Goal: Task Accomplishment & Management: Complete application form

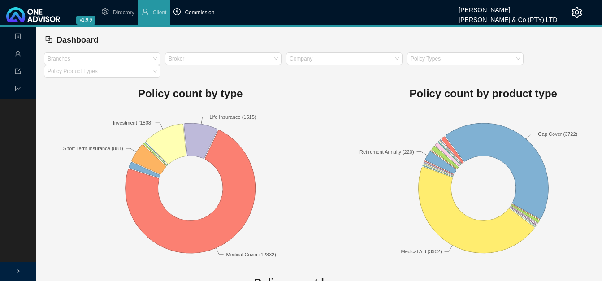
click at [205, 14] on span "Commission" at bounding box center [200, 12] width 30 height 6
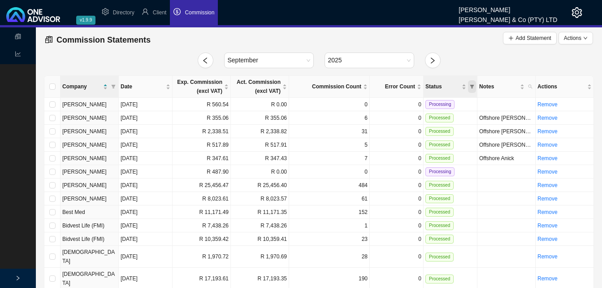
click at [470, 85] on icon "filter" at bounding box center [472, 86] width 4 height 4
click at [458, 112] on span "Processing" at bounding box center [450, 115] width 28 height 6
checkbox input "true"
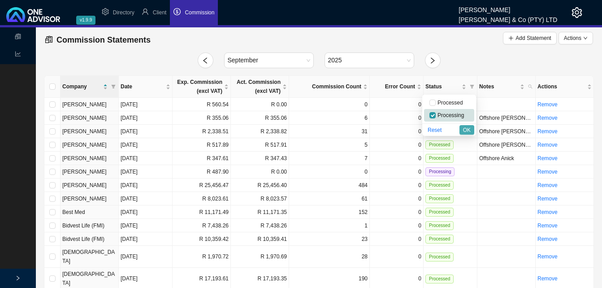
click at [466, 128] on span "OK" at bounding box center [467, 129] width 8 height 9
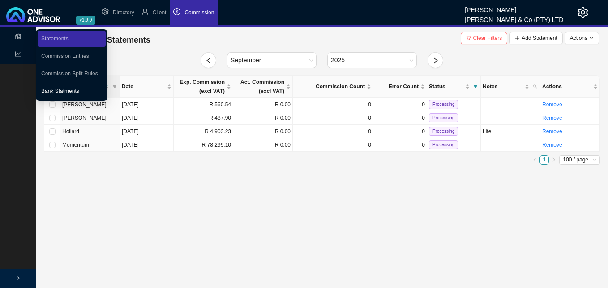
click at [79, 91] on link "Bank Statments" at bounding box center [60, 91] width 38 height 6
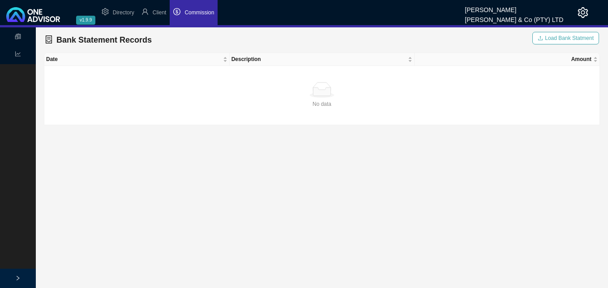
click at [556, 38] on span "Load Bank Statment" at bounding box center [569, 38] width 49 height 9
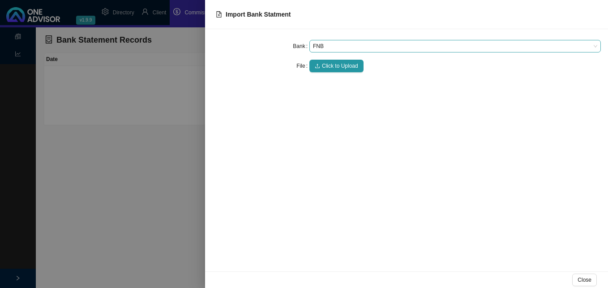
click at [337, 45] on span "FNB" at bounding box center [455, 46] width 285 height 12
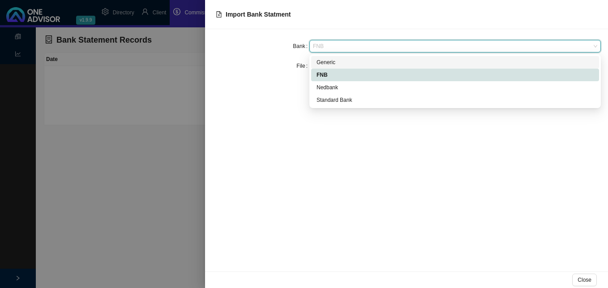
click at [339, 61] on div "Generic" at bounding box center [455, 62] width 277 height 9
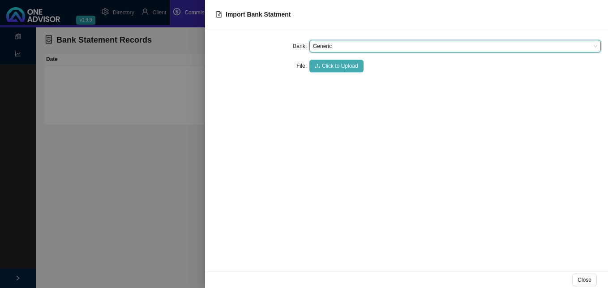
click at [339, 67] on span "Click to Upload" at bounding box center [340, 65] width 36 height 9
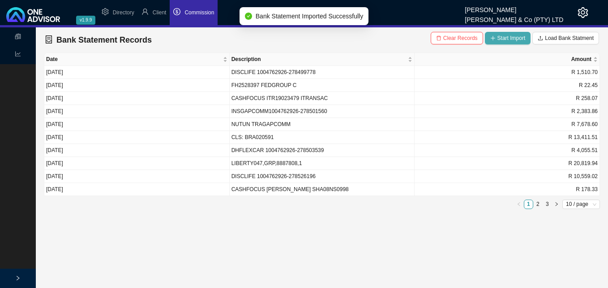
click at [502, 36] on span "Start Import" at bounding box center [512, 38] width 28 height 9
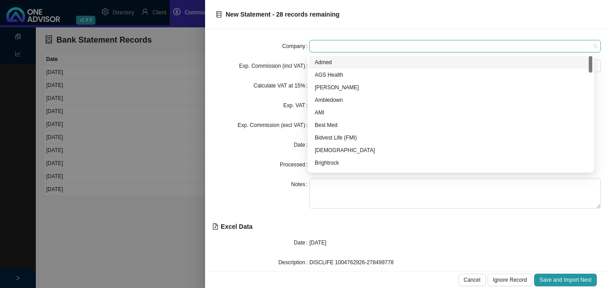
click at [368, 44] on span at bounding box center [455, 46] width 285 height 12
type input "d"
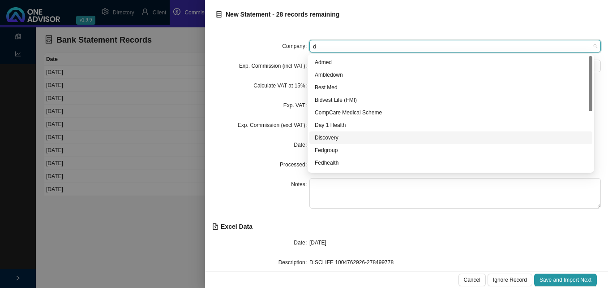
click at [335, 138] on div "Discovery" at bounding box center [451, 137] width 272 height 9
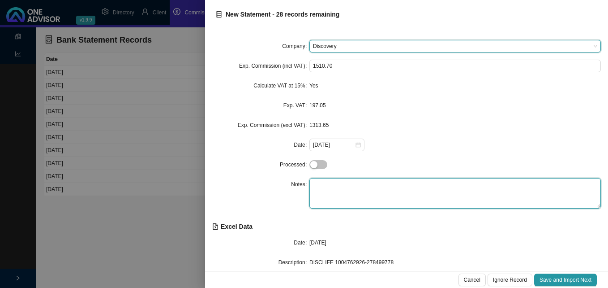
click at [330, 186] on textarea at bounding box center [456, 193] width 292 height 30
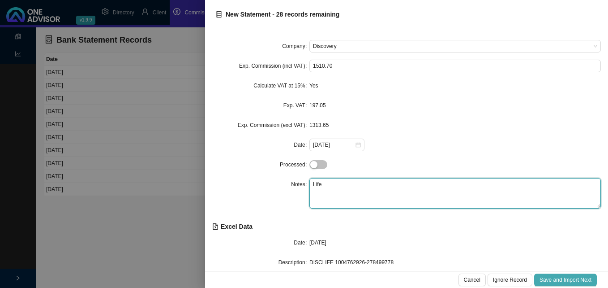
type textarea "Life"
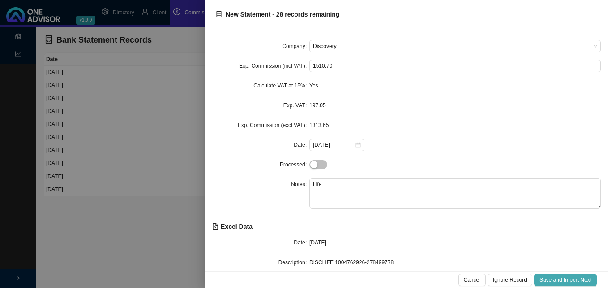
click at [572, 281] on span "Save and Import Next" at bounding box center [566, 279] width 52 height 9
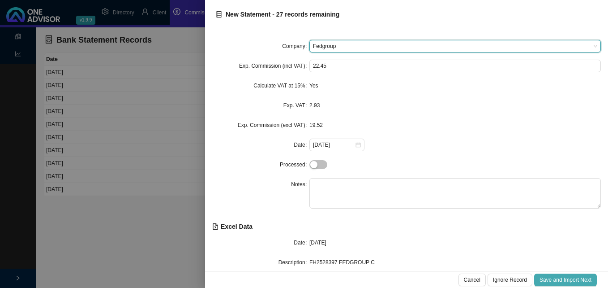
click at [572, 281] on span "Save and Import Next" at bounding box center [566, 279] width 52 height 9
click at [572, 283] on span "Save and Import Next" at bounding box center [566, 279] width 52 height 9
type input "d"
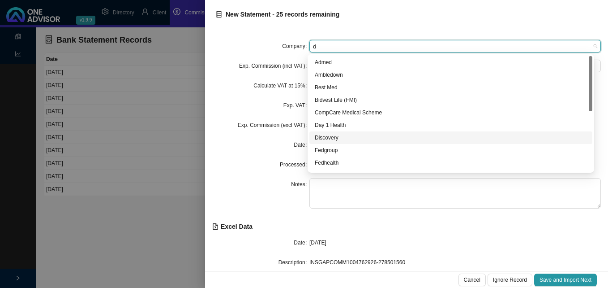
click at [333, 138] on div "Discovery" at bounding box center [451, 137] width 272 height 9
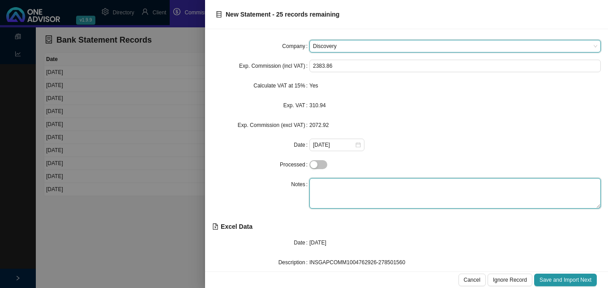
click at [332, 181] on textarea at bounding box center [456, 193] width 292 height 30
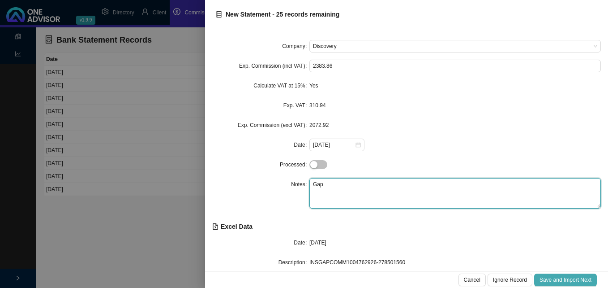
type textarea "Gap"
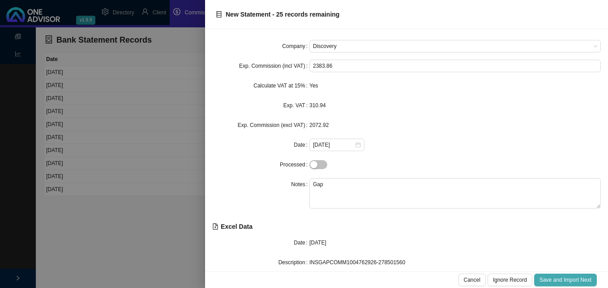
click at [559, 279] on span "Save and Import Next" at bounding box center [566, 279] width 52 height 9
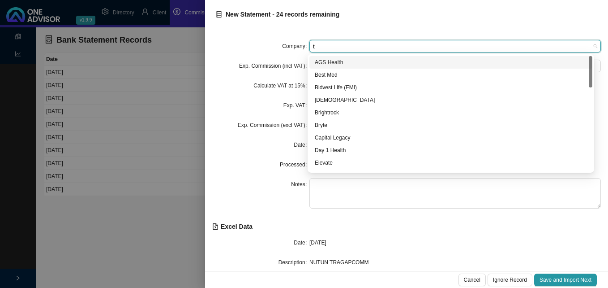
type input "tr"
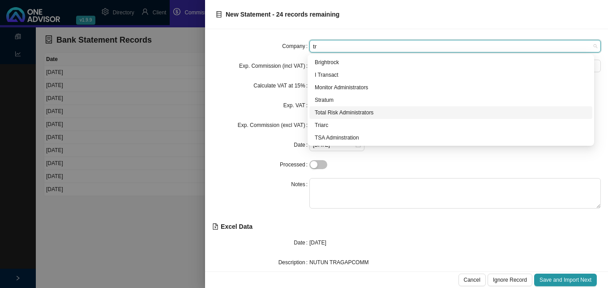
click at [351, 112] on div "Total Risk Administrators" at bounding box center [451, 112] width 272 height 9
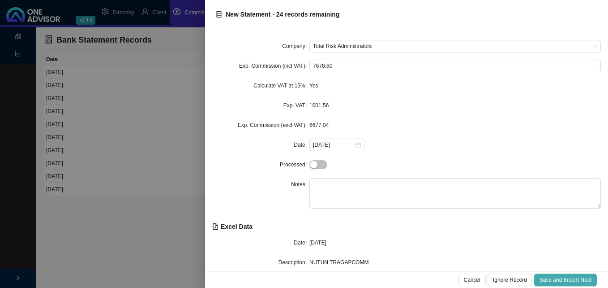
click at [573, 280] on span "Save and Import Next" at bounding box center [566, 279] width 52 height 9
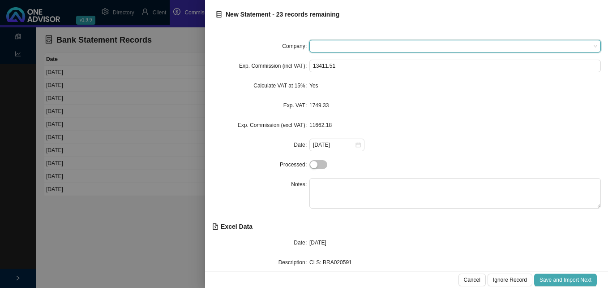
type input "c"
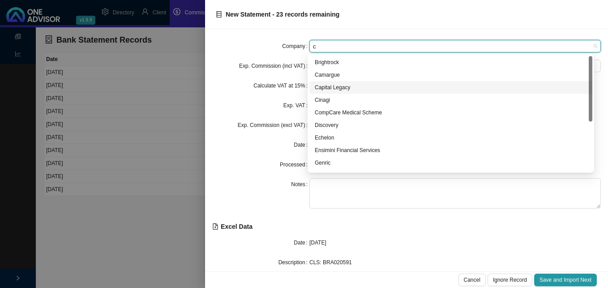
click at [349, 90] on div "Capital Legacy" at bounding box center [451, 87] width 272 height 9
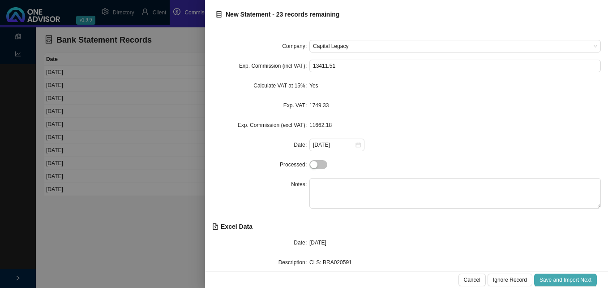
click at [559, 281] on span "Save and Import Next" at bounding box center [566, 279] width 52 height 9
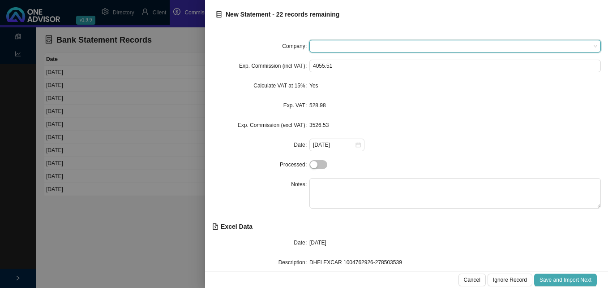
type input "d"
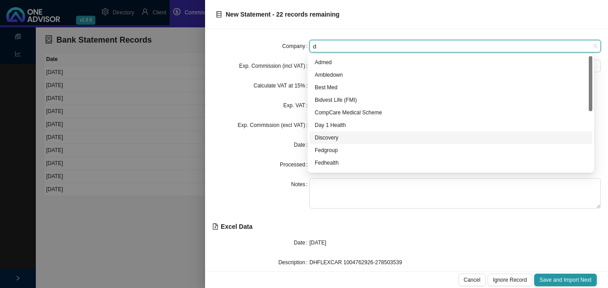
click at [340, 138] on div "Discovery" at bounding box center [451, 137] width 272 height 9
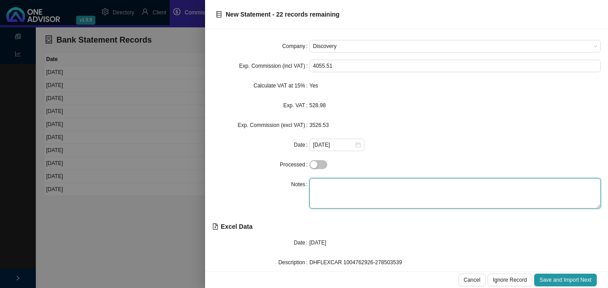
click at [343, 188] on textarea at bounding box center [456, 193] width 292 height 30
type textarea "G"
type textarea "Flexicare"
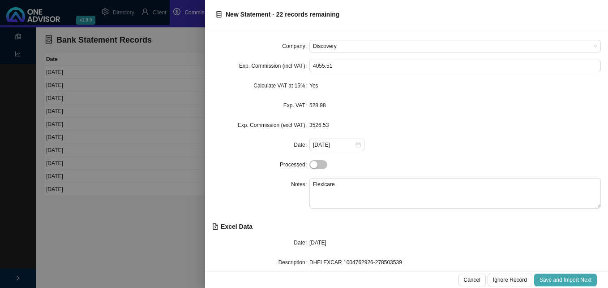
click at [556, 276] on span "Save and Import Next" at bounding box center [566, 279] width 52 height 9
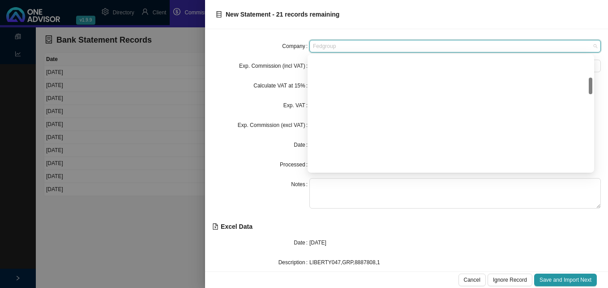
drag, startPoint x: 352, startPoint y: 47, endPoint x: 279, endPoint y: 46, distance: 72.6
click at [280, 45] on div "Company Fedgroup" at bounding box center [406, 46] width 389 height 13
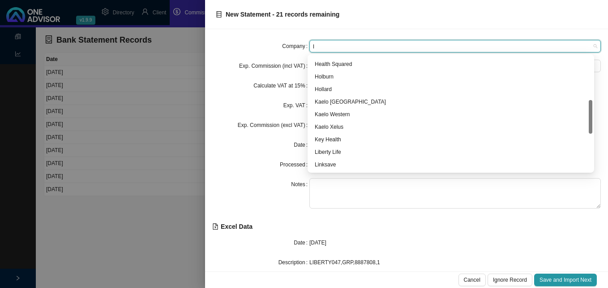
type input "li"
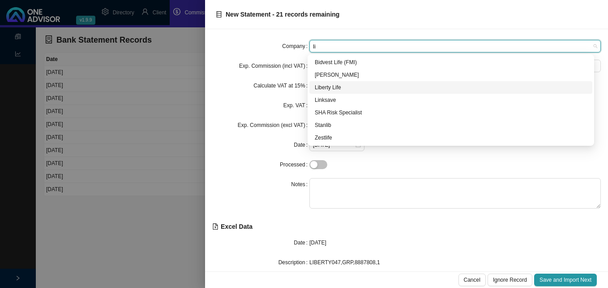
click at [328, 86] on div "Liberty Life" at bounding box center [451, 87] width 272 height 9
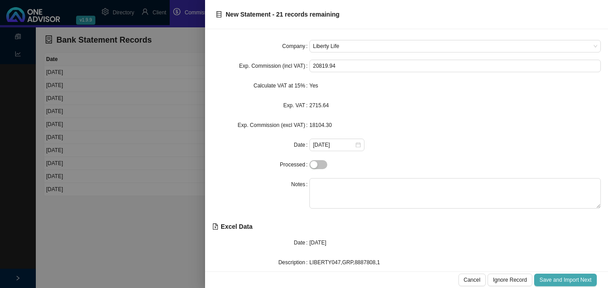
click at [552, 276] on span "Save and Import Next" at bounding box center [566, 279] width 52 height 9
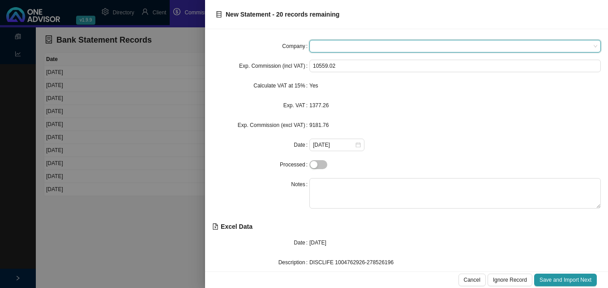
type input "d"
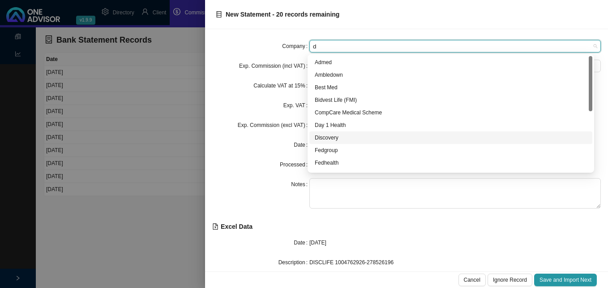
click at [328, 137] on div "Discovery" at bounding box center [451, 137] width 272 height 9
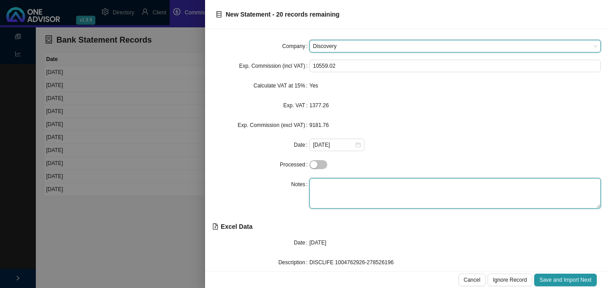
click at [326, 185] on textarea at bounding box center [456, 193] width 292 height 30
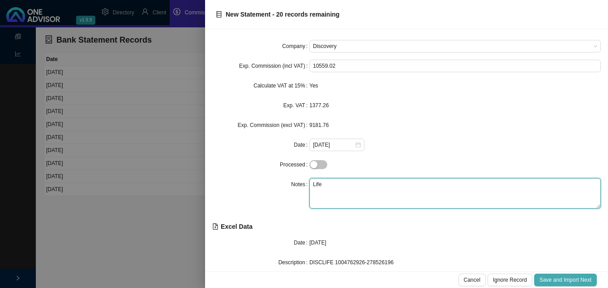
type textarea "Life"
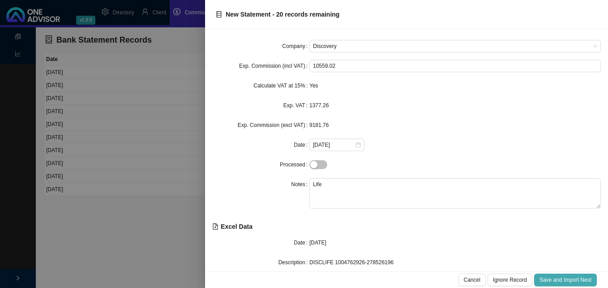
click at [567, 279] on span "Save and Import Next" at bounding box center [566, 279] width 52 height 9
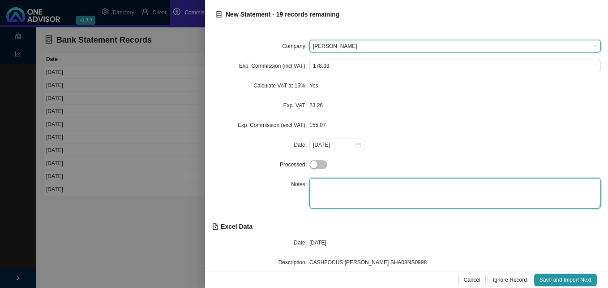
click at [377, 191] on textarea at bounding box center [456, 193] width 292 height 30
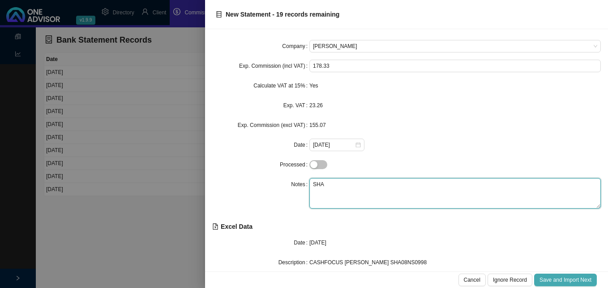
type textarea "SHA"
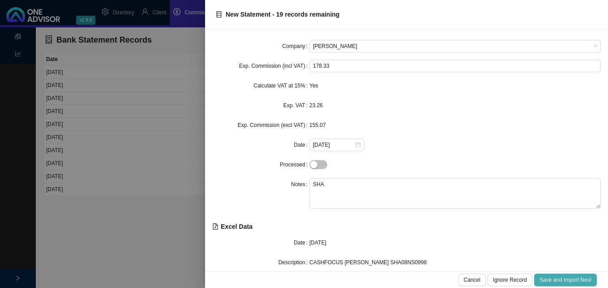
click at [560, 277] on span "Save and Import Next" at bounding box center [566, 279] width 52 height 9
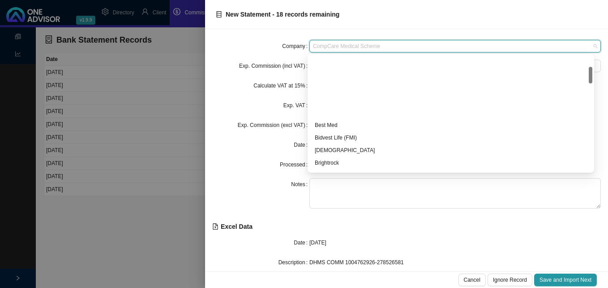
drag, startPoint x: 391, startPoint y: 46, endPoint x: 332, endPoint y: 51, distance: 58.9
click at [332, 50] on span "CompCare Medical Scheme" at bounding box center [455, 46] width 285 height 12
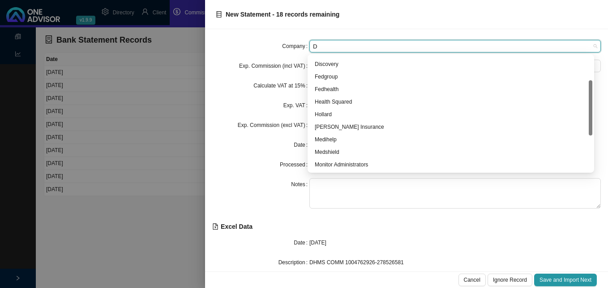
scroll to position [50, 0]
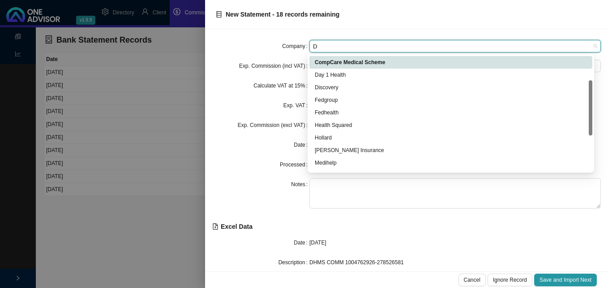
type input "DI"
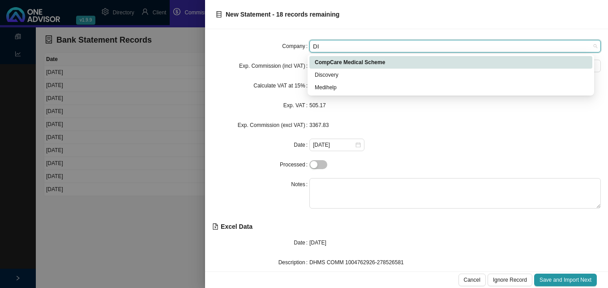
scroll to position [0, 0]
click at [336, 73] on div "Discovery" at bounding box center [451, 74] width 272 height 9
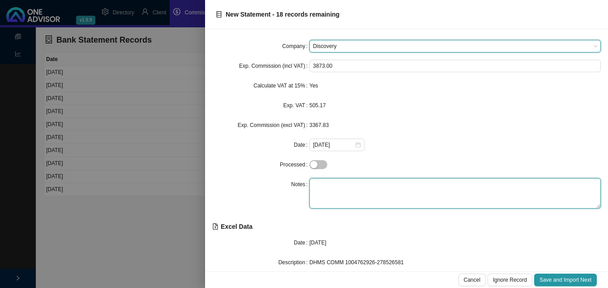
click at [324, 183] on textarea at bounding box center [456, 193] width 292 height 30
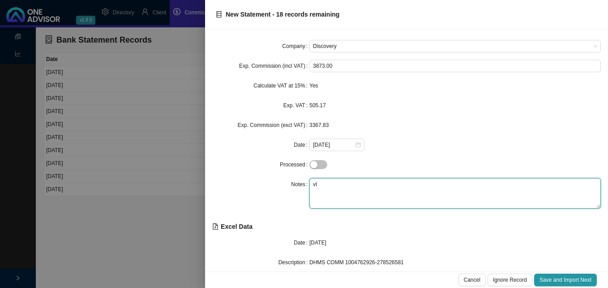
type textarea "v"
type textarea "Vitality"
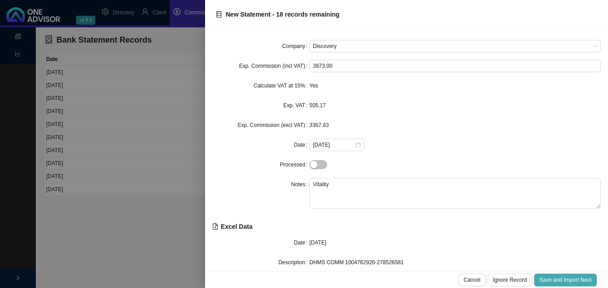
click at [575, 280] on span "Save and Import Next" at bounding box center [566, 279] width 52 height 9
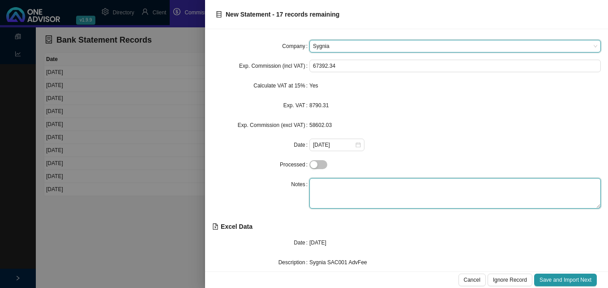
click at [381, 193] on textarea at bounding box center [456, 193] width 292 height 30
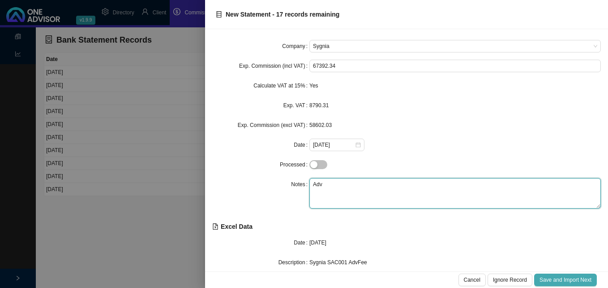
type textarea "Adv"
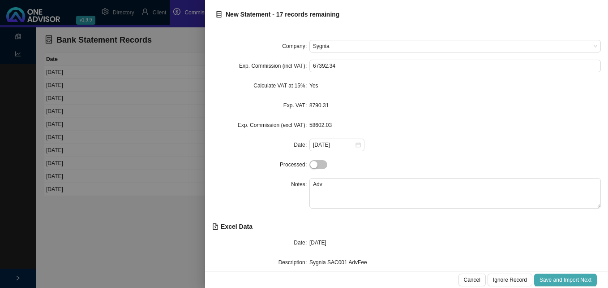
click at [548, 277] on span "Save and Import Next" at bounding box center [566, 279] width 52 height 9
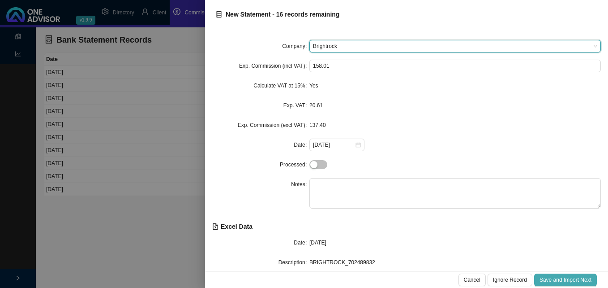
click at [552, 278] on span "Save and Import Next" at bounding box center [566, 279] width 52 height 9
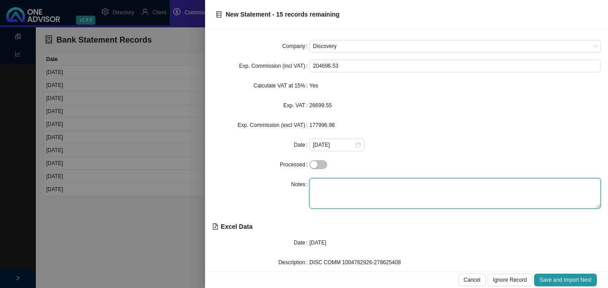
click at [381, 187] on textarea at bounding box center [456, 193] width 292 height 30
type textarea "Health"
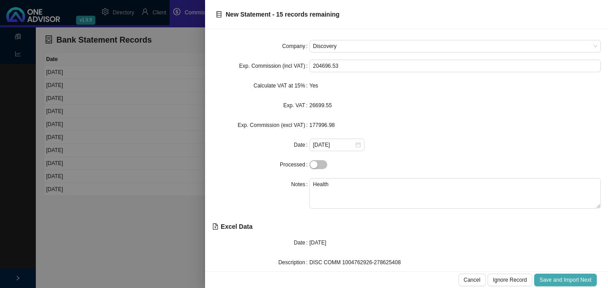
click at [556, 286] on div "Cancel Ignore Record Save and Import Next" at bounding box center [406, 279] width 403 height 17
click at [557, 283] on span "Save and Import Next" at bounding box center [566, 279] width 52 height 9
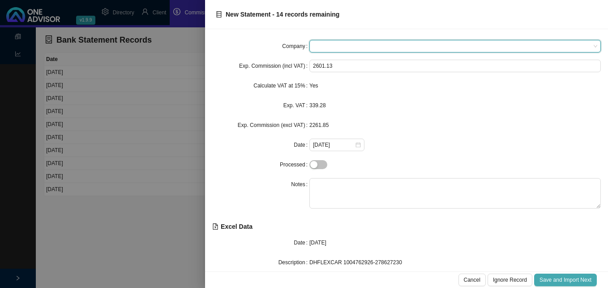
type input "d"
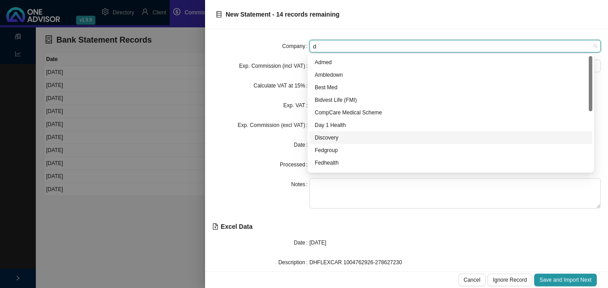
click at [320, 135] on div "Discovery" at bounding box center [451, 137] width 272 height 9
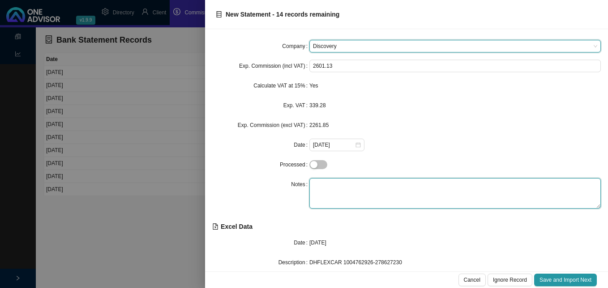
click at [335, 187] on textarea at bounding box center [456, 193] width 292 height 30
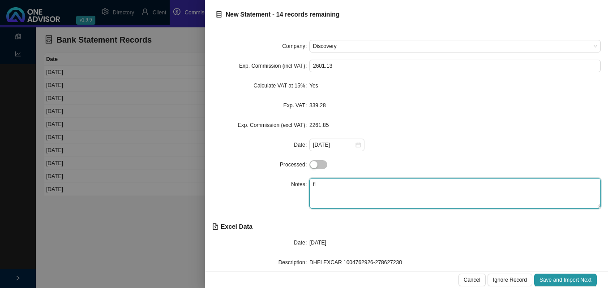
type textarea "f"
type textarea "Flexicare"
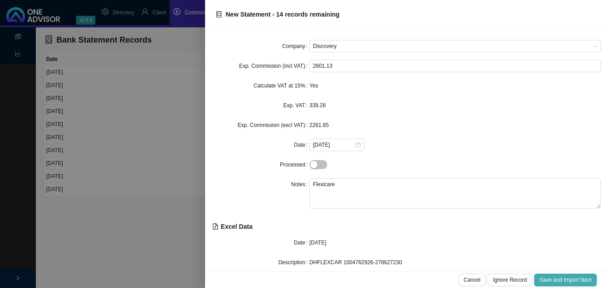
click at [580, 276] on span "Save and Import Next" at bounding box center [566, 279] width 52 height 9
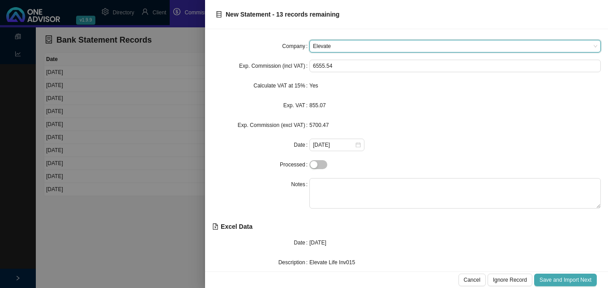
click at [578, 282] on span "Save and Import Next" at bounding box center [566, 279] width 52 height 9
type input "e"
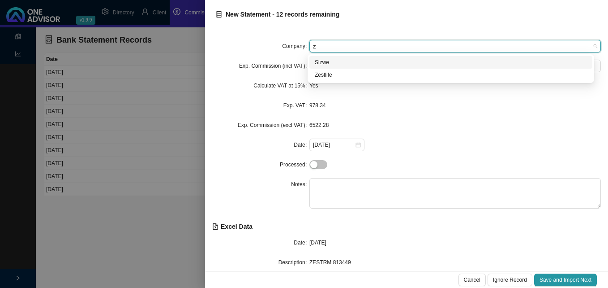
type input "ze"
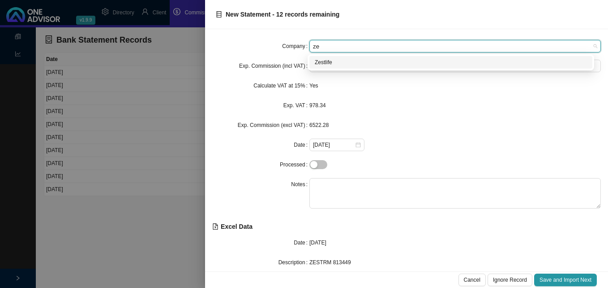
click at [332, 62] on div "Zestlife" at bounding box center [451, 62] width 272 height 9
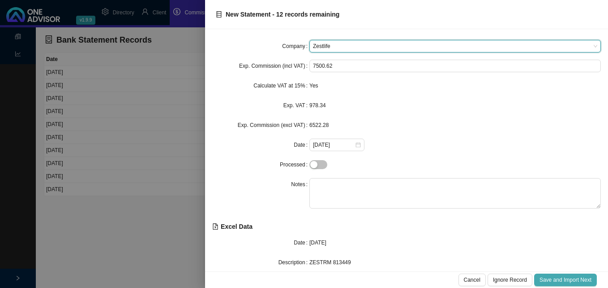
click at [560, 283] on span "Save and Import Next" at bounding box center [566, 279] width 52 height 9
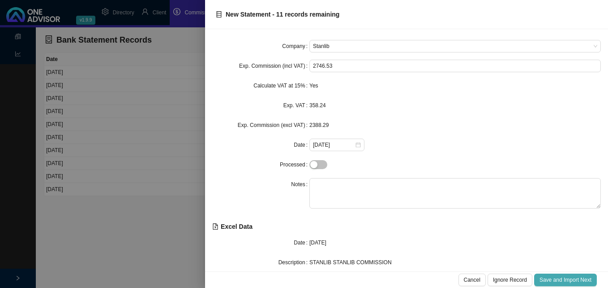
click at [560, 283] on span "Save and Import Next" at bounding box center [566, 279] width 52 height 9
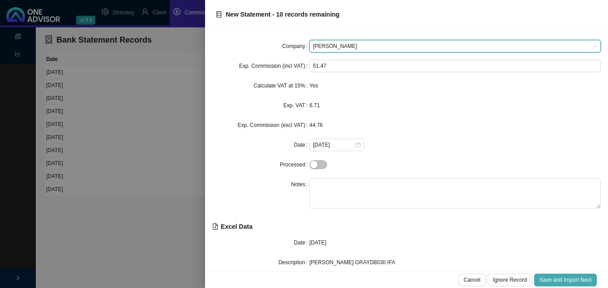
click at [560, 283] on span "Save and Import Next" at bounding box center [566, 279] width 52 height 9
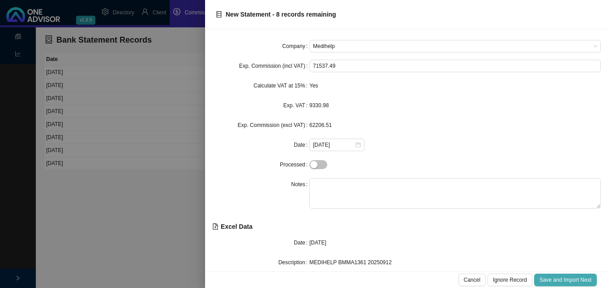
click at [560, 283] on span "Save and Import Next" at bounding box center [566, 279] width 52 height 9
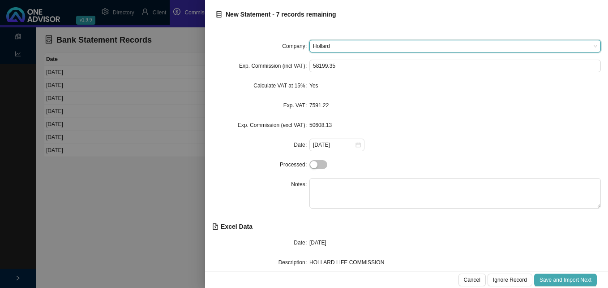
click at [560, 283] on span "Save and Import Next" at bounding box center [566, 279] width 52 height 9
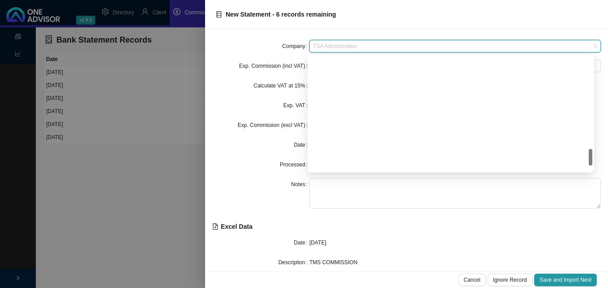
click at [385, 49] on span "TSA Adminstration" at bounding box center [455, 46] width 285 height 12
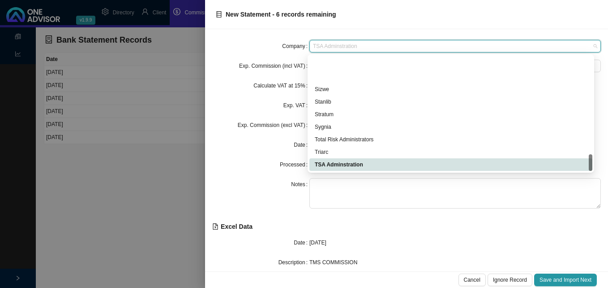
scroll to position [676, 0]
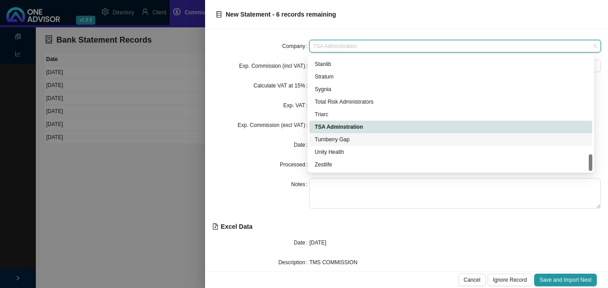
click at [351, 141] on div "Turnberry Gap" at bounding box center [451, 139] width 272 height 9
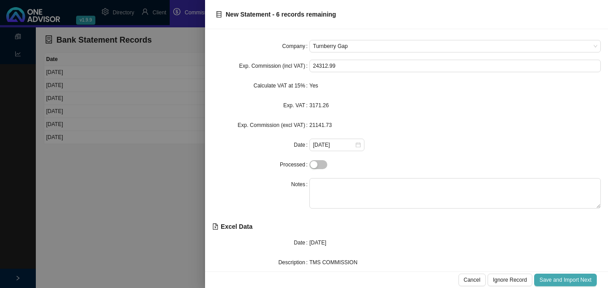
click at [560, 278] on span "Save and Import Next" at bounding box center [566, 279] width 52 height 9
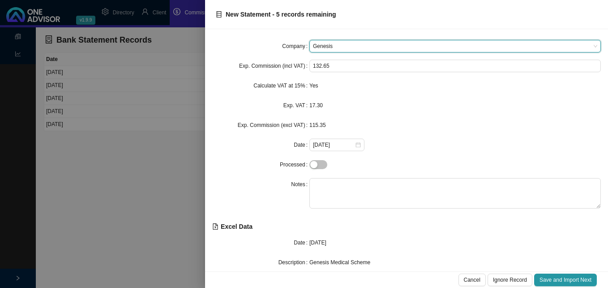
click at [483, 247] on div "[DATE]" at bounding box center [456, 242] width 292 height 9
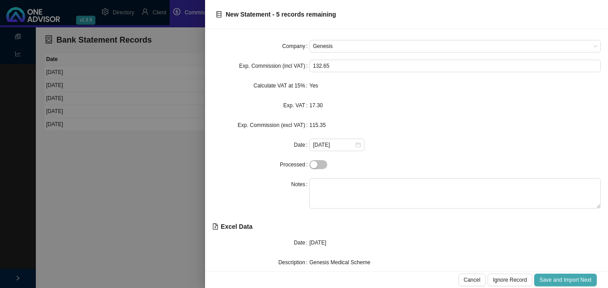
click at [548, 281] on span "Save and Import Next" at bounding box center [566, 279] width 52 height 9
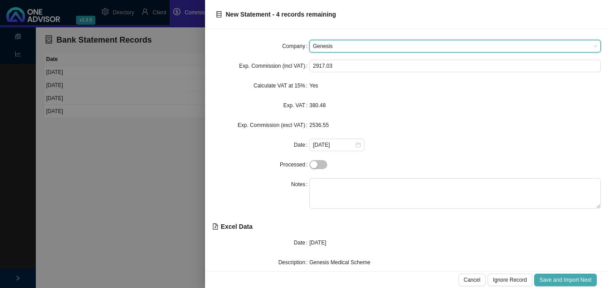
click at [549, 279] on span "Save and Import Next" at bounding box center [566, 279] width 52 height 9
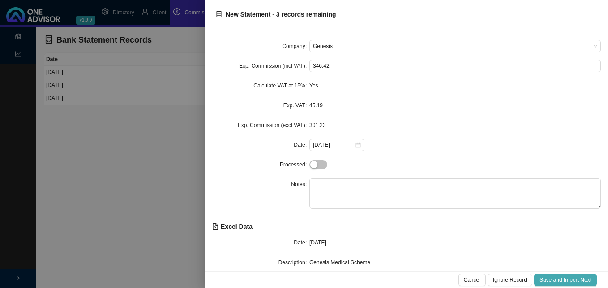
click at [549, 279] on span "Save and Import Next" at bounding box center [566, 279] width 52 height 9
click at [531, 268] on div "SAC001 [DATE] INITIAL FEE" at bounding box center [456, 262] width 292 height 13
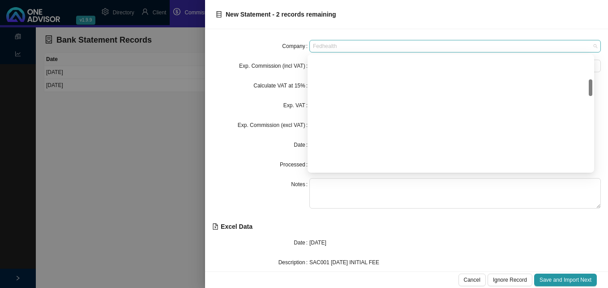
click at [363, 44] on span "Fedhealth" at bounding box center [455, 46] width 285 height 12
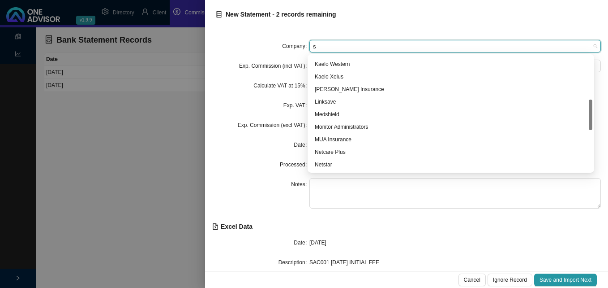
type input "sy"
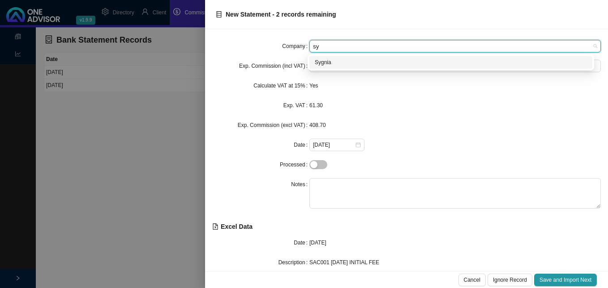
click at [334, 62] on div "Sygnia" at bounding box center [451, 62] width 272 height 9
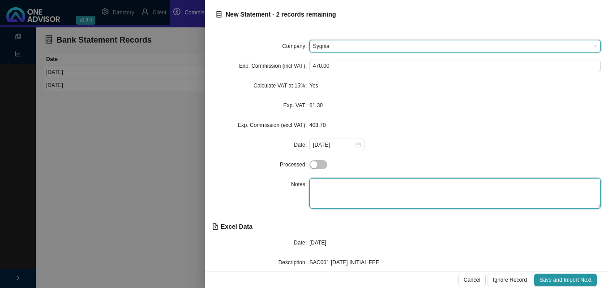
click at [328, 186] on textarea at bounding box center [456, 193] width 292 height 30
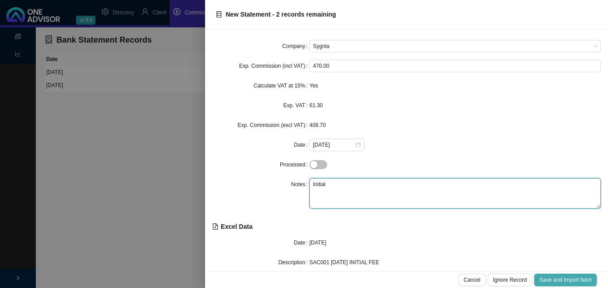
type textarea "Initial"
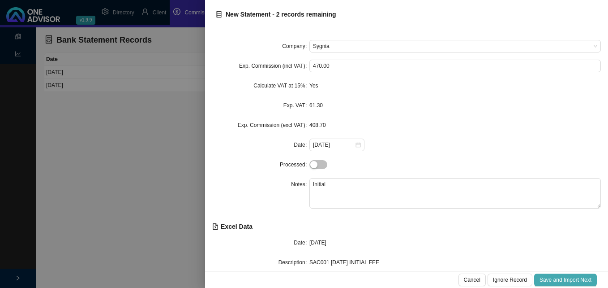
click at [564, 280] on span "Save and Import Next" at bounding box center [566, 279] width 52 height 9
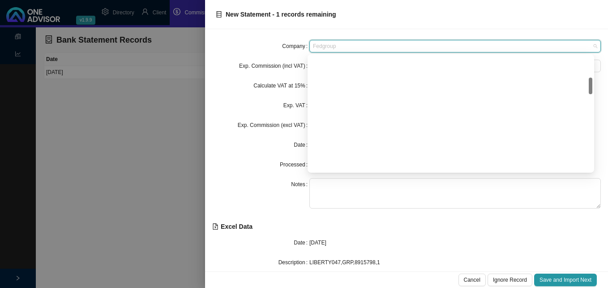
scroll to position [149, 0]
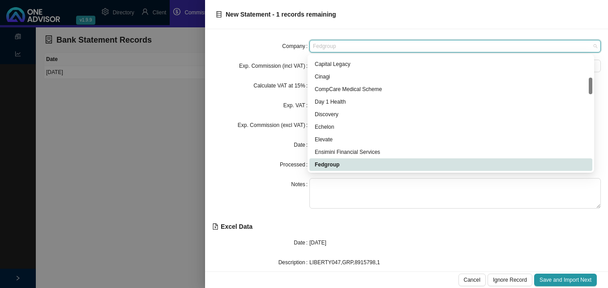
drag, startPoint x: 348, startPoint y: 47, endPoint x: 280, endPoint y: 41, distance: 68.4
click at [280, 41] on div "Company Fedgroup" at bounding box center [406, 46] width 389 height 13
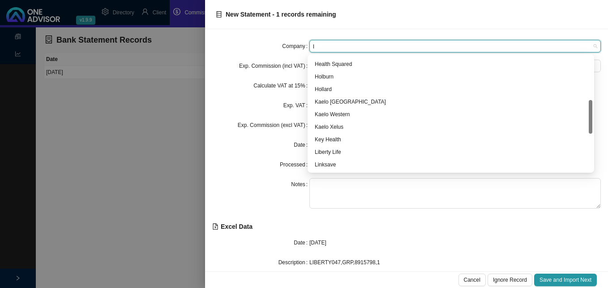
type input "li"
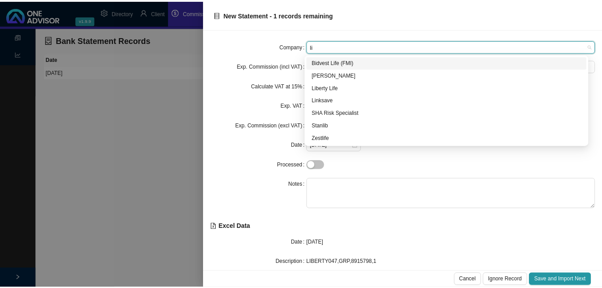
scroll to position [0, 0]
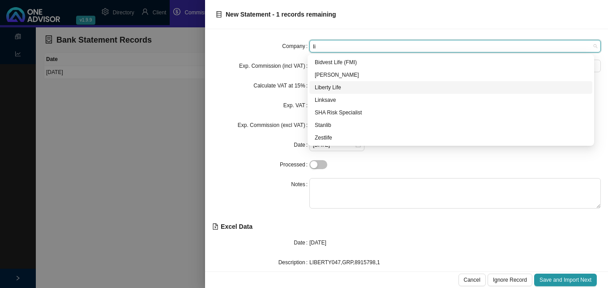
click at [333, 84] on div "Liberty Life" at bounding box center [451, 87] width 272 height 9
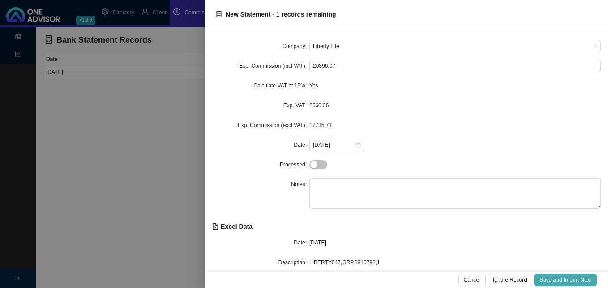
click at [574, 284] on button "Save and Import Next" at bounding box center [566, 279] width 63 height 13
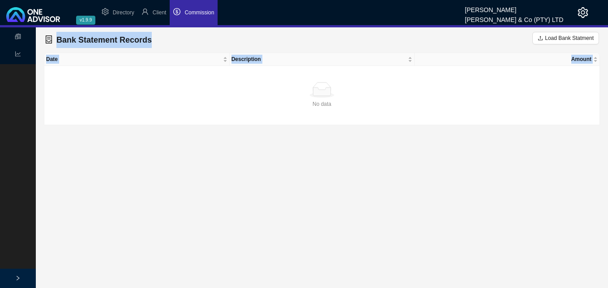
drag, startPoint x: 443, startPoint y: 56, endPoint x: 446, endPoint y: 0, distance: 55.6
click at [446, 0] on div "v1.9.9 [PERSON_NAME] & Co (PTY) LTD Directory Client Commission Statements Repo…" at bounding box center [304, 144] width 608 height 288
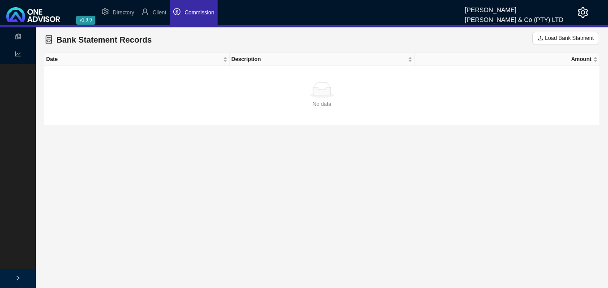
click at [187, 4] on li "Commission" at bounding box center [194, 12] width 48 height 25
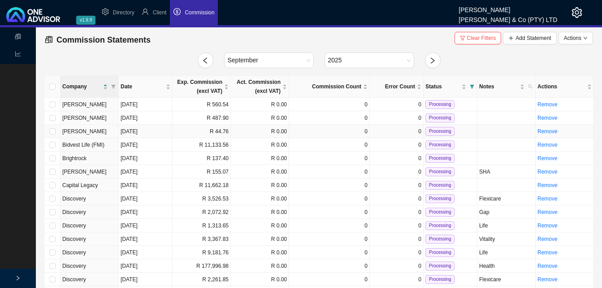
click at [196, 132] on td "R 44.76" at bounding box center [202, 131] width 58 height 13
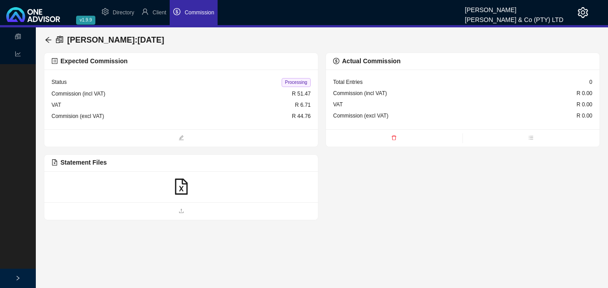
click at [181, 186] on icon "file-excel" at bounding box center [181, 186] width 16 height 16
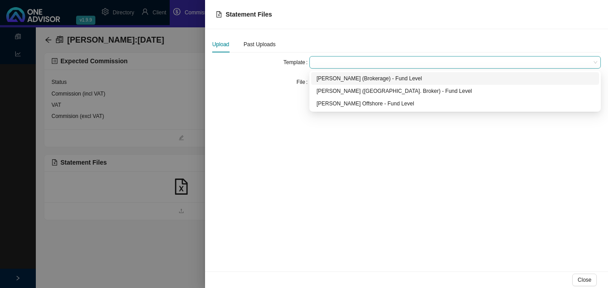
click at [330, 64] on span at bounding box center [455, 62] width 285 height 12
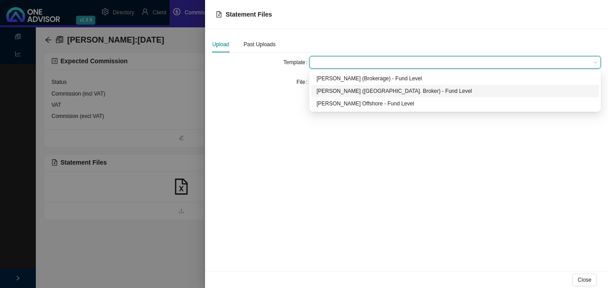
click at [335, 91] on div "[PERSON_NAME] ([GEOGRAPHIC_DATA]. Broker) - Fund Level" at bounding box center [455, 90] width 277 height 9
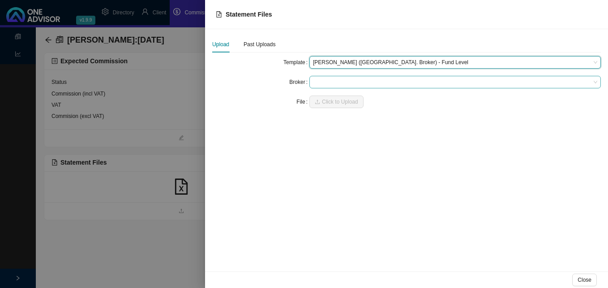
click at [335, 82] on span at bounding box center [455, 82] width 285 height 12
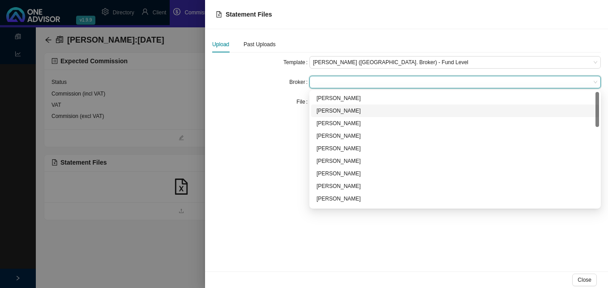
click at [338, 110] on div "[PERSON_NAME]" at bounding box center [455, 110] width 277 height 9
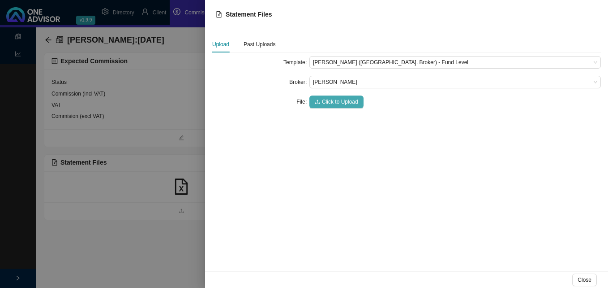
click at [348, 103] on span "Click to Upload" at bounding box center [340, 101] width 36 height 9
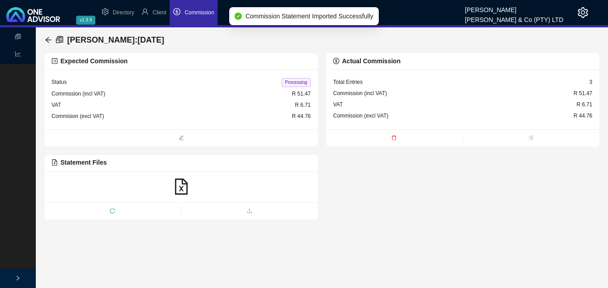
click at [295, 79] on span "Processing" at bounding box center [296, 82] width 29 height 9
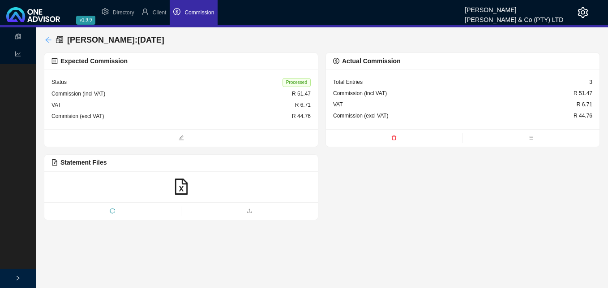
click at [49, 38] on icon "arrow-left" at bounding box center [48, 39] width 7 height 7
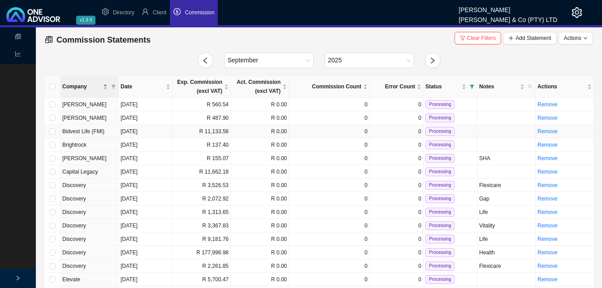
click at [210, 131] on td "R 11,133.56" at bounding box center [202, 131] width 58 height 13
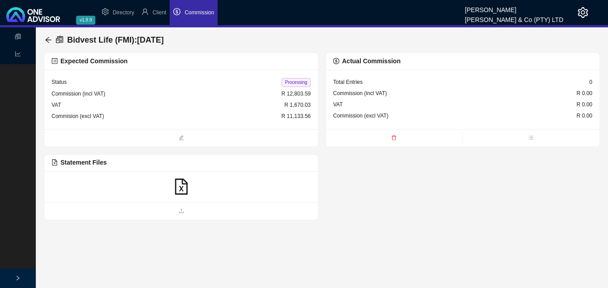
click at [179, 186] on icon "file-excel" at bounding box center [181, 186] width 16 height 16
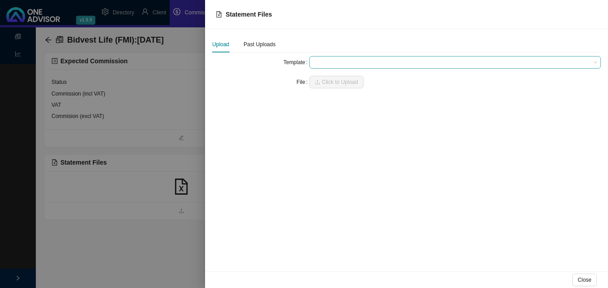
click at [318, 62] on span at bounding box center [455, 62] width 285 height 12
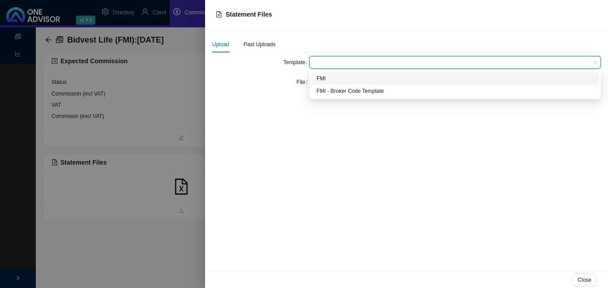
click at [330, 77] on div "FMI" at bounding box center [455, 78] width 277 height 9
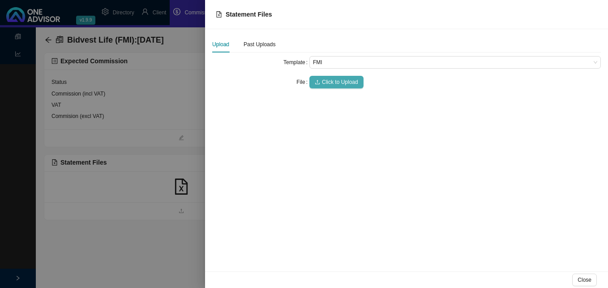
click at [331, 80] on span "Click to Upload" at bounding box center [340, 82] width 36 height 9
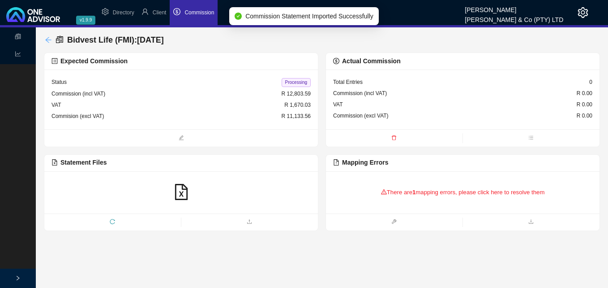
click at [47, 39] on icon "arrow-left" at bounding box center [48, 40] width 6 height 6
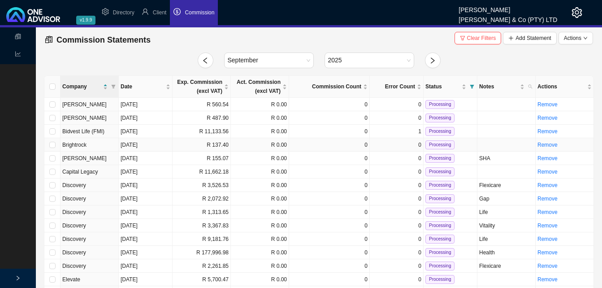
click at [207, 145] on td "R 137.40" at bounding box center [202, 144] width 58 height 13
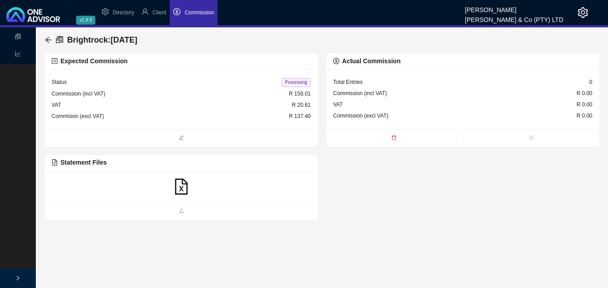
click at [182, 186] on icon "file-excel" at bounding box center [181, 186] width 16 height 16
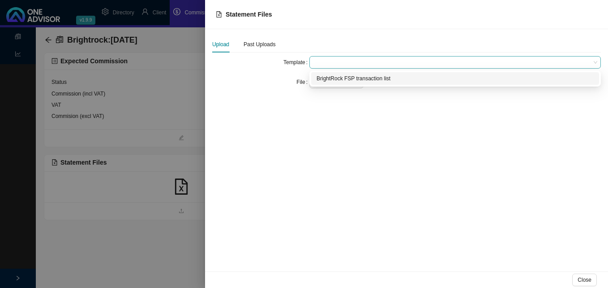
click at [328, 65] on span at bounding box center [455, 62] width 285 height 12
click at [331, 76] on div "BrightRock FSP transaction list" at bounding box center [455, 78] width 277 height 9
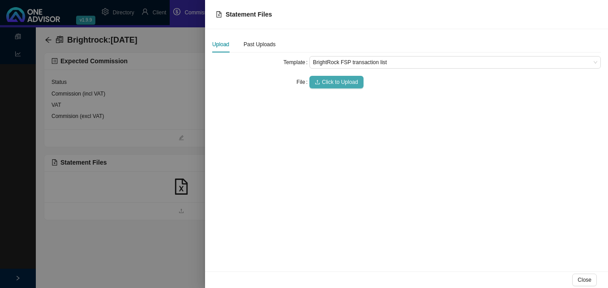
click at [329, 79] on span "Click to Upload" at bounding box center [340, 82] width 36 height 9
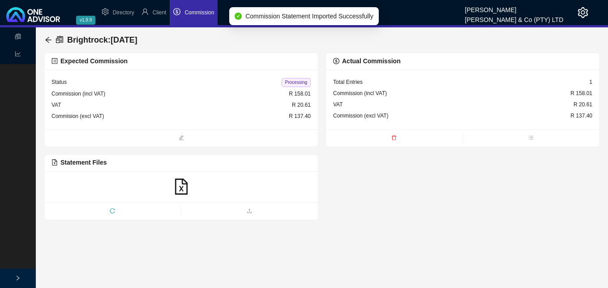
click at [298, 82] on span "Processing" at bounding box center [296, 82] width 29 height 9
click at [46, 39] on icon "arrow-left" at bounding box center [48, 39] width 7 height 7
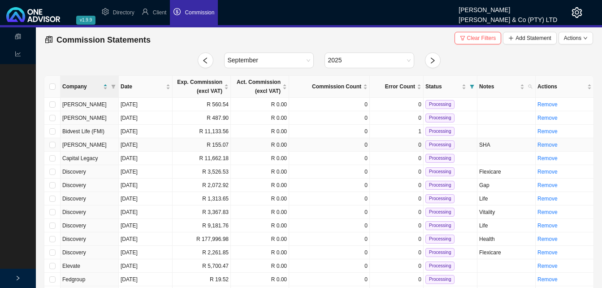
click at [219, 144] on td "R 155.07" at bounding box center [202, 144] width 58 height 13
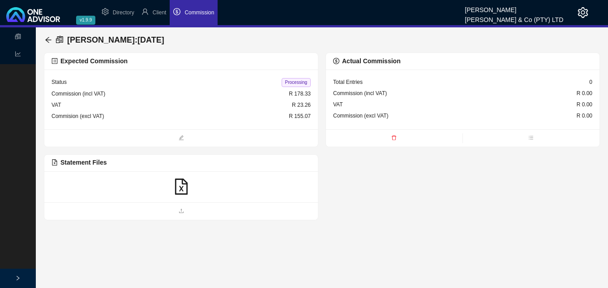
click at [183, 188] on icon "file-excel" at bounding box center [181, 186] width 16 height 16
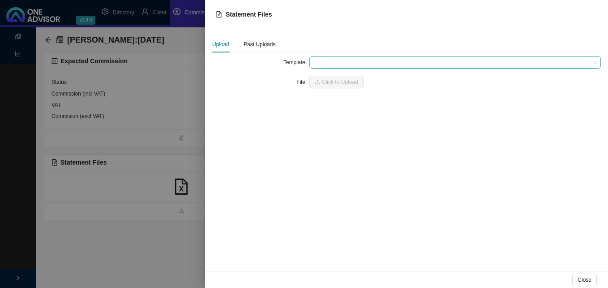
click at [335, 61] on span at bounding box center [455, 62] width 285 height 12
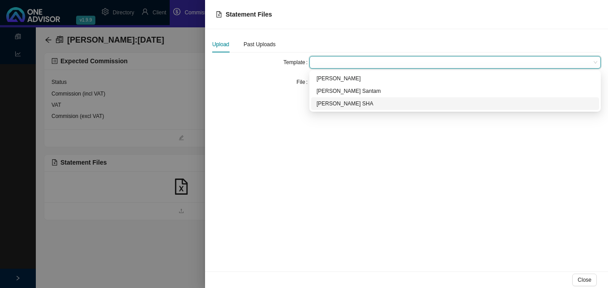
click at [337, 105] on div "[PERSON_NAME] SHA" at bounding box center [455, 103] width 277 height 9
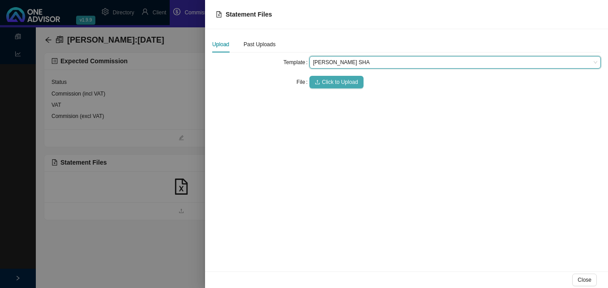
click at [341, 83] on span "Click to Upload" at bounding box center [340, 82] width 36 height 9
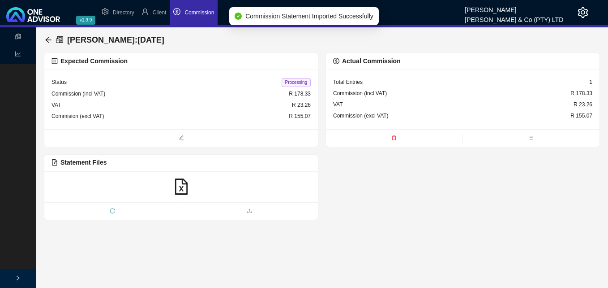
click at [300, 78] on div "Processing" at bounding box center [296, 82] width 29 height 9
click at [293, 79] on span "Processing" at bounding box center [296, 82] width 29 height 9
click at [47, 39] on icon "arrow-left" at bounding box center [48, 40] width 6 height 6
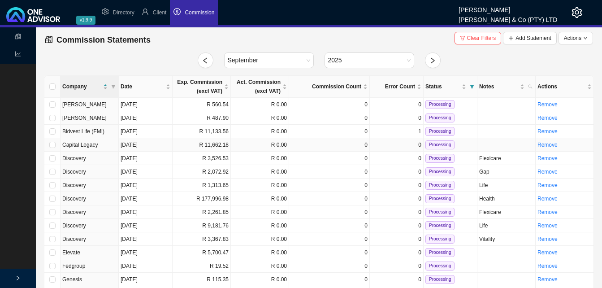
click at [220, 144] on td "R 11,662.18" at bounding box center [202, 144] width 58 height 13
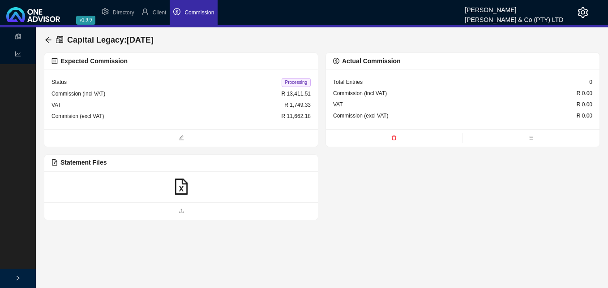
click at [184, 190] on icon "file-excel" at bounding box center [181, 186] width 16 height 16
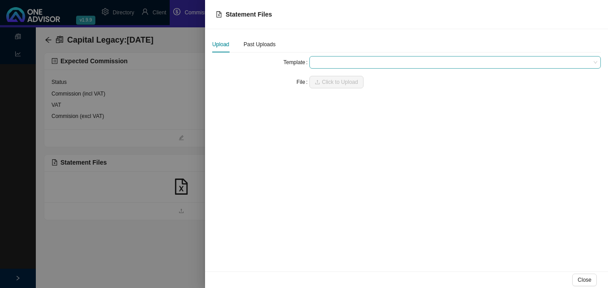
click at [319, 61] on span at bounding box center [455, 62] width 285 height 12
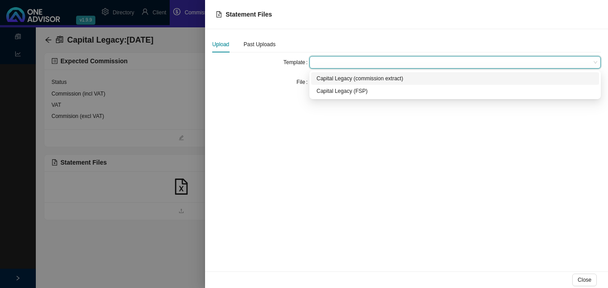
click at [326, 81] on div "Capital Legacy (commission extract)" at bounding box center [455, 78] width 277 height 9
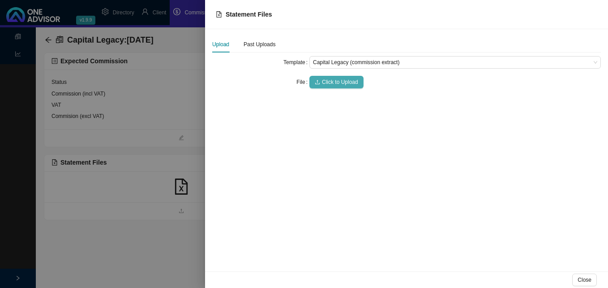
click at [327, 83] on span "Click to Upload" at bounding box center [340, 82] width 36 height 9
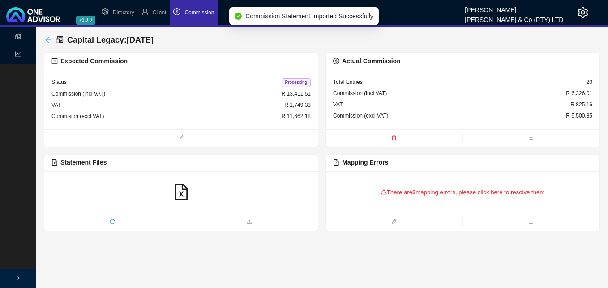
click at [50, 39] on icon "arrow-left" at bounding box center [48, 39] width 7 height 7
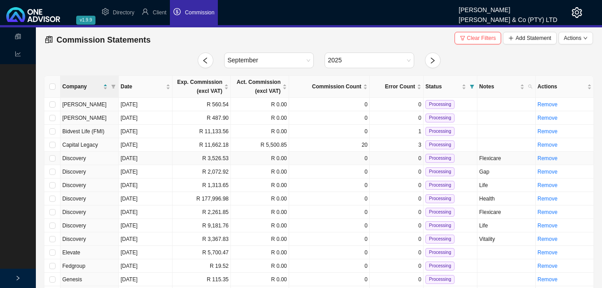
click at [198, 160] on td "R 3,526.53" at bounding box center [202, 157] width 58 height 13
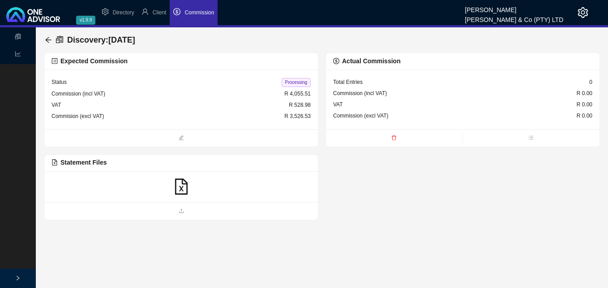
click at [181, 191] on icon "file-excel" at bounding box center [181, 186] width 16 height 16
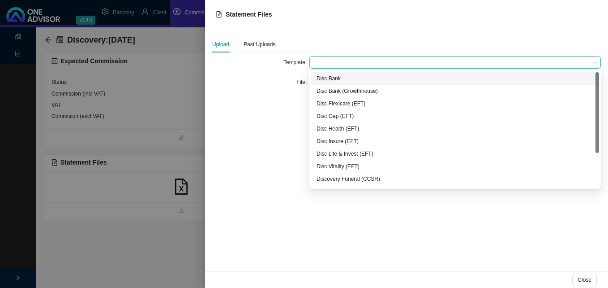
click at [325, 62] on span at bounding box center [455, 62] width 285 height 12
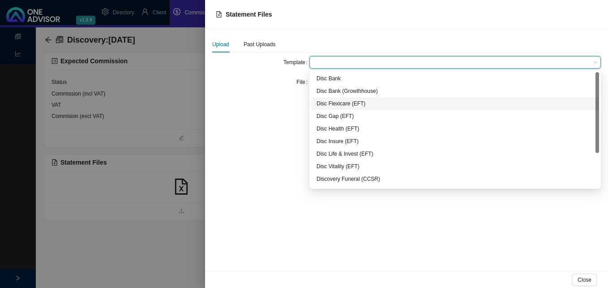
click at [344, 103] on div "Disc Flexicare (EFT)" at bounding box center [455, 103] width 277 height 9
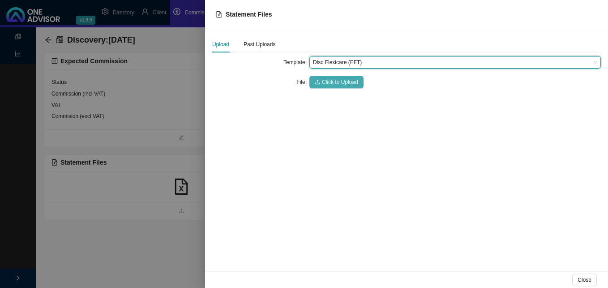
click at [338, 82] on span "Click to Upload" at bounding box center [340, 82] width 36 height 9
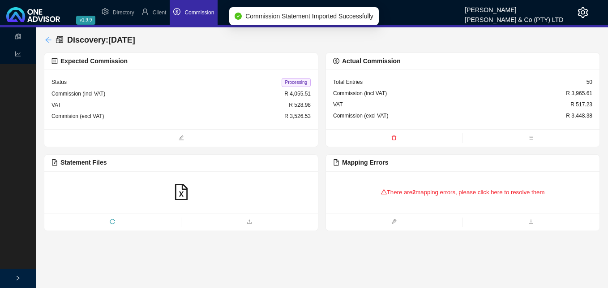
click at [48, 37] on icon "arrow-left" at bounding box center [48, 39] width 7 height 7
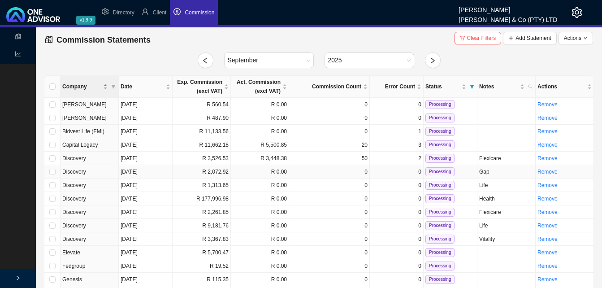
click at [224, 173] on td "R 2,072.92" at bounding box center [202, 171] width 58 height 13
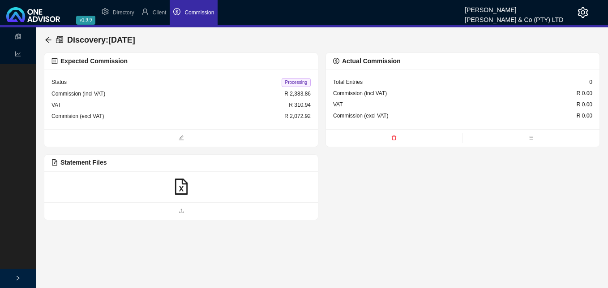
click at [178, 186] on icon "file-excel" at bounding box center [181, 186] width 16 height 16
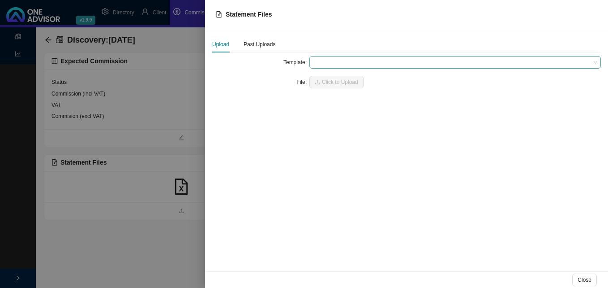
click at [321, 61] on span at bounding box center [455, 62] width 285 height 12
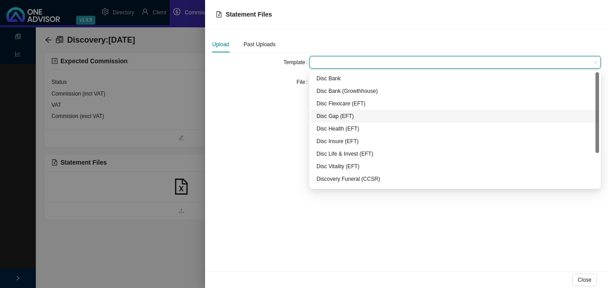
click at [341, 114] on div "Disc Gap (EFT)" at bounding box center [455, 116] width 277 height 9
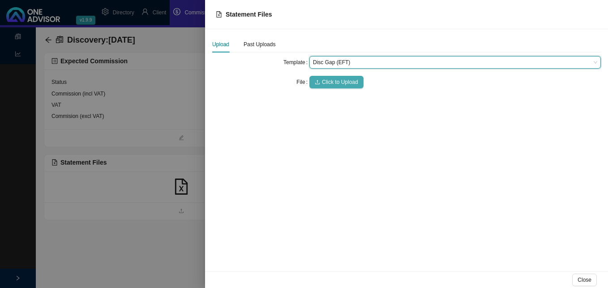
click at [336, 80] on span "Click to Upload" at bounding box center [340, 82] width 36 height 9
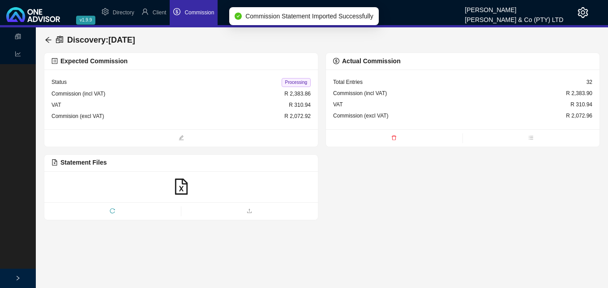
click at [297, 81] on span "Processing" at bounding box center [296, 82] width 29 height 9
click at [48, 39] on icon "arrow-left" at bounding box center [48, 39] width 7 height 7
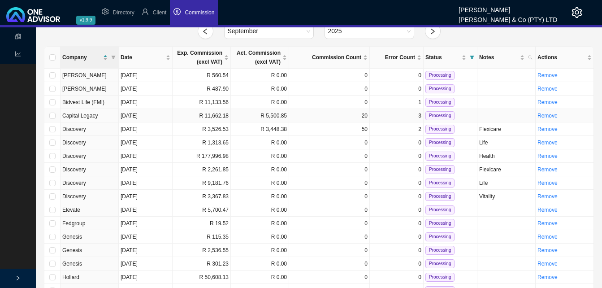
scroll to position [45, 0]
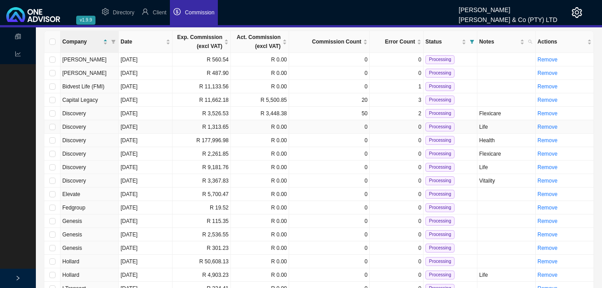
click at [190, 129] on td "R 1,313.65" at bounding box center [202, 126] width 58 height 13
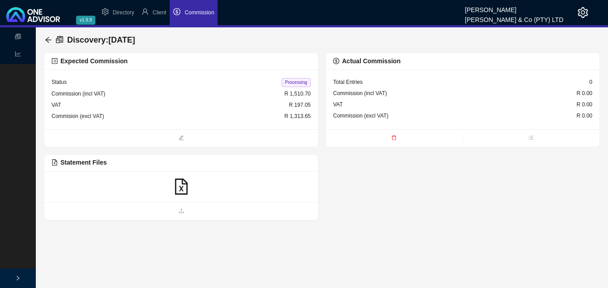
click at [183, 187] on icon "file-excel" at bounding box center [181, 186] width 16 height 16
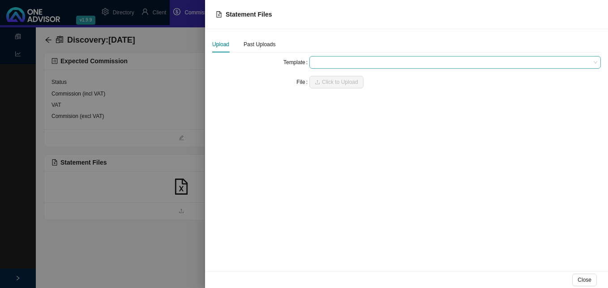
click at [322, 63] on span at bounding box center [455, 62] width 285 height 12
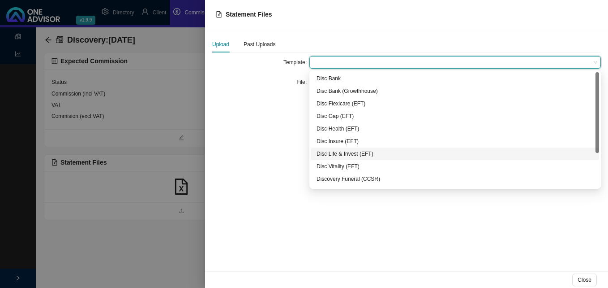
click at [324, 151] on div "Disc Life & Invest (EFT)" at bounding box center [455, 153] width 277 height 9
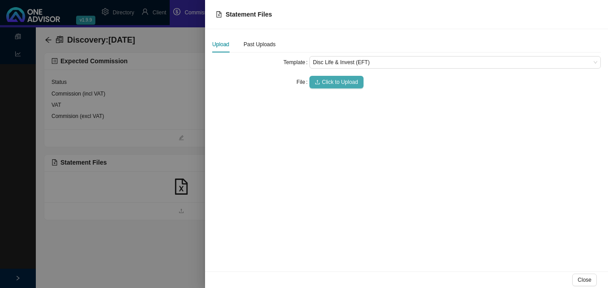
click at [332, 83] on span "Click to Upload" at bounding box center [340, 82] width 36 height 9
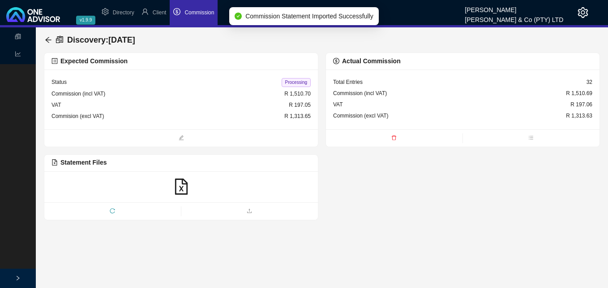
click at [295, 83] on span "Processing" at bounding box center [296, 82] width 29 height 9
click at [46, 37] on icon "arrow-left" at bounding box center [48, 39] width 7 height 7
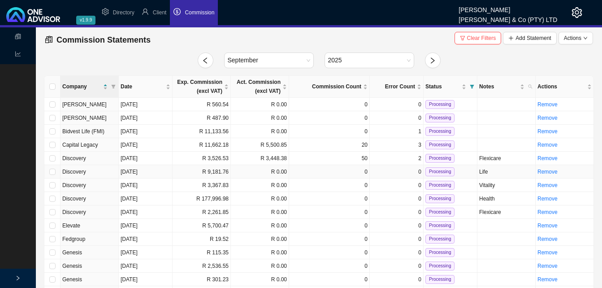
click at [206, 173] on td "R 9,181.76" at bounding box center [202, 171] width 58 height 13
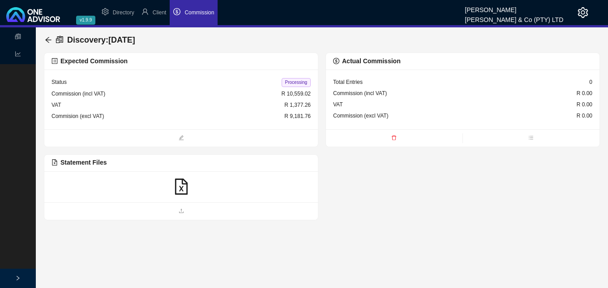
click at [180, 188] on icon "file-excel" at bounding box center [181, 186] width 16 height 16
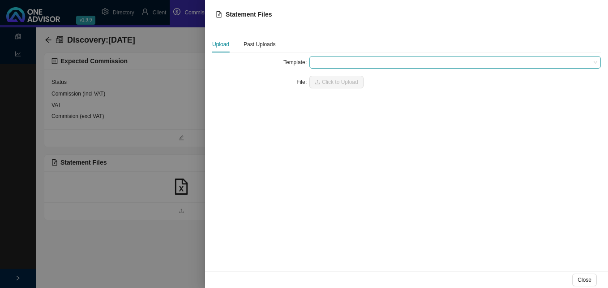
click at [322, 65] on span at bounding box center [455, 62] width 285 height 12
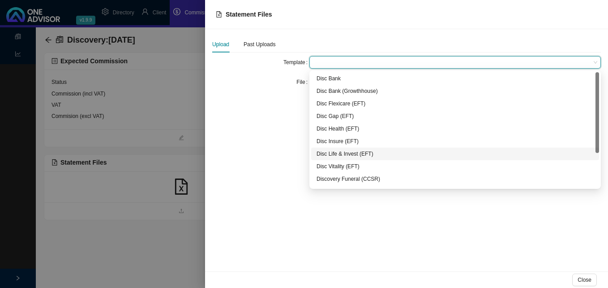
click at [325, 154] on div "Disc Life & Invest (EFT)" at bounding box center [455, 153] width 277 height 9
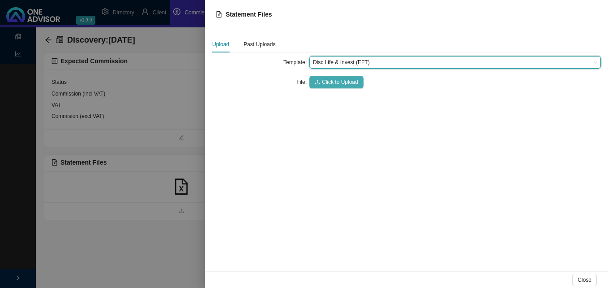
click at [334, 84] on span "Click to Upload" at bounding box center [340, 82] width 36 height 9
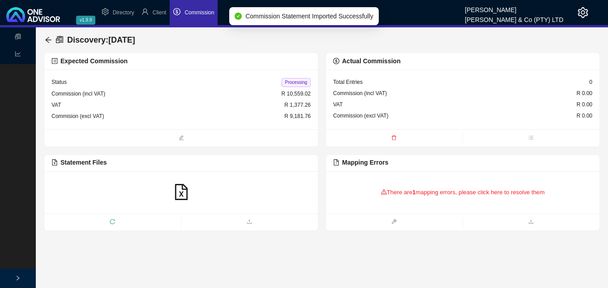
click at [46, 35] on div "Discovery : [DATE]" at bounding box center [92, 40] width 94 height 16
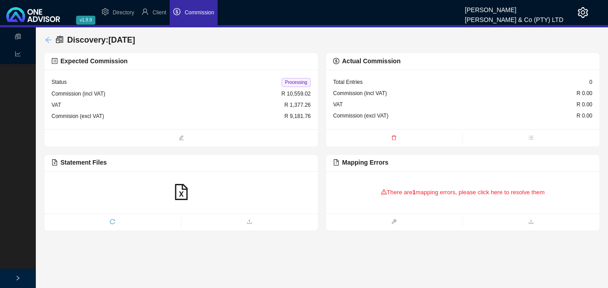
click at [47, 39] on icon "arrow-left" at bounding box center [48, 39] width 7 height 7
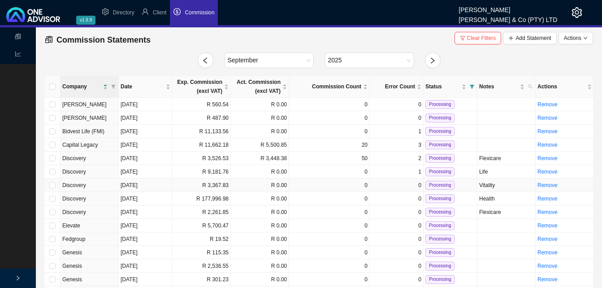
click at [217, 188] on td "R 3,367.83" at bounding box center [202, 184] width 58 height 13
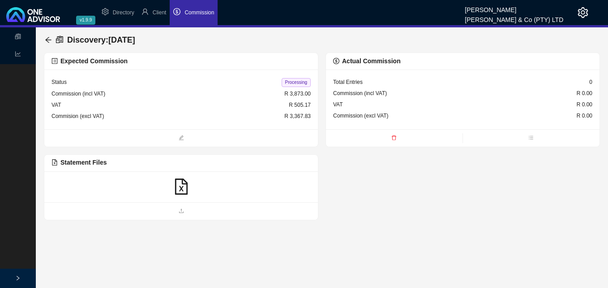
click at [183, 188] on icon "file-excel" at bounding box center [181, 186] width 16 height 16
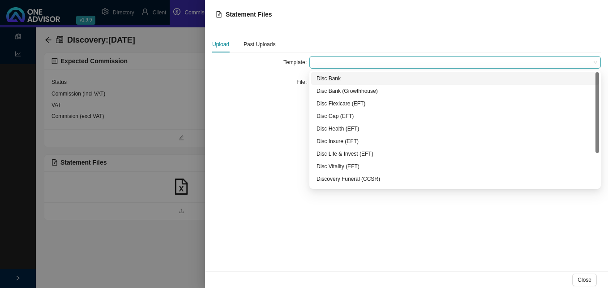
click at [328, 63] on span at bounding box center [455, 62] width 285 height 12
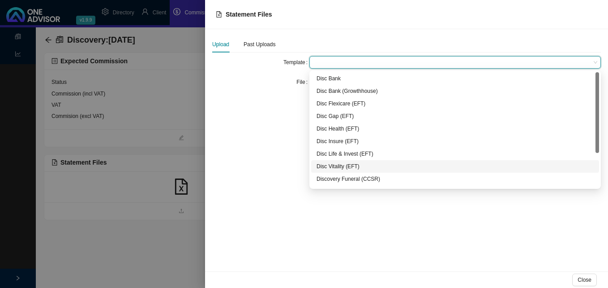
click at [339, 165] on div "Disc Vitality (EFT)" at bounding box center [455, 166] width 277 height 9
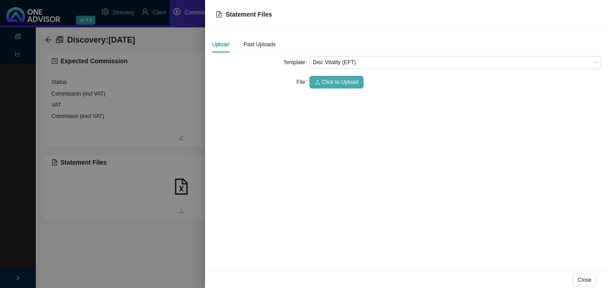
click at [328, 81] on span "Click to Upload" at bounding box center [340, 82] width 36 height 9
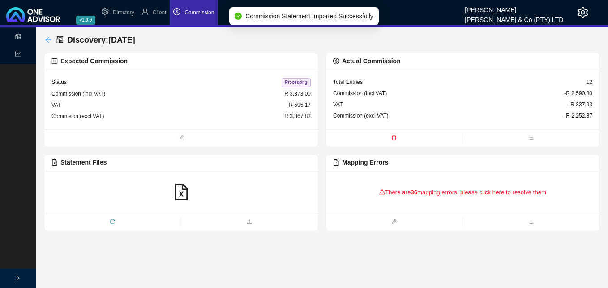
click at [49, 39] on icon "arrow-left" at bounding box center [48, 39] width 7 height 7
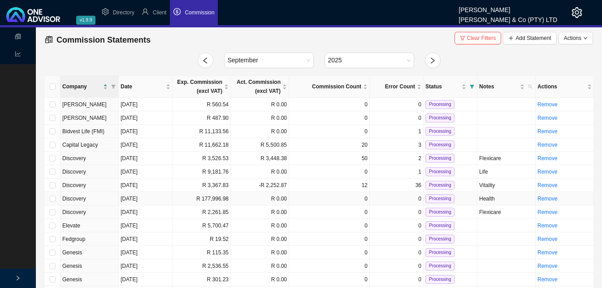
click at [214, 202] on td "R 177,996.98" at bounding box center [202, 198] width 58 height 13
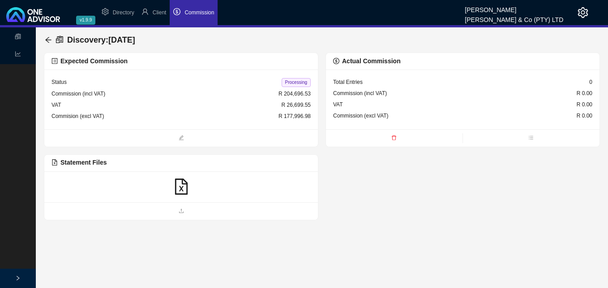
click at [183, 188] on icon "file-excel" at bounding box center [181, 186] width 16 height 16
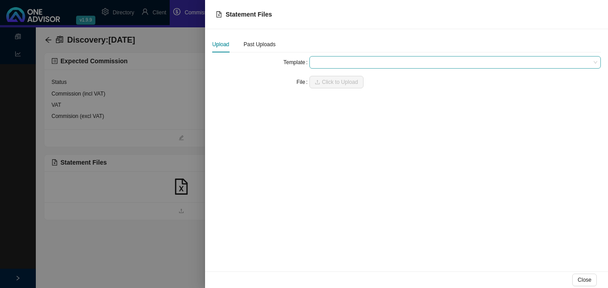
click at [339, 61] on span at bounding box center [455, 62] width 285 height 12
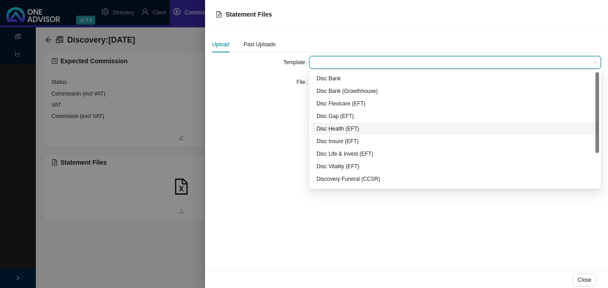
click at [345, 128] on div "Disc Health (EFT)" at bounding box center [455, 128] width 277 height 9
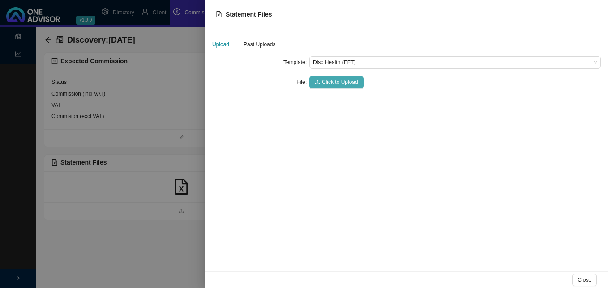
click at [335, 79] on span "Click to Upload" at bounding box center [340, 82] width 36 height 9
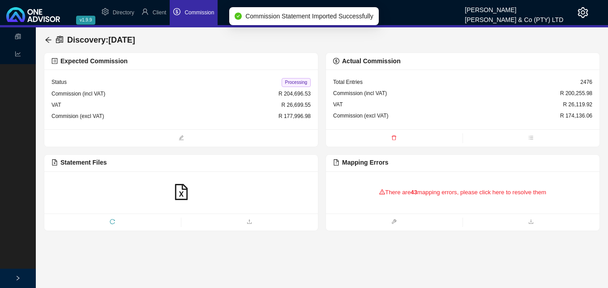
click at [47, 35] on div "Discovery : [DATE]" at bounding box center [92, 40] width 94 height 16
click at [46, 40] on icon "arrow-left" at bounding box center [48, 40] width 6 height 6
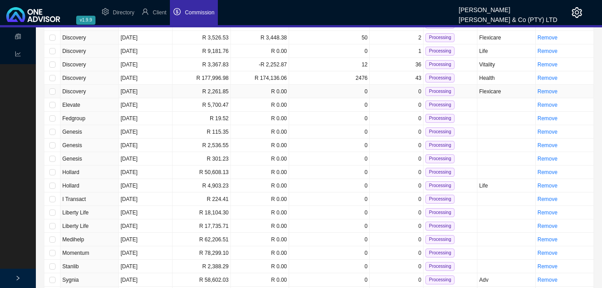
scroll to position [134, 0]
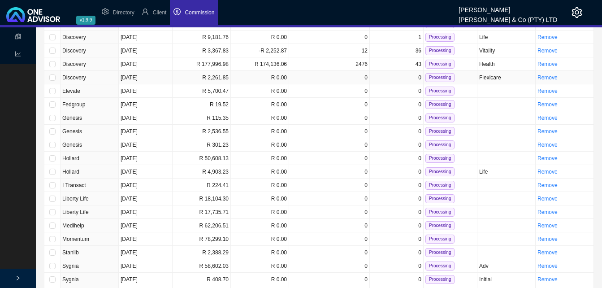
click at [216, 76] on td "R 2,261.85" at bounding box center [202, 77] width 58 height 13
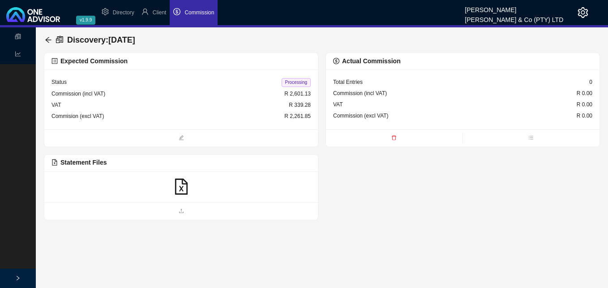
click at [181, 185] on icon "file-excel" at bounding box center [181, 186] width 16 height 16
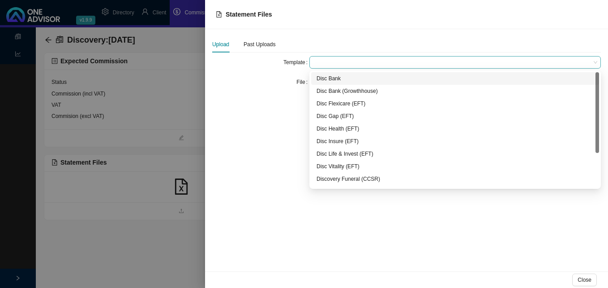
click at [320, 61] on span at bounding box center [455, 62] width 285 height 12
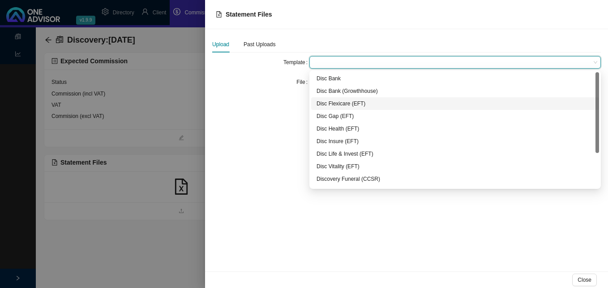
click at [348, 104] on div "Disc Flexicare (EFT)" at bounding box center [455, 103] width 277 height 9
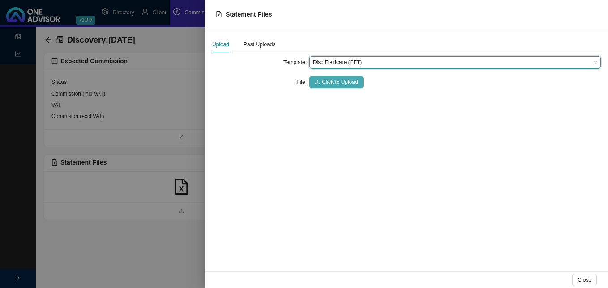
click at [343, 82] on span "Click to Upload" at bounding box center [340, 82] width 36 height 9
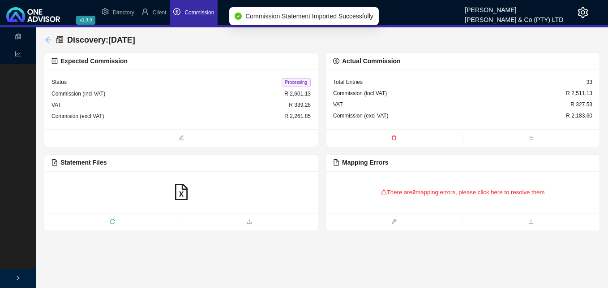
click at [47, 40] on icon "arrow-left" at bounding box center [48, 39] width 7 height 7
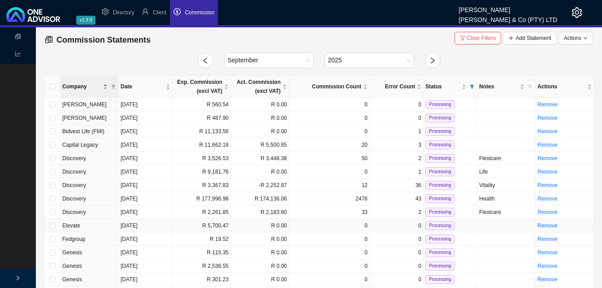
click at [216, 224] on td "R 5,700.47" at bounding box center [202, 225] width 58 height 13
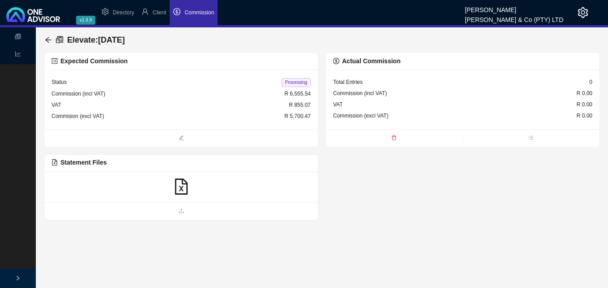
click at [182, 185] on icon "file-excel" at bounding box center [181, 186] width 16 height 16
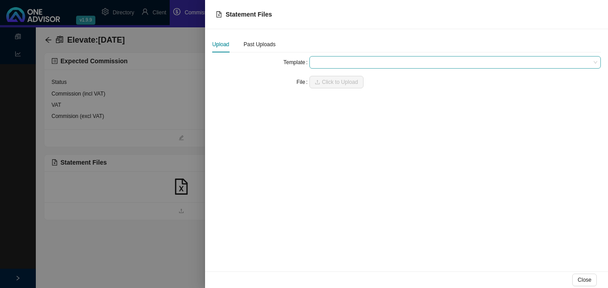
click at [325, 63] on span at bounding box center [455, 62] width 285 height 12
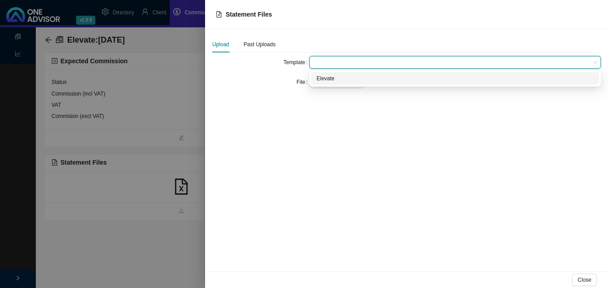
click at [331, 82] on div "Elevate" at bounding box center [455, 78] width 277 height 9
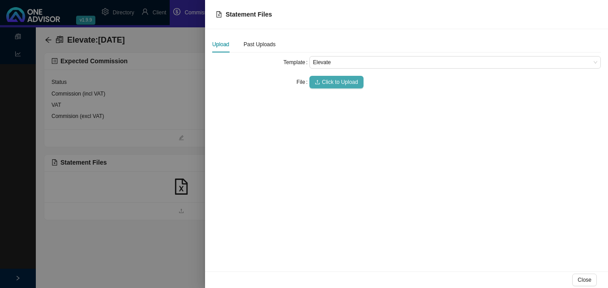
click at [334, 84] on span "Click to Upload" at bounding box center [340, 82] width 36 height 9
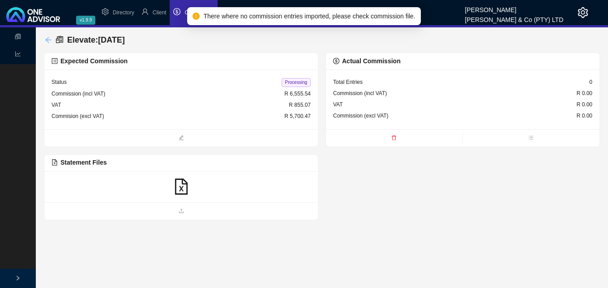
click at [49, 42] on icon "arrow-left" at bounding box center [48, 39] width 7 height 7
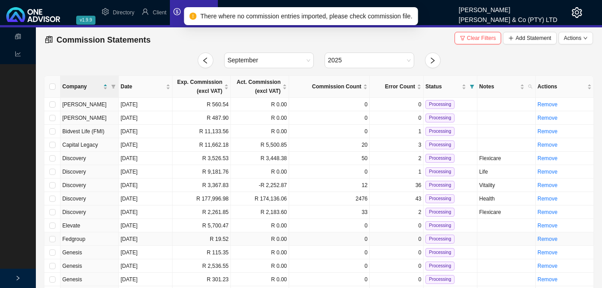
click at [216, 237] on td "R 19.52" at bounding box center [202, 238] width 58 height 13
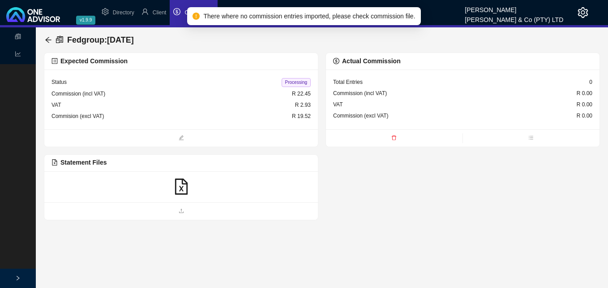
click at [181, 185] on icon "file-excel" at bounding box center [181, 186] width 16 height 16
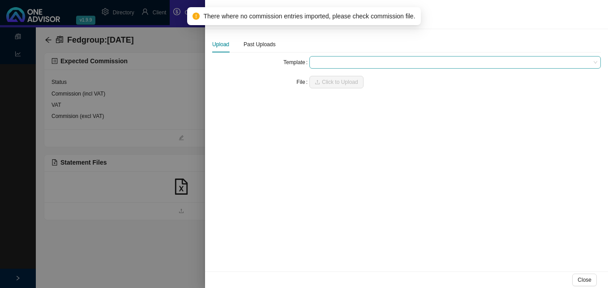
click at [324, 61] on span at bounding box center [455, 62] width 285 height 12
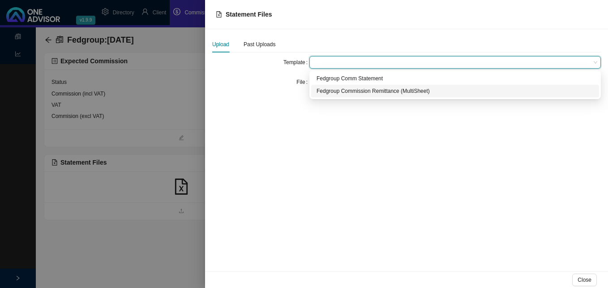
click at [333, 94] on div "Fedgroup Commission Remittance (MultiSheet)" at bounding box center [455, 90] width 277 height 9
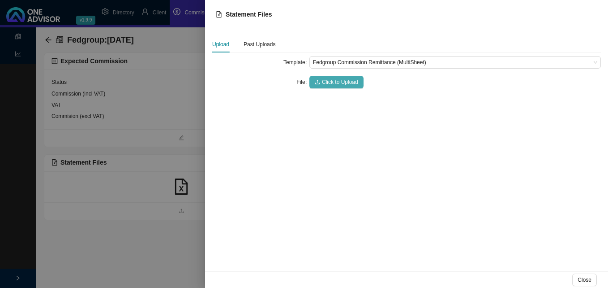
click at [336, 84] on span "Click to Upload" at bounding box center [340, 82] width 36 height 9
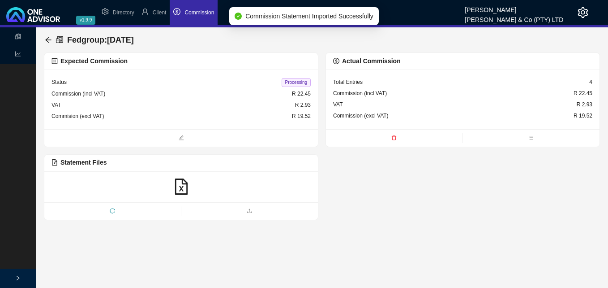
click at [295, 82] on span "Processing" at bounding box center [296, 82] width 29 height 9
click at [48, 39] on icon "arrow-left" at bounding box center [48, 39] width 7 height 7
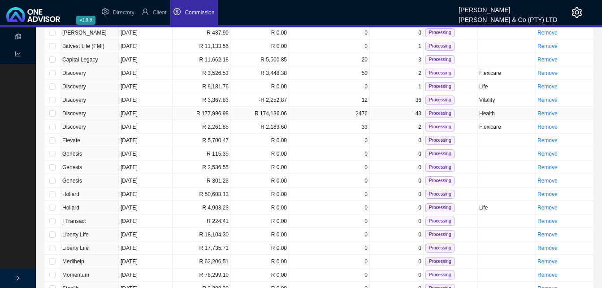
scroll to position [134, 0]
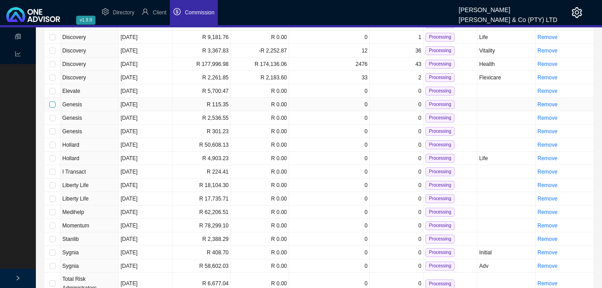
click at [51, 105] on input "checkbox" at bounding box center [52, 104] width 6 height 6
checkbox input "true"
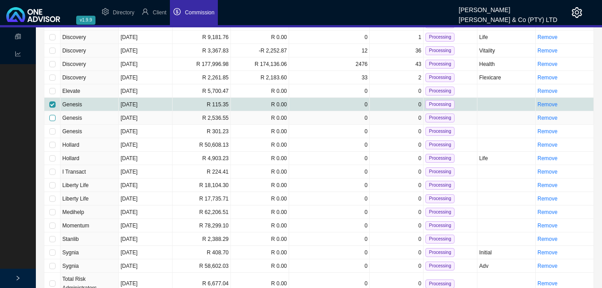
click at [53, 116] on input "checkbox" at bounding box center [52, 118] width 6 height 6
checkbox input "true"
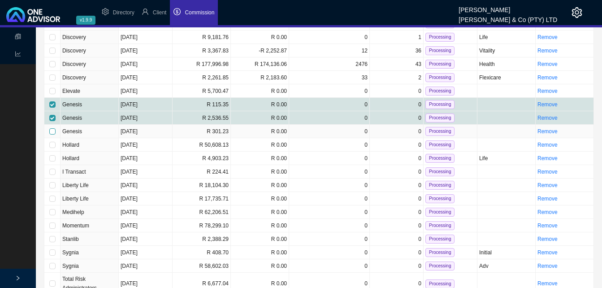
click at [53, 132] on input "checkbox" at bounding box center [52, 131] width 6 height 6
checkbox input "true"
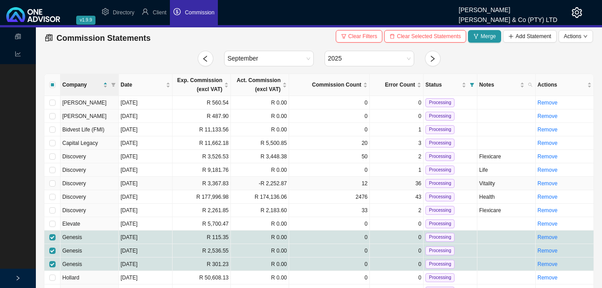
scroll to position [0, 0]
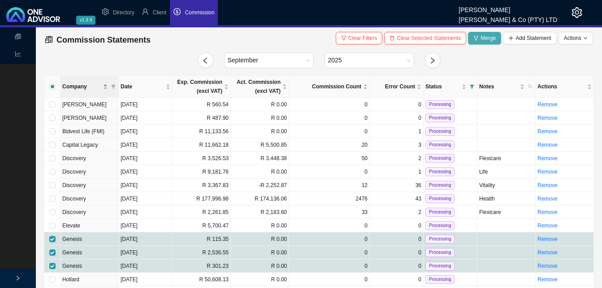
click at [482, 37] on span "Merge" at bounding box center [487, 38] width 15 height 9
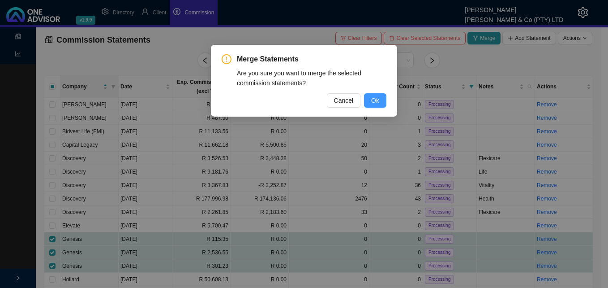
drag, startPoint x: 375, startPoint y: 97, endPoint x: 388, endPoint y: 101, distance: 13.5
click at [375, 98] on span "Ok" at bounding box center [375, 100] width 8 height 10
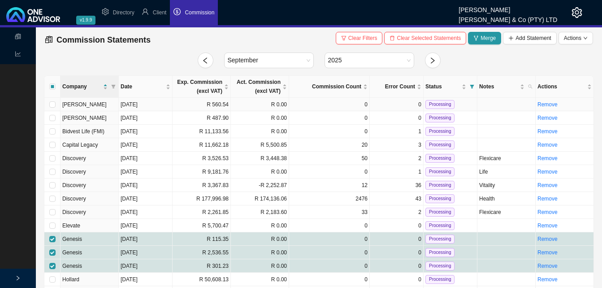
checkbox input "false"
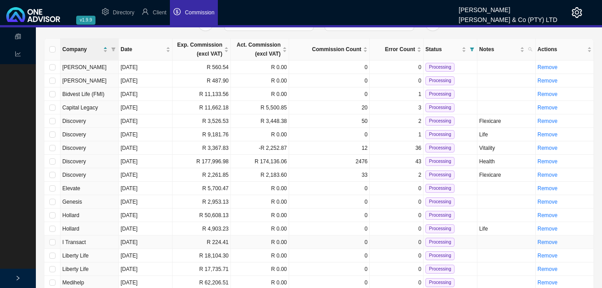
scroll to position [90, 0]
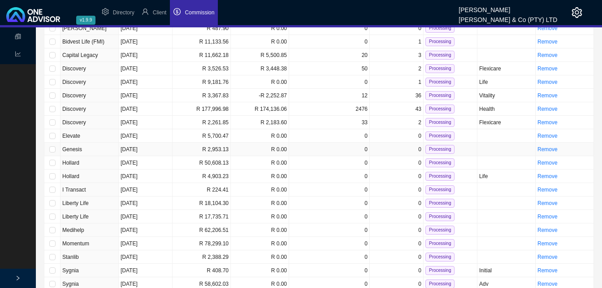
click at [202, 147] on td "R 2,953.13" at bounding box center [202, 148] width 58 height 13
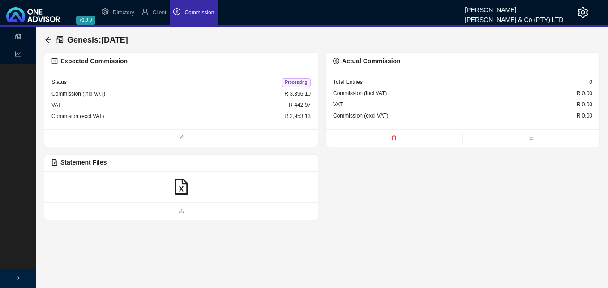
click at [183, 188] on icon "file-excel" at bounding box center [181, 186] width 16 height 16
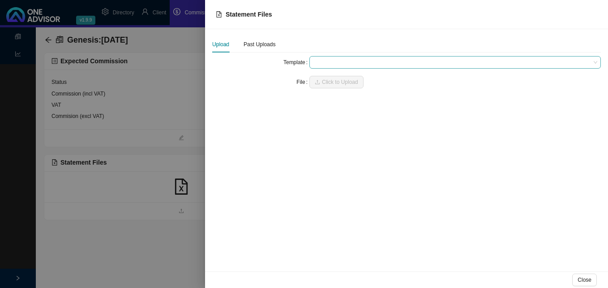
click at [328, 62] on span at bounding box center [455, 62] width 285 height 12
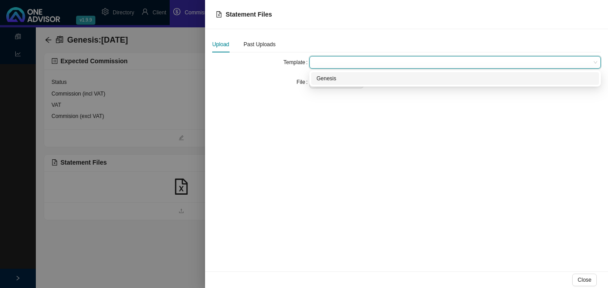
click at [329, 78] on div "Genesis" at bounding box center [455, 78] width 277 height 9
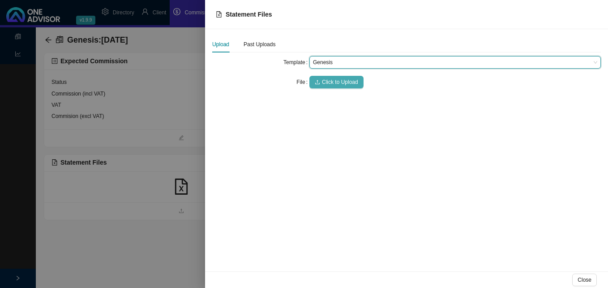
click at [330, 81] on span "Click to Upload" at bounding box center [340, 82] width 36 height 9
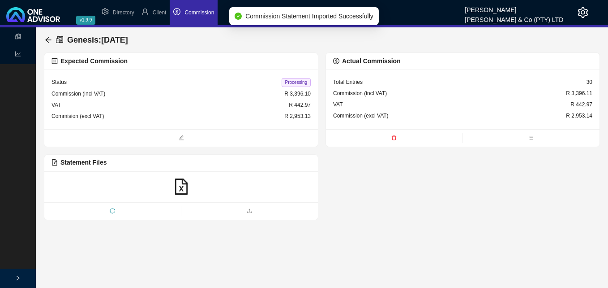
click at [292, 81] on span "Processing" at bounding box center [296, 82] width 29 height 9
click at [48, 40] on icon "arrow-left" at bounding box center [48, 40] width 6 height 6
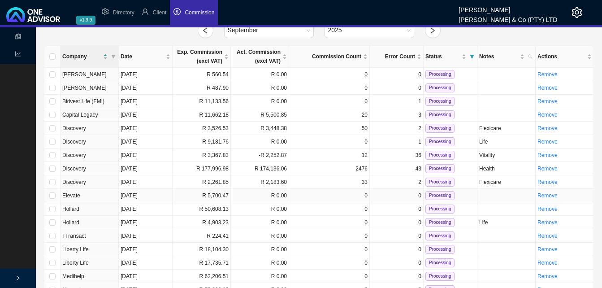
scroll to position [45, 0]
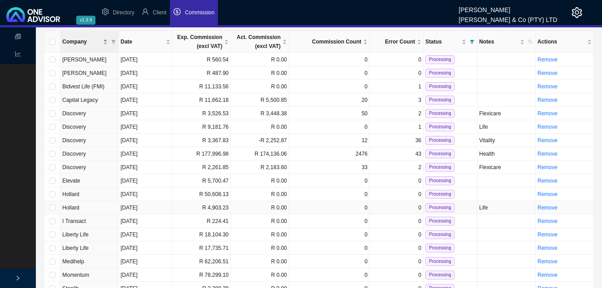
click at [224, 207] on td "R 4,903.23" at bounding box center [202, 207] width 58 height 13
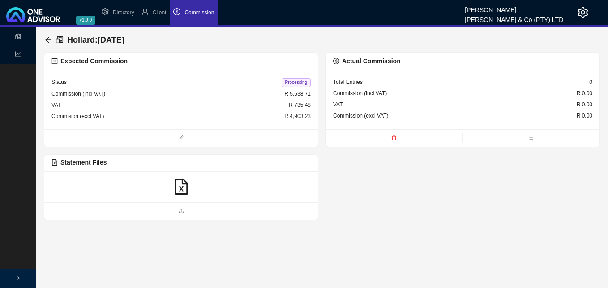
click at [182, 186] on icon "file-excel" at bounding box center [181, 186] width 13 height 16
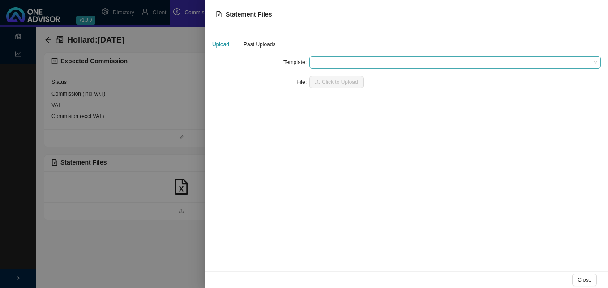
click at [340, 64] on span at bounding box center [455, 62] width 285 height 12
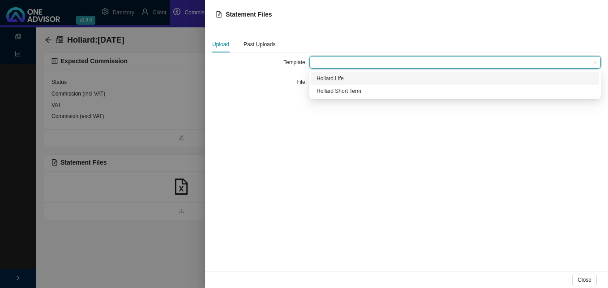
click at [337, 78] on div "Hollard Life" at bounding box center [455, 78] width 277 height 9
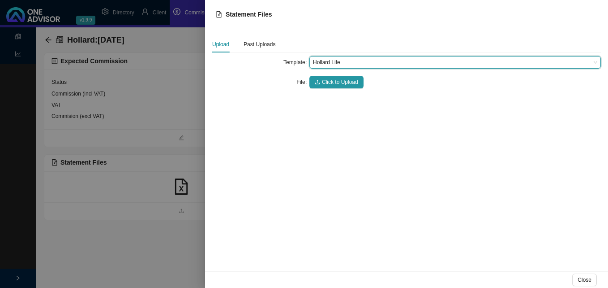
click at [337, 78] on span "Click to Upload" at bounding box center [340, 82] width 36 height 9
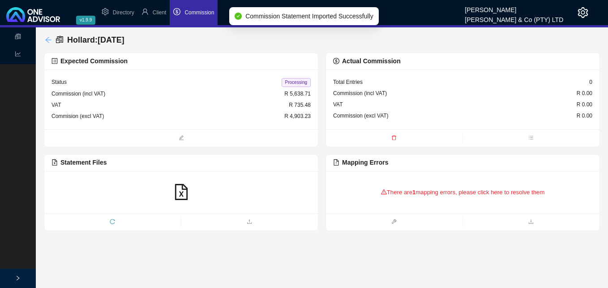
click at [47, 38] on icon "arrow-left" at bounding box center [48, 39] width 7 height 7
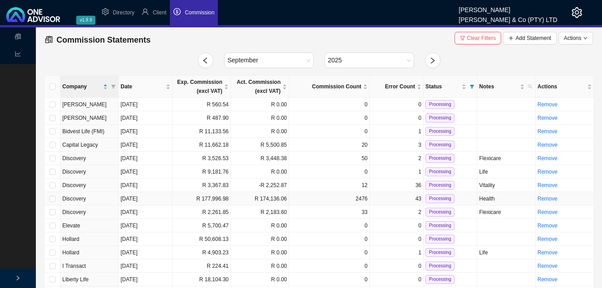
scroll to position [45, 0]
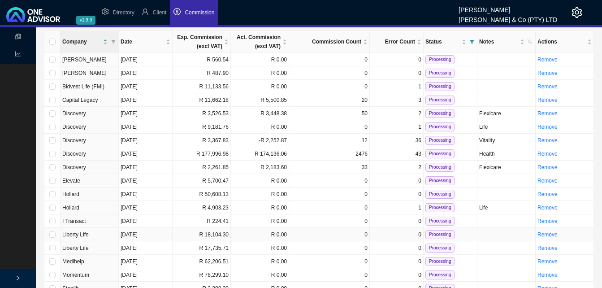
click at [216, 234] on td "R 18,104.30" at bounding box center [202, 234] width 58 height 13
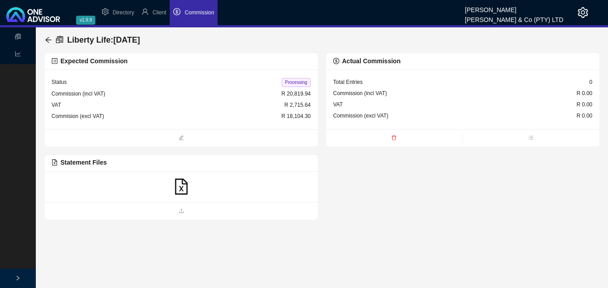
click at [183, 187] on icon "file-excel" at bounding box center [181, 186] width 16 height 16
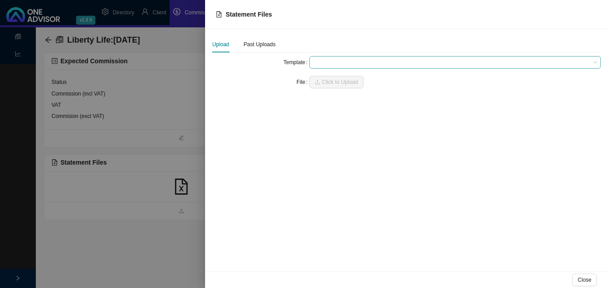
click at [332, 60] on span at bounding box center [455, 62] width 285 height 12
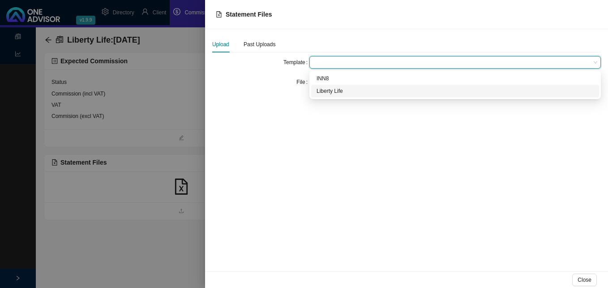
click at [335, 93] on div "Liberty Life" at bounding box center [455, 90] width 277 height 9
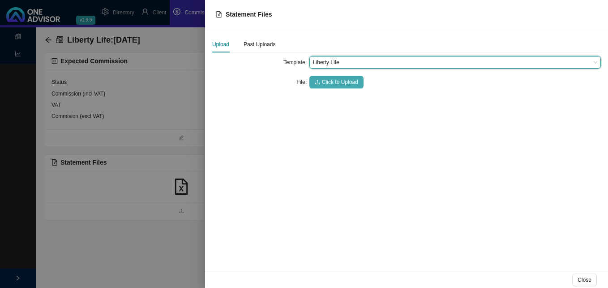
click at [332, 85] on span "Click to Upload" at bounding box center [340, 82] width 36 height 9
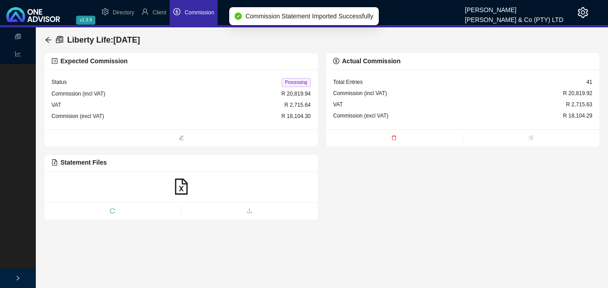
click at [293, 83] on span "Processing" at bounding box center [296, 82] width 29 height 9
click at [47, 41] on icon "arrow-left" at bounding box center [48, 40] width 6 height 6
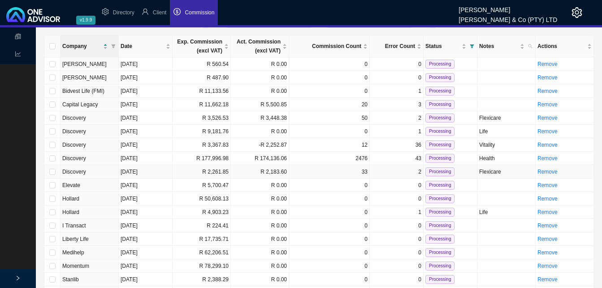
scroll to position [90, 0]
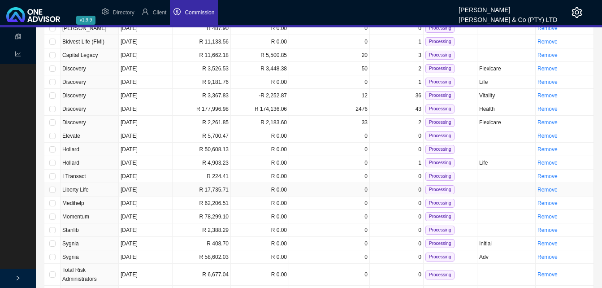
click at [208, 192] on td "R 17,735.71" at bounding box center [202, 189] width 58 height 13
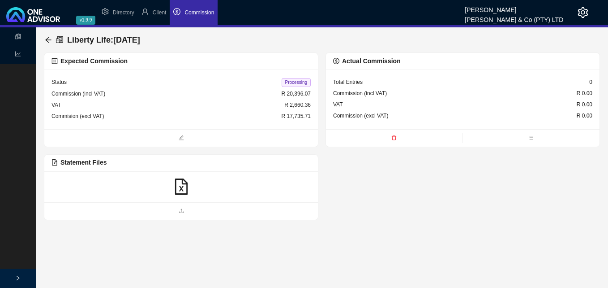
click at [181, 188] on icon "file-excel" at bounding box center [181, 186] width 13 height 16
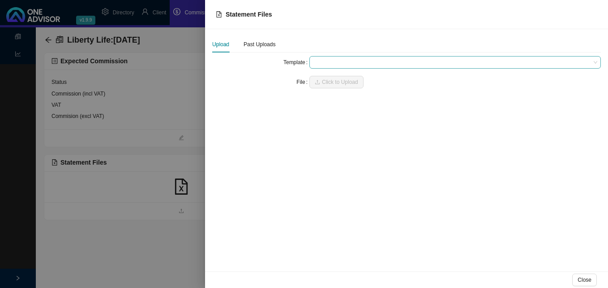
drag, startPoint x: 320, startPoint y: 60, endPoint x: 325, endPoint y: 64, distance: 5.8
click at [321, 60] on span at bounding box center [455, 62] width 285 height 12
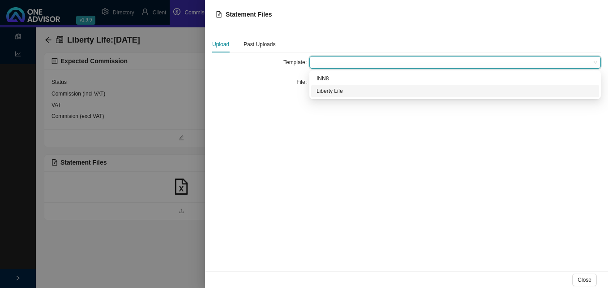
click at [329, 90] on div "Liberty Life" at bounding box center [455, 90] width 277 height 9
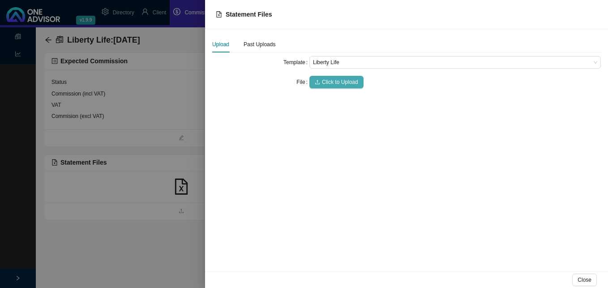
click at [328, 81] on span "Click to Upload" at bounding box center [340, 82] width 36 height 9
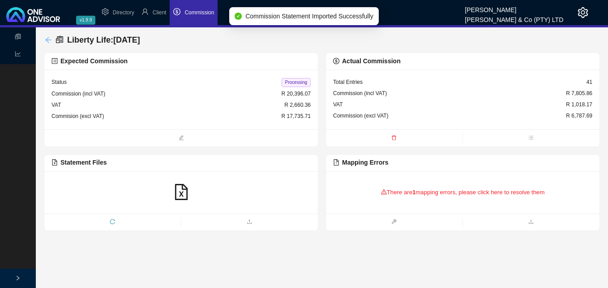
click at [50, 39] on icon "arrow-left" at bounding box center [48, 39] width 7 height 7
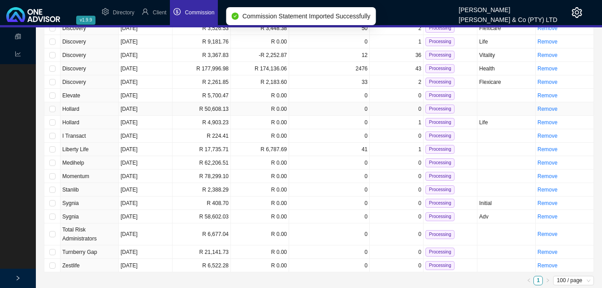
scroll to position [131, 0]
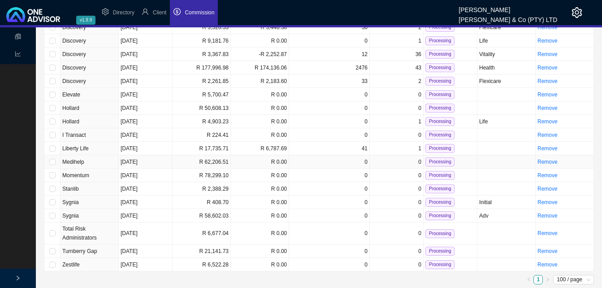
click at [209, 157] on td "R 62,206.51" at bounding box center [202, 161] width 58 height 13
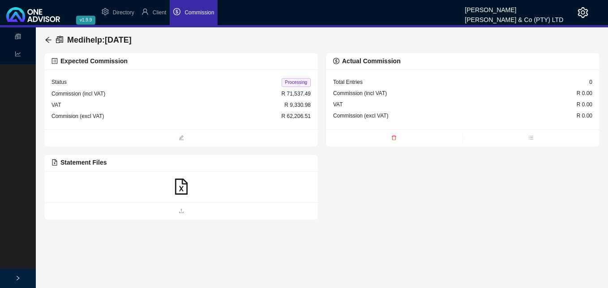
click at [182, 184] on icon "file-excel" at bounding box center [181, 186] width 13 height 16
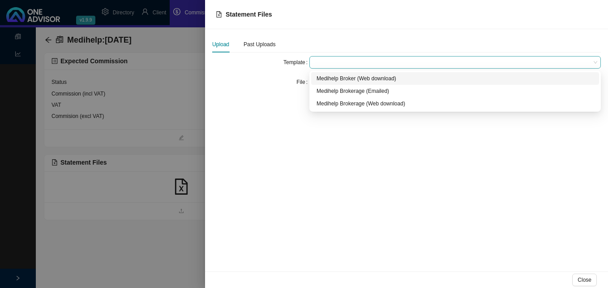
click at [334, 62] on span at bounding box center [455, 62] width 285 height 12
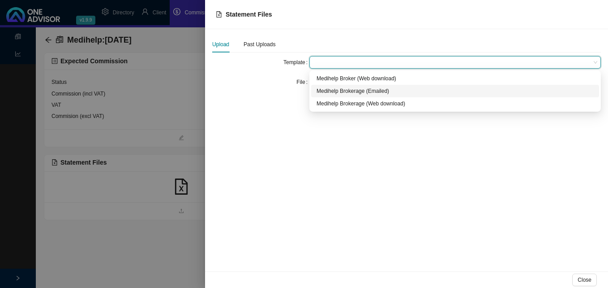
click at [342, 93] on div "Medihelp Brokerage (Emailed)" at bounding box center [455, 90] width 277 height 9
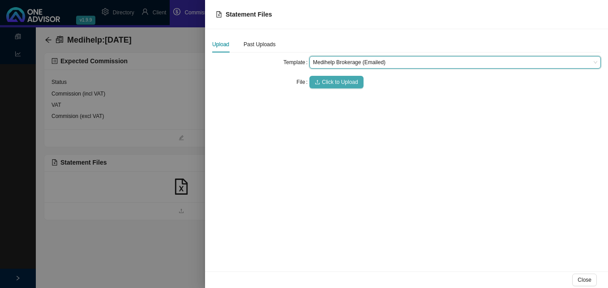
click at [340, 80] on span "Click to Upload" at bounding box center [340, 82] width 36 height 9
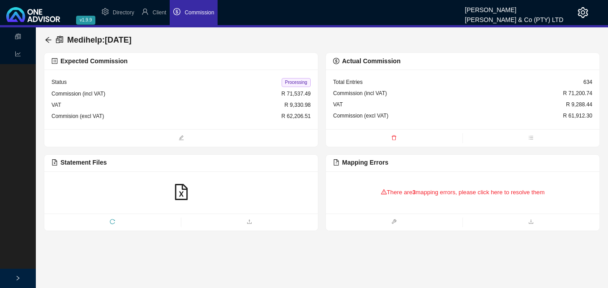
click at [179, 190] on icon "file-excel" at bounding box center [181, 192] width 16 height 16
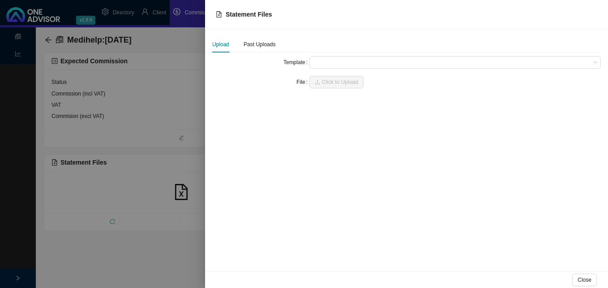
click at [147, 203] on div at bounding box center [304, 144] width 608 height 288
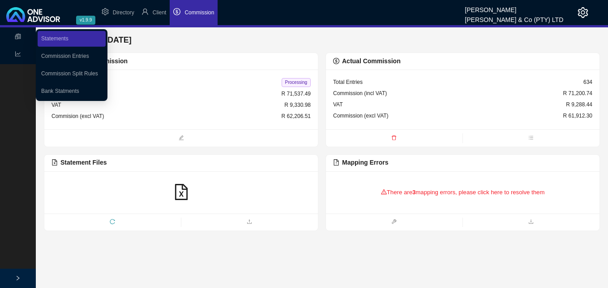
click at [154, 71] on div "Status Processing Commission (incl VAT) R 71,537.49 VAT R 9,330.98 Commision (e…" at bounding box center [181, 99] width 274 height 60
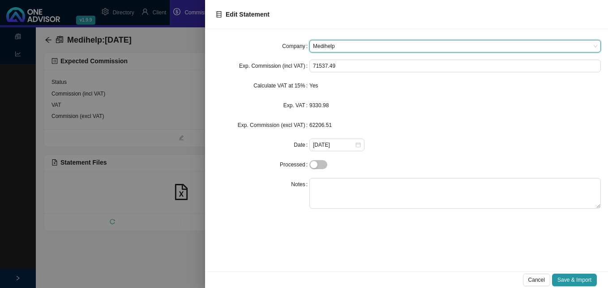
click at [51, 41] on div at bounding box center [304, 144] width 608 height 288
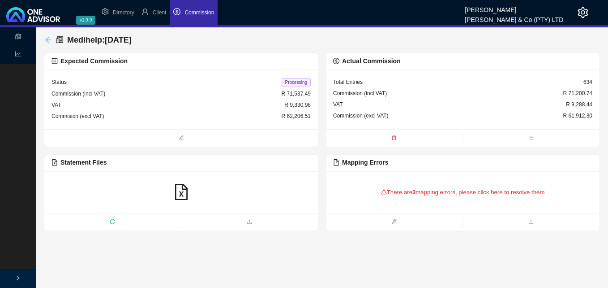
click at [50, 43] on icon "arrow-left" at bounding box center [48, 39] width 7 height 7
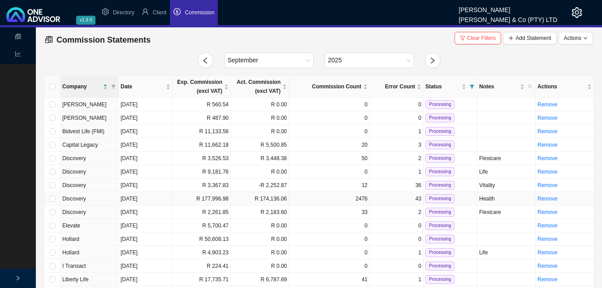
scroll to position [131, 0]
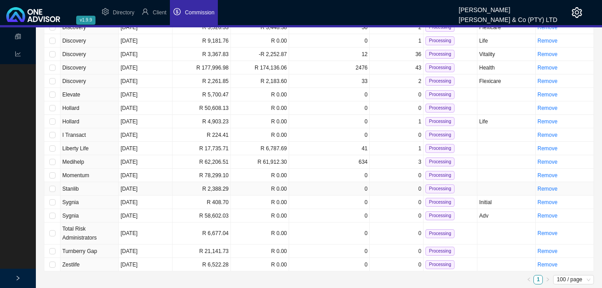
click at [219, 191] on td "R 2,388.29" at bounding box center [202, 188] width 58 height 13
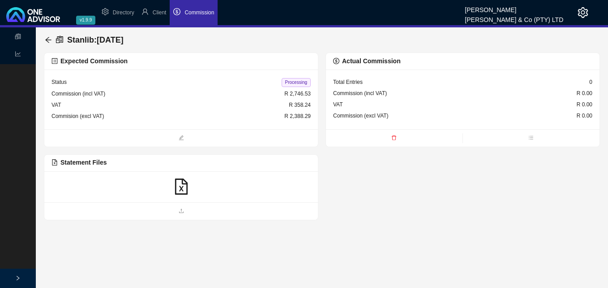
click at [178, 190] on icon "file-excel" at bounding box center [181, 186] width 16 height 16
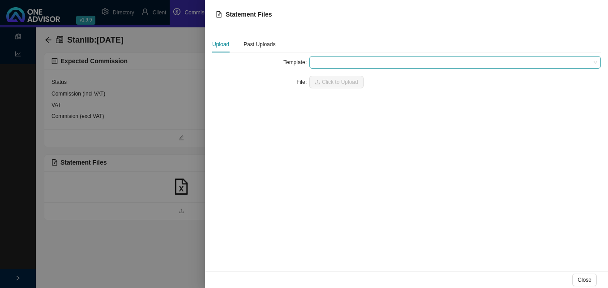
click at [328, 60] on span at bounding box center [455, 62] width 285 height 12
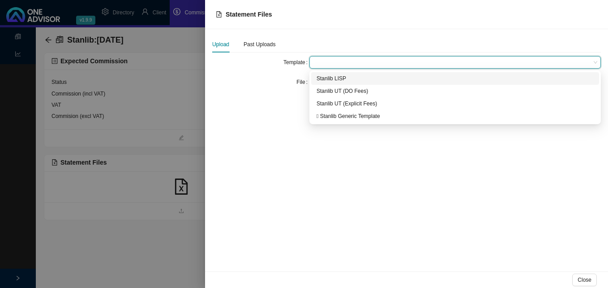
click at [324, 77] on div "Stanlib LISP" at bounding box center [455, 78] width 277 height 9
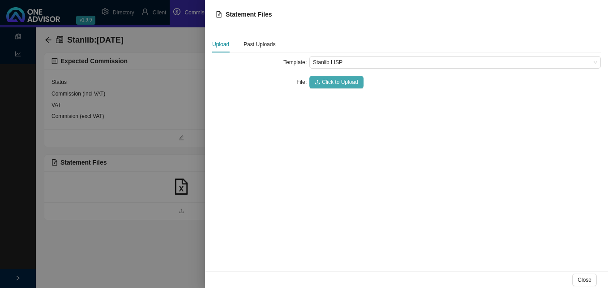
click at [320, 82] on button "Click to Upload" at bounding box center [337, 82] width 54 height 13
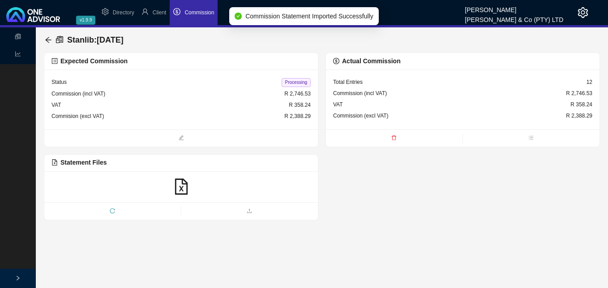
click at [295, 82] on span "Processing" at bounding box center [296, 82] width 29 height 9
click at [47, 37] on icon "arrow-left" at bounding box center [48, 39] width 7 height 7
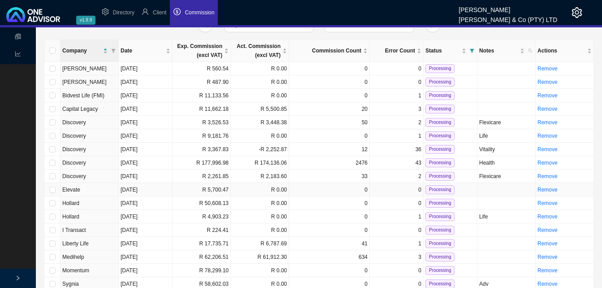
scroll to position [117, 0]
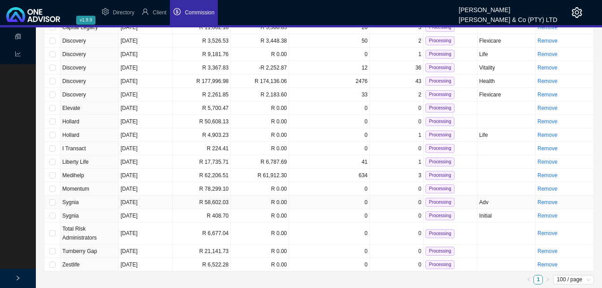
click at [204, 202] on td "R 58,602.03" at bounding box center [202, 201] width 58 height 13
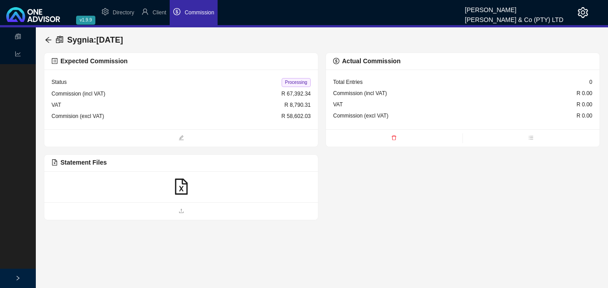
click at [179, 186] on icon "file-excel" at bounding box center [181, 186] width 16 height 16
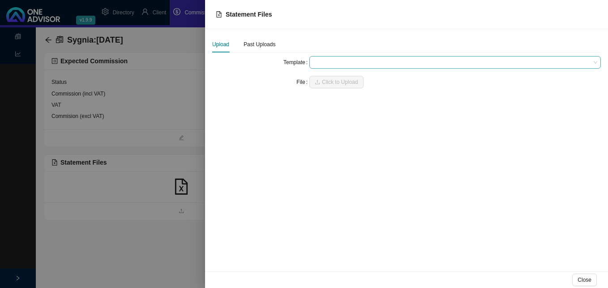
click at [316, 62] on span at bounding box center [455, 62] width 285 height 12
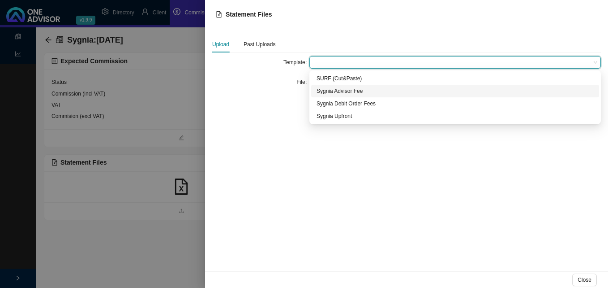
click at [328, 91] on div "Sygnia Advisor Fee" at bounding box center [455, 90] width 277 height 9
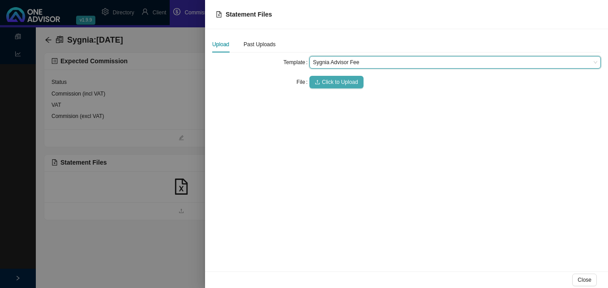
click at [334, 83] on span "Click to Upload" at bounding box center [340, 82] width 36 height 9
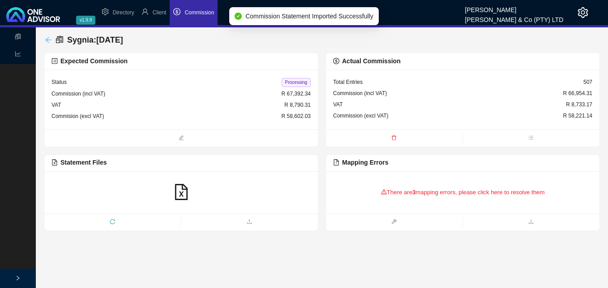
click at [47, 38] on icon "arrow-left" at bounding box center [48, 39] width 7 height 7
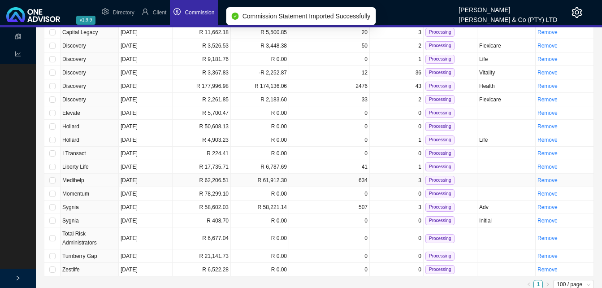
scroll to position [117, 0]
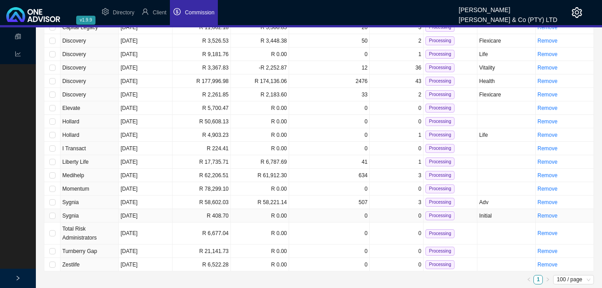
click at [200, 212] on td "R 408.70" at bounding box center [202, 215] width 58 height 13
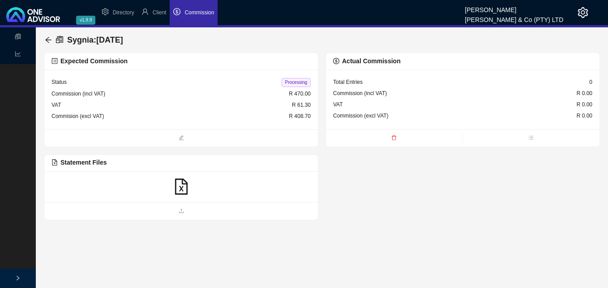
click at [182, 186] on icon "file-excel" at bounding box center [181, 186] width 16 height 16
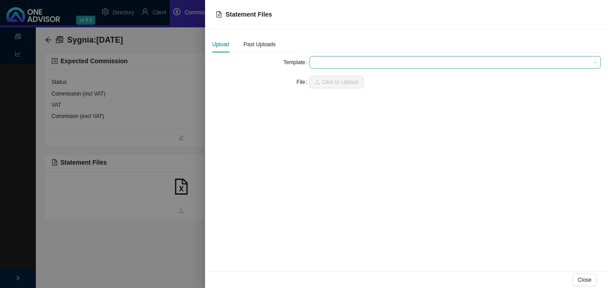
click at [330, 64] on span at bounding box center [455, 62] width 285 height 12
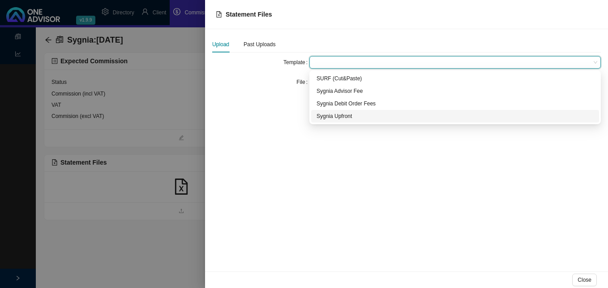
click at [326, 116] on div "Sygnia Upfront" at bounding box center [455, 116] width 277 height 9
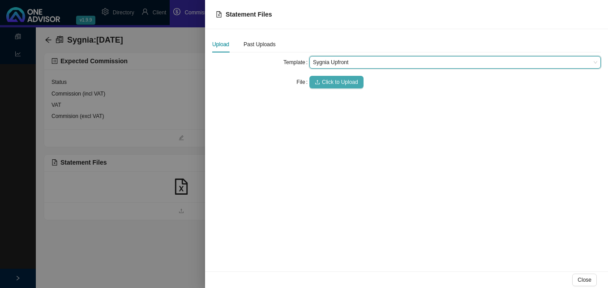
click at [337, 81] on span "Click to Upload" at bounding box center [340, 82] width 36 height 9
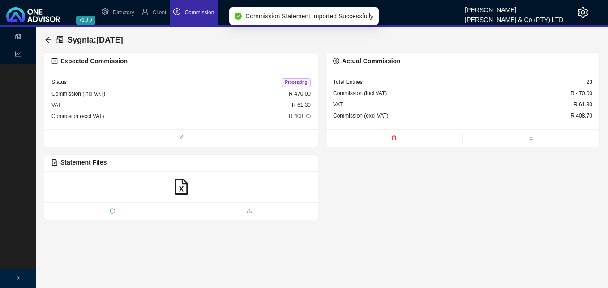
click at [298, 84] on span "Processing" at bounding box center [296, 82] width 29 height 9
click at [48, 40] on icon "arrow-left" at bounding box center [48, 39] width 7 height 7
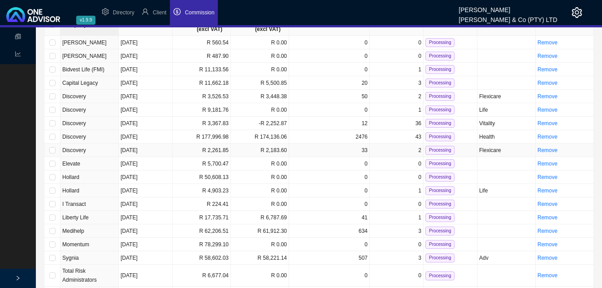
scroll to position [104, 0]
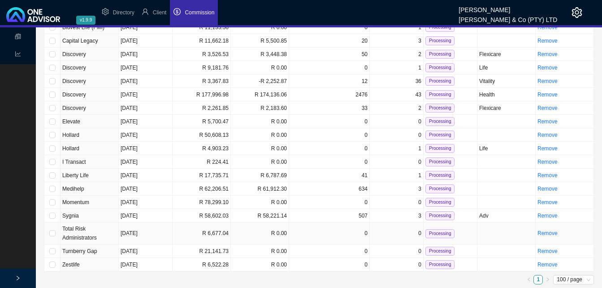
click at [219, 235] on td "R 6,677.04" at bounding box center [202, 233] width 58 height 22
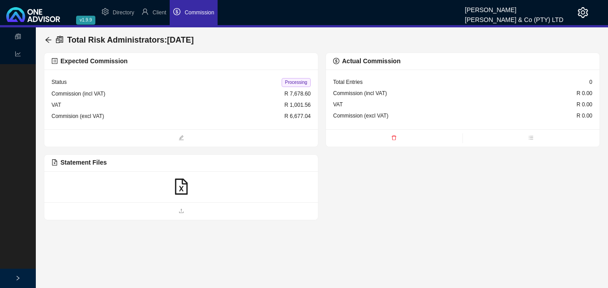
click at [180, 185] on icon "file-excel" at bounding box center [181, 186] width 16 height 16
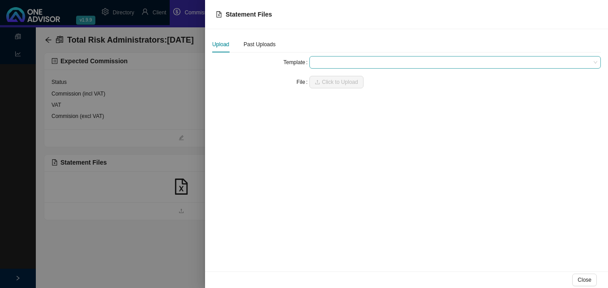
click at [320, 59] on span at bounding box center [455, 62] width 285 height 12
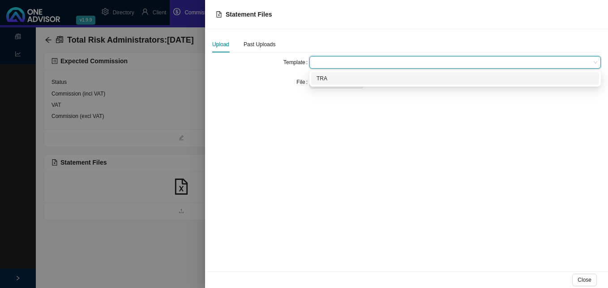
click at [323, 80] on div "TRA" at bounding box center [455, 78] width 277 height 9
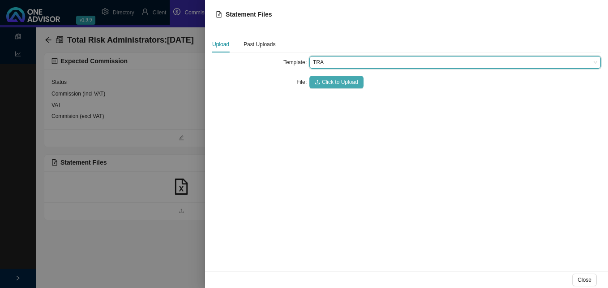
click at [326, 81] on span "Click to Upload" at bounding box center [340, 82] width 36 height 9
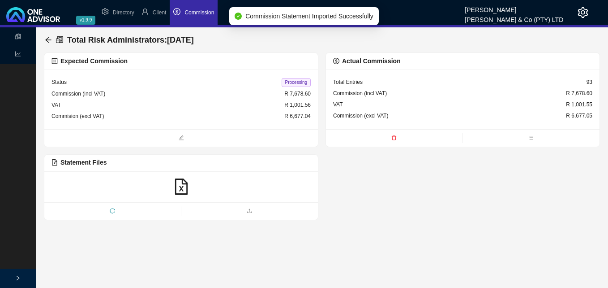
click at [295, 82] on span "Processing" at bounding box center [296, 82] width 29 height 9
click at [50, 39] on icon "arrow-left" at bounding box center [48, 39] width 7 height 7
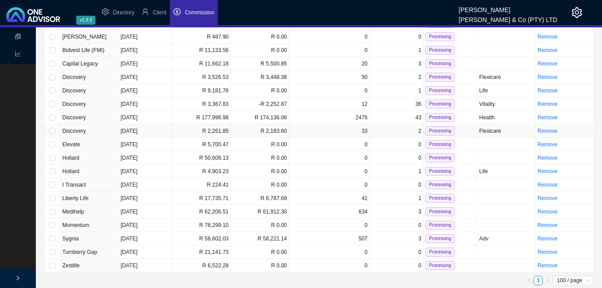
scroll to position [82, 0]
click at [218, 253] on td "R 21,141.73" at bounding box center [202, 250] width 58 height 13
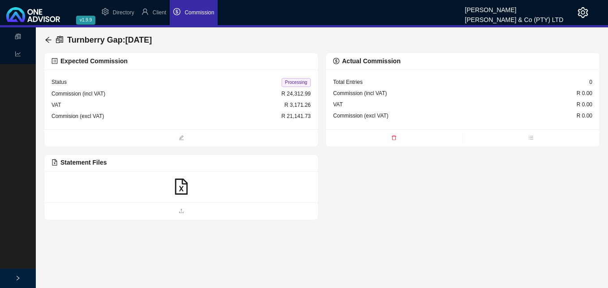
click at [181, 181] on icon "file-excel" at bounding box center [181, 186] width 16 height 16
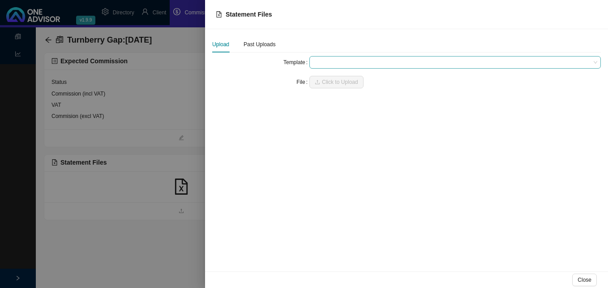
click at [336, 63] on span at bounding box center [455, 62] width 285 height 12
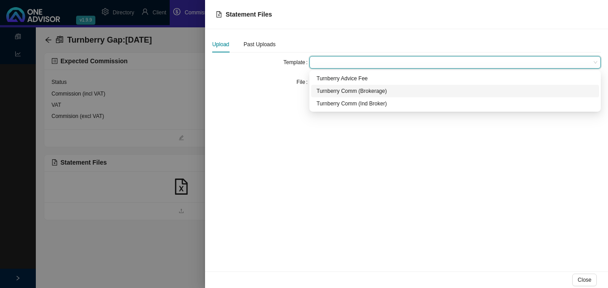
click at [346, 91] on div "Turnberry Comm (Brokerage)" at bounding box center [455, 90] width 277 height 9
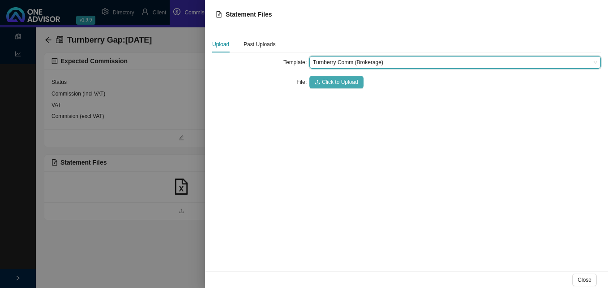
click at [340, 82] on span "Click to Upload" at bounding box center [340, 82] width 36 height 9
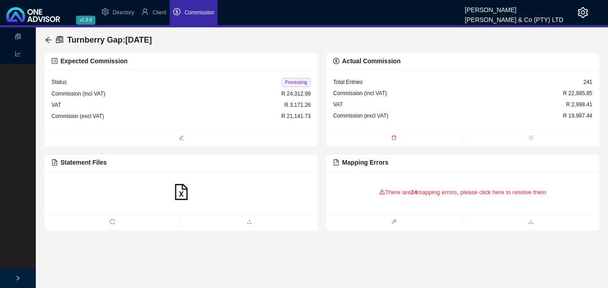
click at [436, 196] on div "There are 24 mapping errors, please click here to resolve them" at bounding box center [462, 192] width 259 height 28
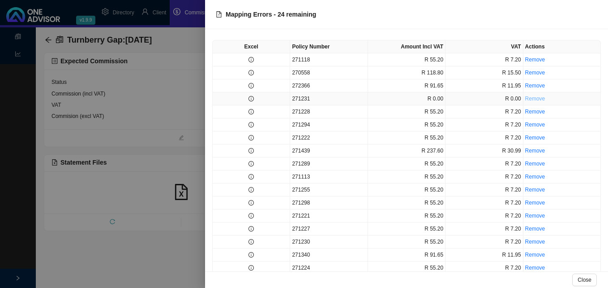
click at [528, 99] on link "Remove" at bounding box center [536, 98] width 20 height 6
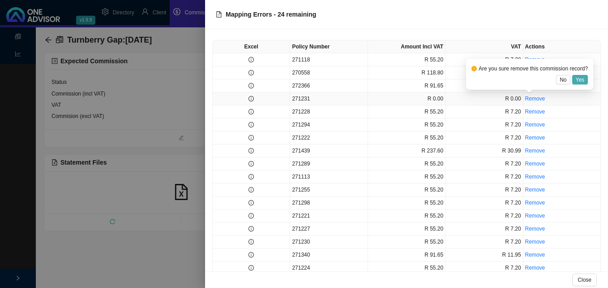
click at [583, 80] on span "Yes" at bounding box center [580, 79] width 9 height 9
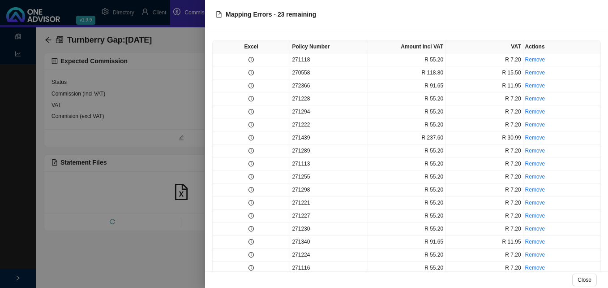
drag, startPoint x: 159, startPoint y: 151, endPoint x: 131, endPoint y: 136, distance: 31.9
click at [159, 150] on div at bounding box center [304, 144] width 608 height 288
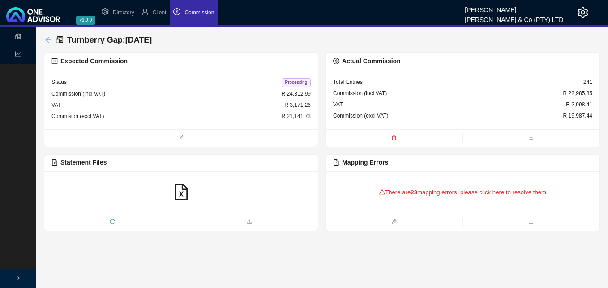
click at [47, 39] on icon "arrow-left" at bounding box center [48, 40] width 6 height 6
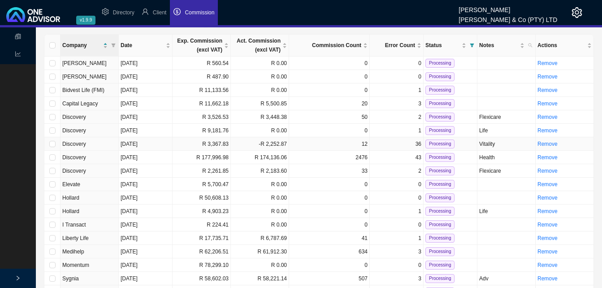
scroll to position [82, 0]
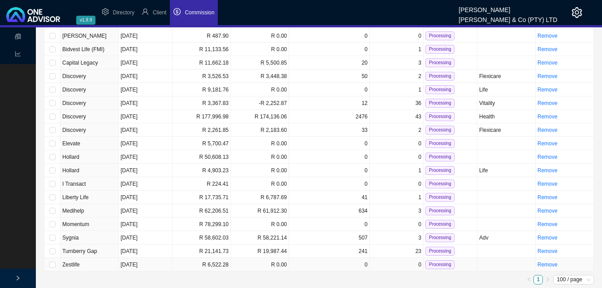
click at [206, 266] on td "R 6,522.28" at bounding box center [202, 264] width 58 height 13
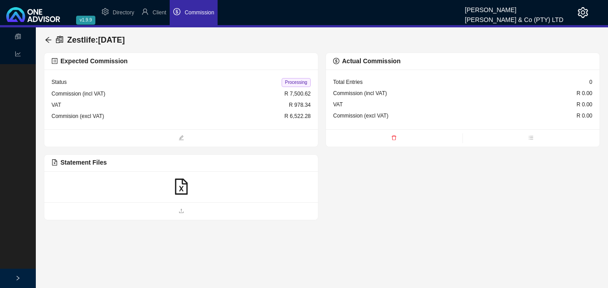
click at [181, 184] on icon "file-excel" at bounding box center [181, 186] width 16 height 16
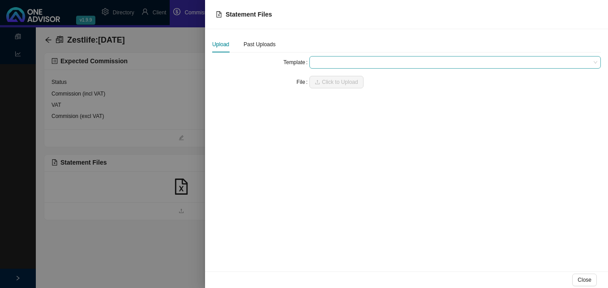
click at [335, 65] on span at bounding box center [455, 62] width 285 height 12
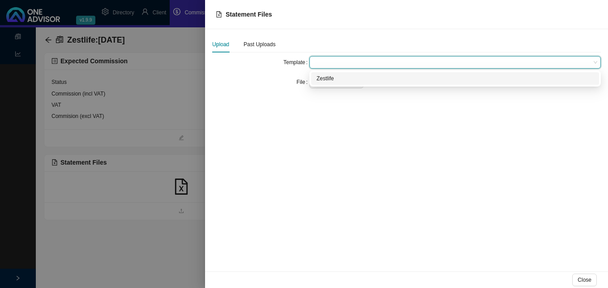
click at [334, 77] on div "Zestlife" at bounding box center [455, 78] width 277 height 9
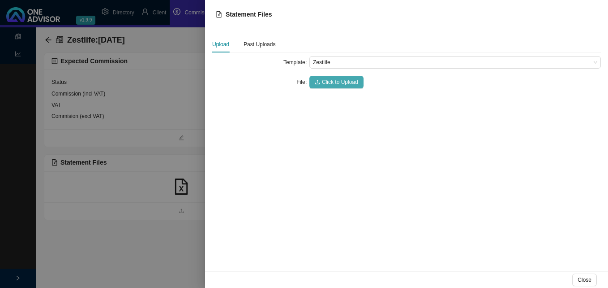
click at [334, 80] on span "Click to Upload" at bounding box center [340, 82] width 36 height 9
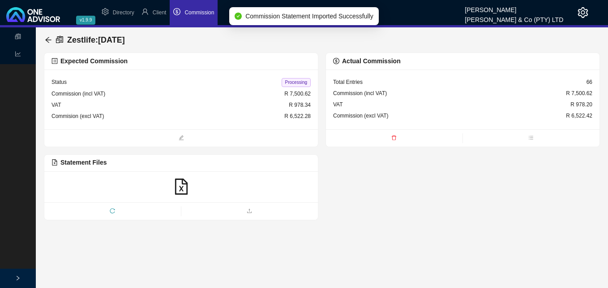
click at [295, 79] on span "Processing" at bounding box center [296, 82] width 29 height 9
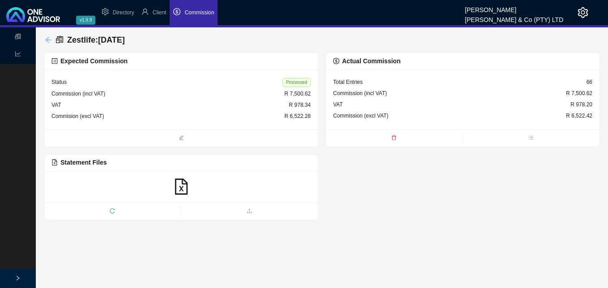
click at [49, 38] on icon "arrow-left" at bounding box center [48, 39] width 7 height 7
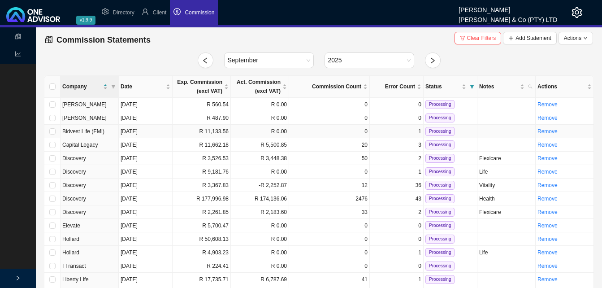
click at [223, 133] on td "R 11,133.56" at bounding box center [202, 131] width 58 height 13
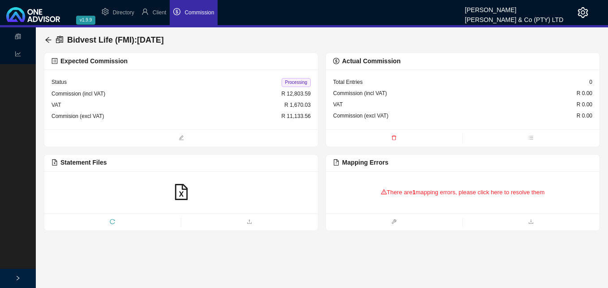
click at [457, 193] on div "There are 1 mapping errors, please click here to resolve them" at bounding box center [462, 192] width 259 height 28
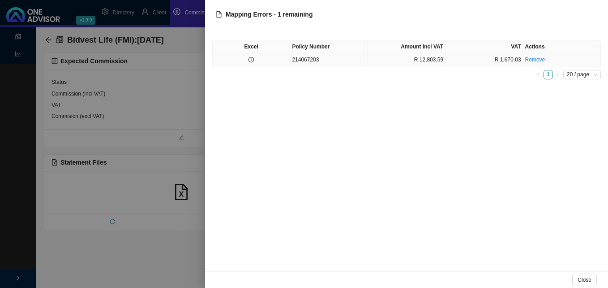
click at [250, 57] on icon "info-circle" at bounding box center [251, 59] width 5 height 5
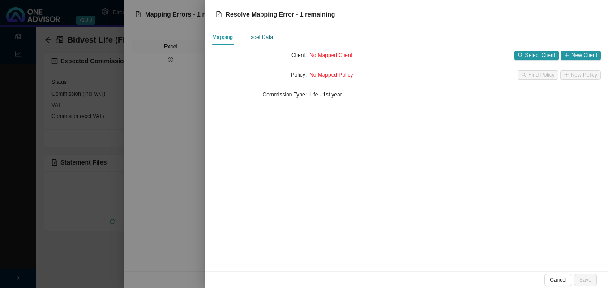
click at [260, 40] on div "Excel Data" at bounding box center [260, 37] width 26 height 9
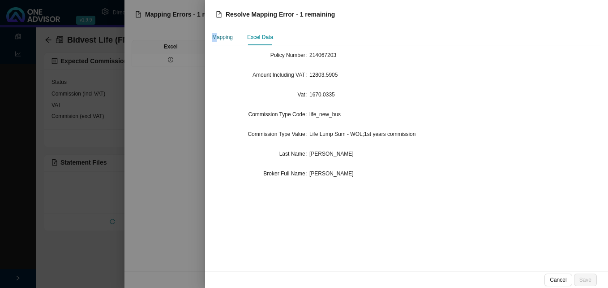
click at [216, 41] on div "Mapping" at bounding box center [222, 37] width 21 height 9
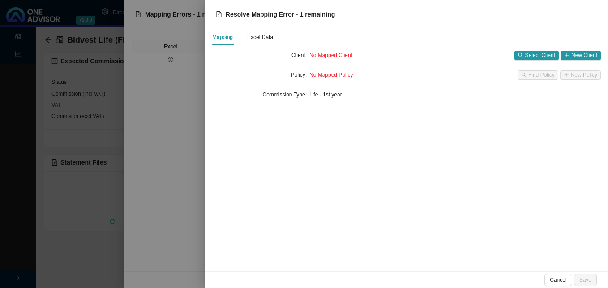
drag, startPoint x: 95, startPoint y: 36, endPoint x: 99, endPoint y: 37, distance: 4.5
click at [96, 37] on div at bounding box center [304, 144] width 608 height 288
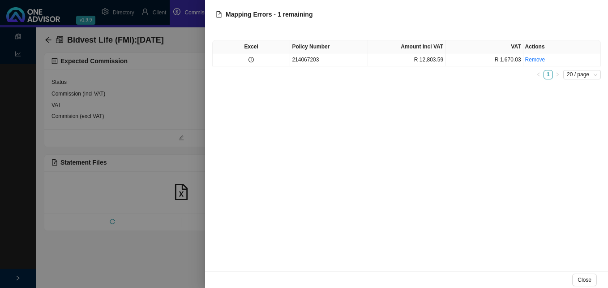
click at [163, 12] on div at bounding box center [304, 144] width 608 height 288
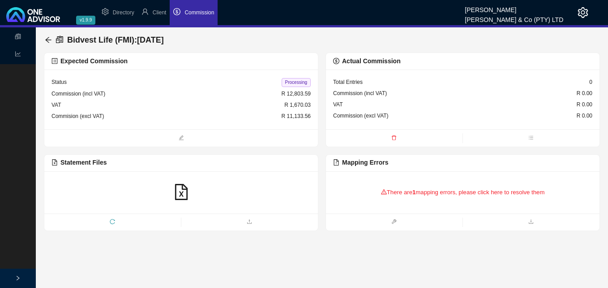
click at [163, 13] on span "Client" at bounding box center [160, 12] width 14 height 6
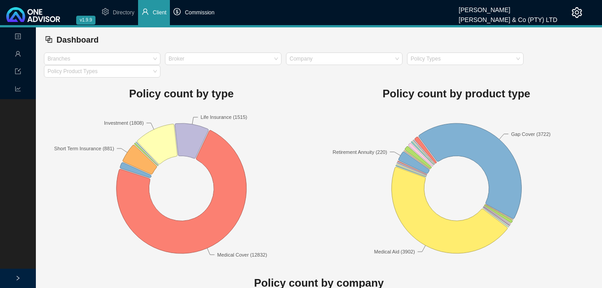
click at [195, 13] on span "Commission" at bounding box center [200, 12] width 30 height 6
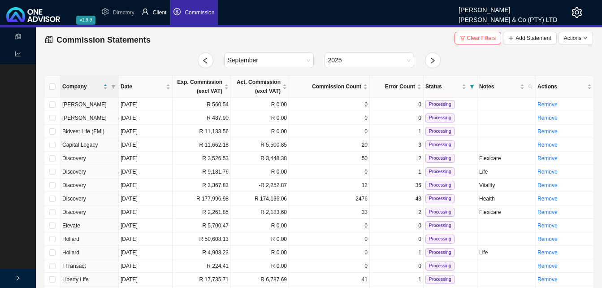
click at [160, 12] on span "Client" at bounding box center [160, 12] width 14 height 6
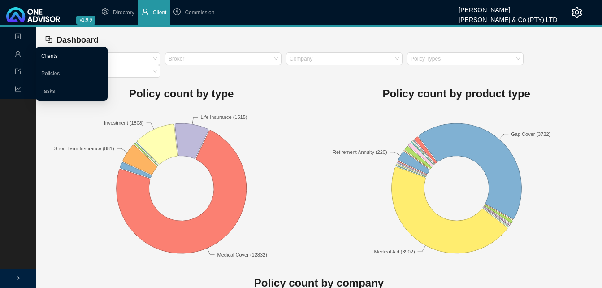
click at [56, 56] on link "Clients" at bounding box center [49, 56] width 17 height 6
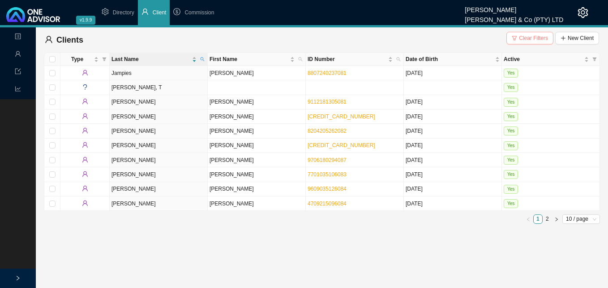
click at [525, 39] on span "Clear Filters" at bounding box center [533, 38] width 29 height 9
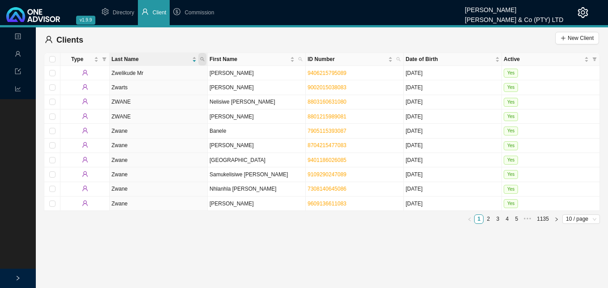
click at [205, 58] on span at bounding box center [202, 59] width 8 height 13
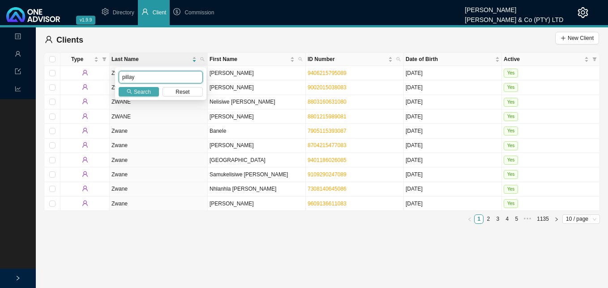
type input "pillay"
click at [140, 93] on span "Search" at bounding box center [142, 91] width 17 height 9
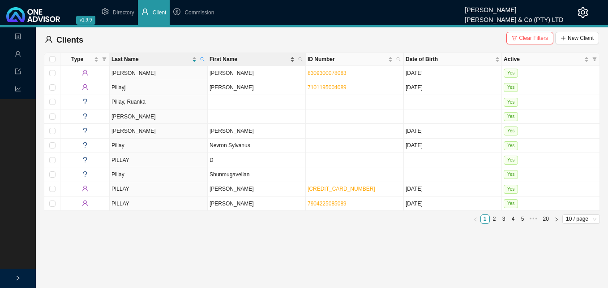
click at [291, 58] on div "First Name" at bounding box center [252, 59] width 85 height 9
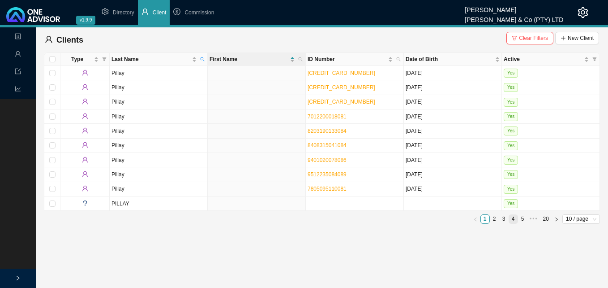
click at [513, 218] on link "4" at bounding box center [513, 219] width 9 height 9
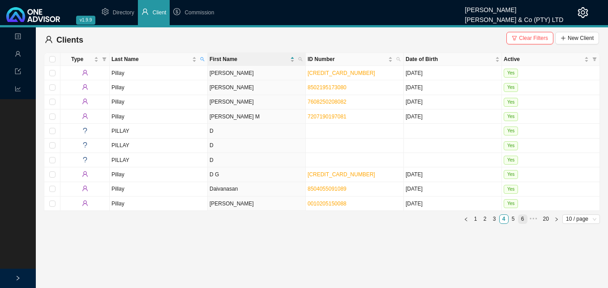
click at [522, 219] on link "6" at bounding box center [523, 219] width 9 height 9
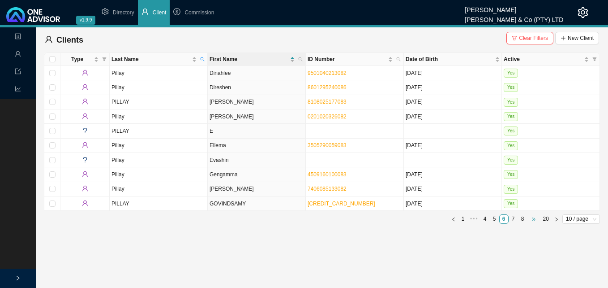
click at [530, 219] on span "•••" at bounding box center [534, 218] width 13 height 9
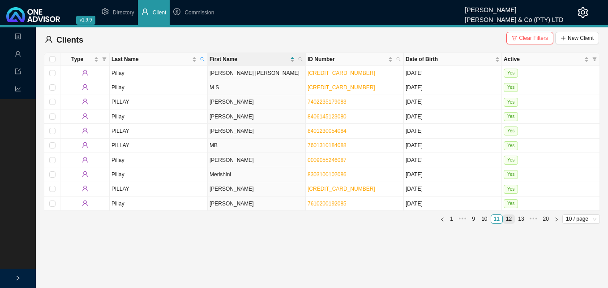
click at [512, 220] on link "12" at bounding box center [509, 219] width 11 height 9
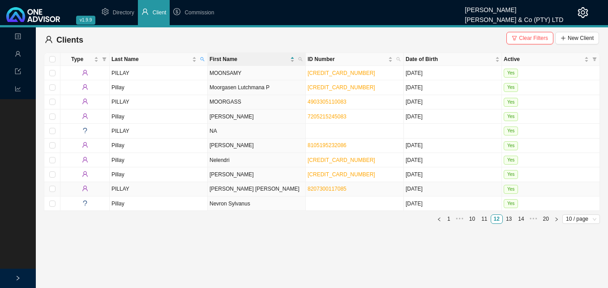
click at [222, 188] on td "[PERSON_NAME] [PERSON_NAME]" at bounding box center [257, 189] width 98 height 14
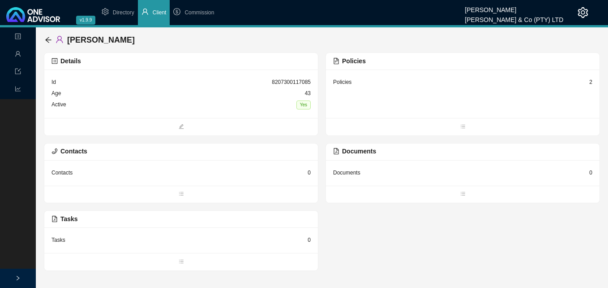
click at [591, 82] on div "2" at bounding box center [591, 82] width 3 height 9
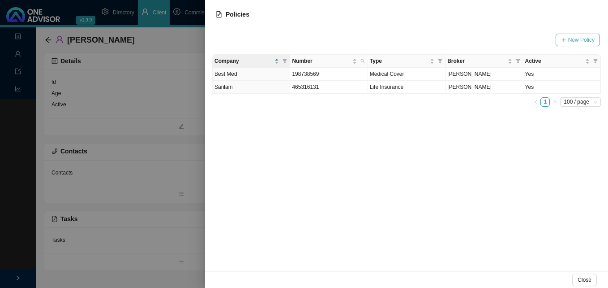
click at [584, 41] on span "New Policy" at bounding box center [582, 39] width 26 height 9
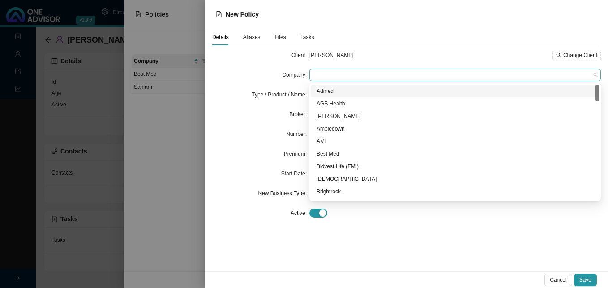
click at [348, 73] on span at bounding box center [455, 75] width 285 height 12
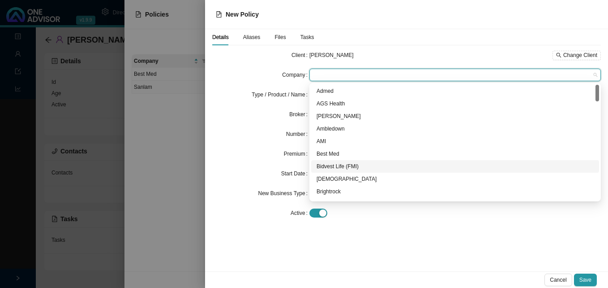
click at [356, 164] on div "Bidvest Life (FMI)" at bounding box center [455, 166] width 277 height 9
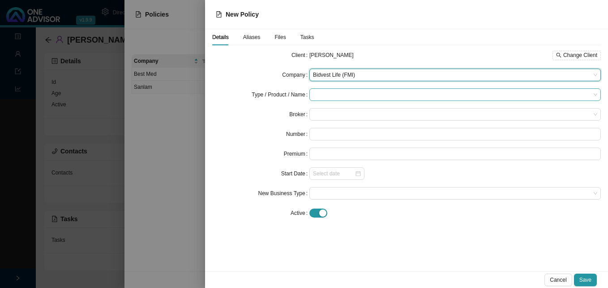
click at [337, 93] on input "search" at bounding box center [452, 95] width 278 height 12
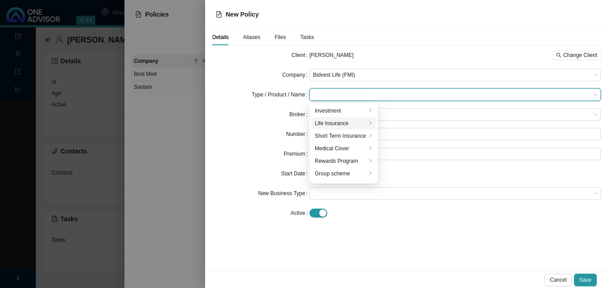
click at [335, 122] on div "Life Insurance" at bounding box center [341, 123] width 52 height 9
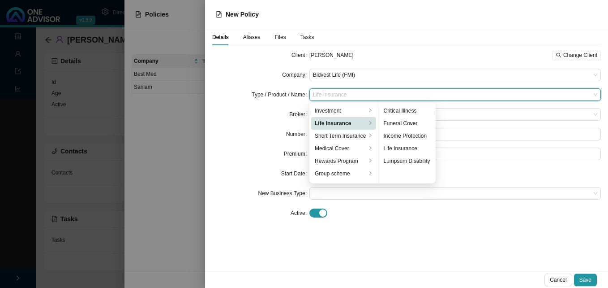
click at [334, 121] on div "Life Insurance" at bounding box center [341, 123] width 52 height 9
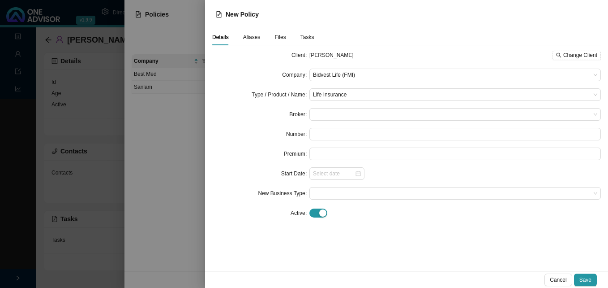
click at [247, 124] on form "Client [PERSON_NAME] Change Client Company Bidvest Life (FMI) Type / Product / …" at bounding box center [406, 134] width 389 height 170
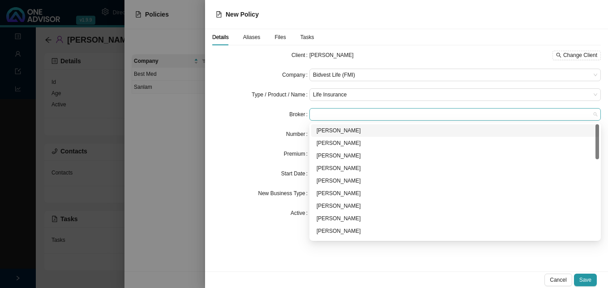
click at [352, 116] on span at bounding box center [455, 114] width 285 height 12
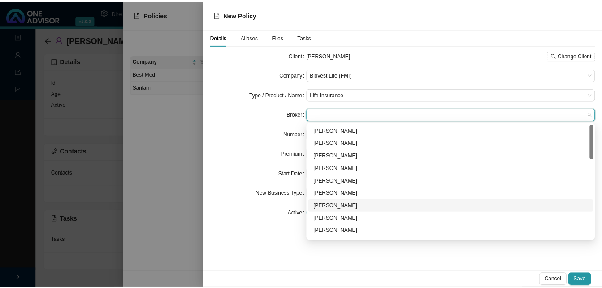
scroll to position [45, 0]
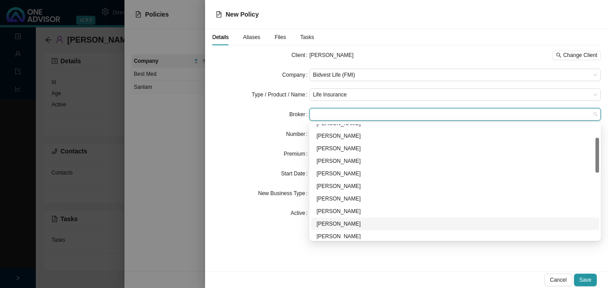
click at [347, 221] on div "[PERSON_NAME]" at bounding box center [455, 223] width 277 height 9
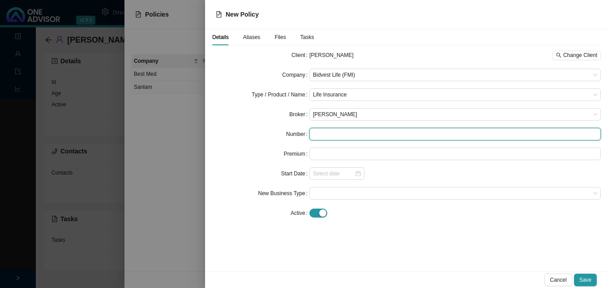
click at [333, 138] on input "text" at bounding box center [456, 134] width 292 height 13
paste input "214067203"
type input "214067203"
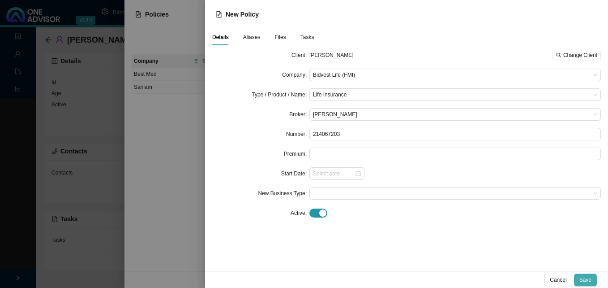
click at [587, 276] on span "Save" at bounding box center [586, 279] width 12 height 9
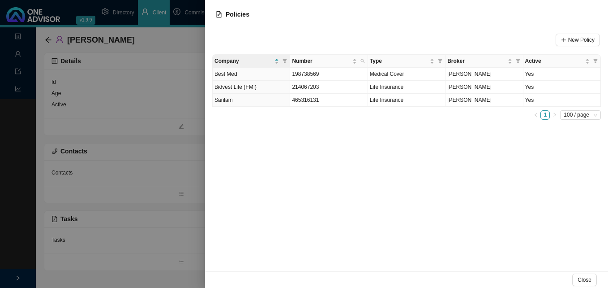
click at [155, 190] on div at bounding box center [304, 144] width 608 height 288
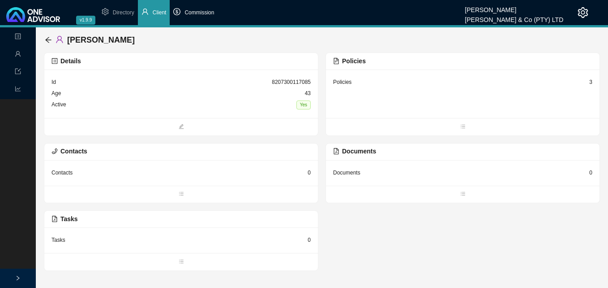
click at [207, 16] on span "Commission" at bounding box center [200, 12] width 30 height 6
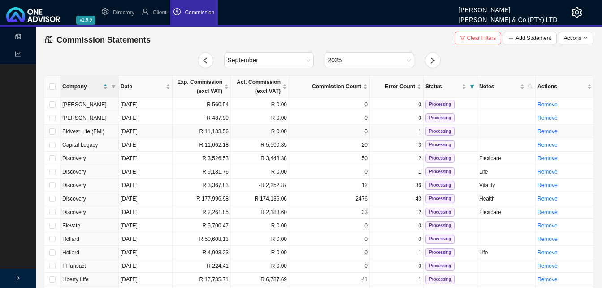
click at [201, 132] on td "R 11,133.56" at bounding box center [202, 131] width 58 height 13
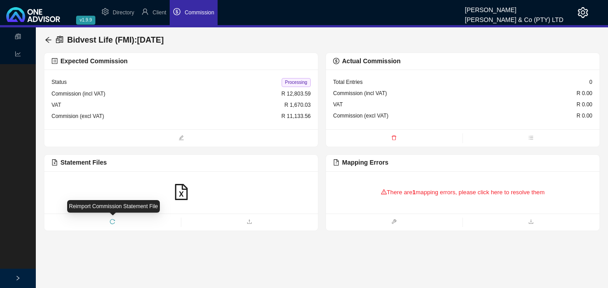
click at [112, 221] on icon "reload" at bounding box center [112, 221] width 5 height 5
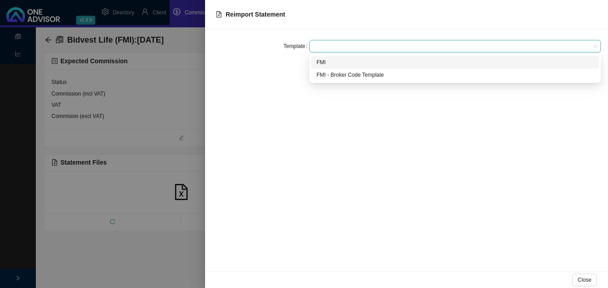
click at [322, 48] on span at bounding box center [455, 46] width 285 height 12
click at [322, 59] on div "FMI" at bounding box center [455, 62] width 277 height 9
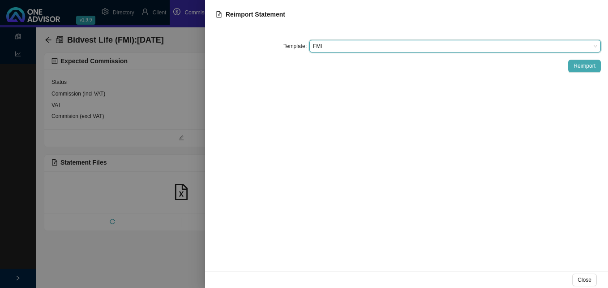
click at [590, 65] on span "Reimport" at bounding box center [585, 65] width 22 height 9
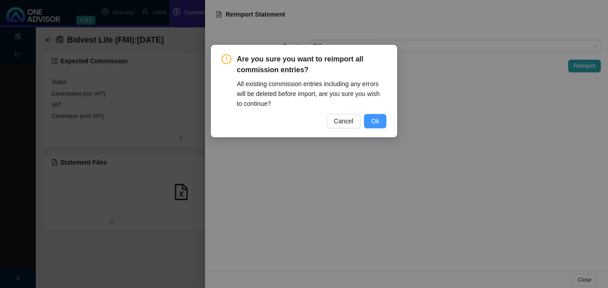
click at [382, 120] on button "Ok" at bounding box center [375, 121] width 22 height 14
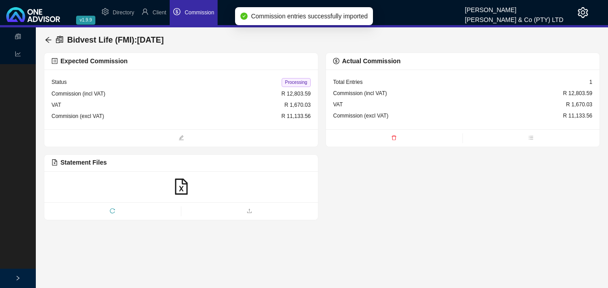
click at [294, 83] on span "Processing" at bounding box center [296, 82] width 29 height 9
click at [49, 41] on icon "arrow-left" at bounding box center [48, 39] width 7 height 7
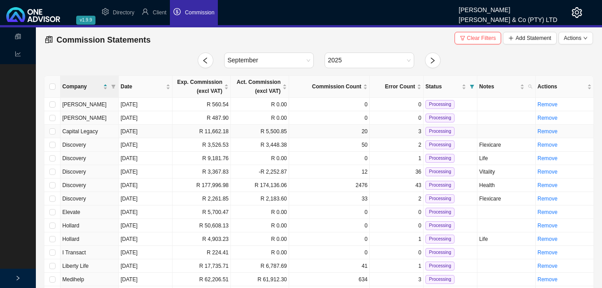
click at [210, 131] on td "R 11,662.18" at bounding box center [202, 131] width 58 height 13
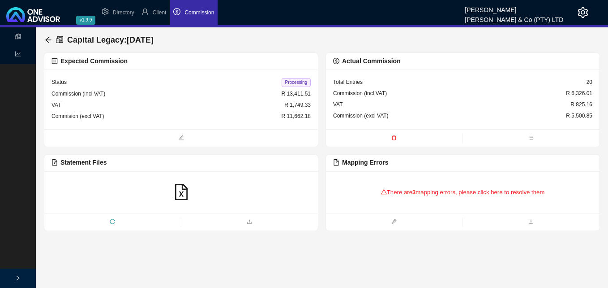
click at [447, 188] on div "There are 3 mapping errors, please click here to resolve them" at bounding box center [462, 192] width 259 height 28
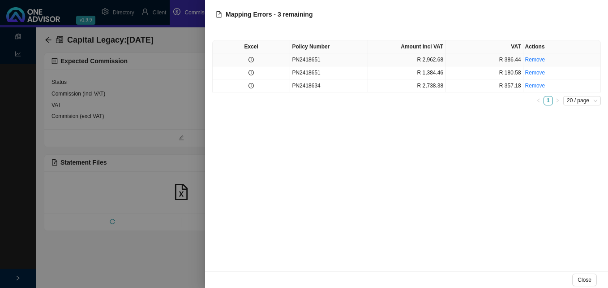
click at [256, 62] on td at bounding box center [252, 59] width 78 height 13
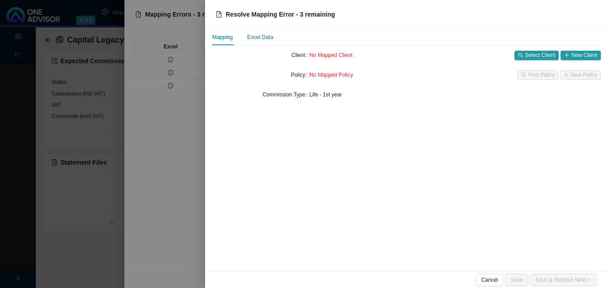
click at [270, 38] on div "Excel Data" at bounding box center [260, 37] width 26 height 9
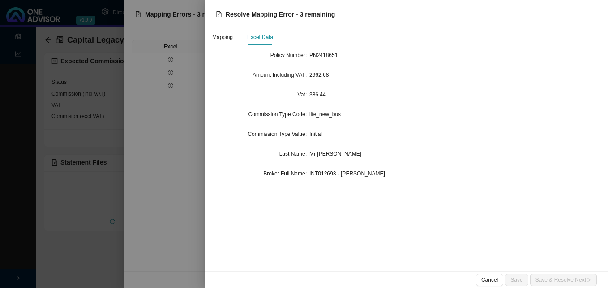
click at [174, 93] on div at bounding box center [304, 144] width 608 height 288
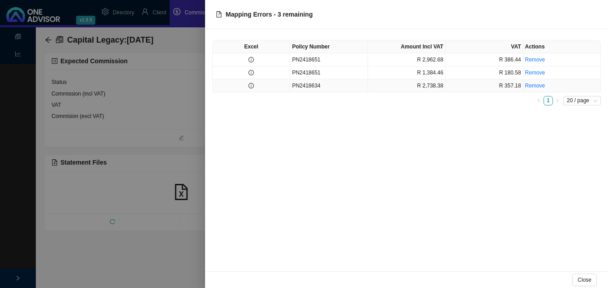
click at [249, 83] on icon "info-circle" at bounding box center [251, 85] width 5 height 5
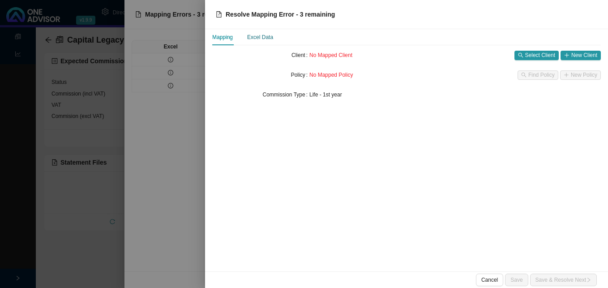
click at [263, 34] on div "Excel Data" at bounding box center [260, 37] width 26 height 9
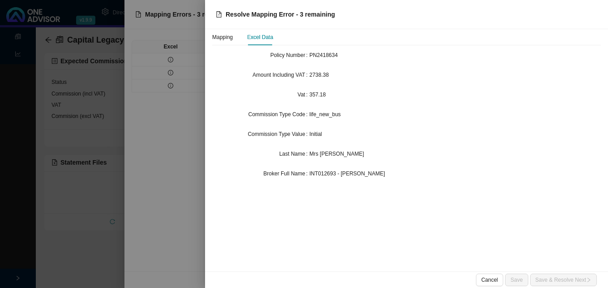
click at [97, 198] on div at bounding box center [304, 144] width 608 height 288
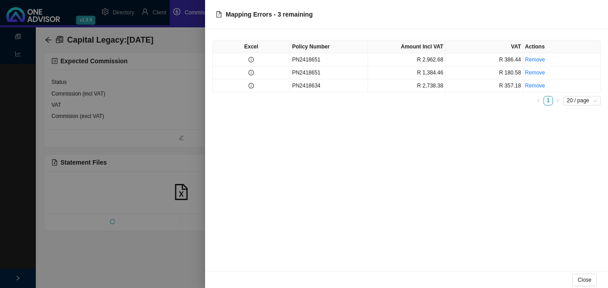
drag, startPoint x: 142, startPoint y: 128, endPoint x: 139, endPoint y: 118, distance: 10.3
click at [141, 122] on div at bounding box center [304, 144] width 608 height 288
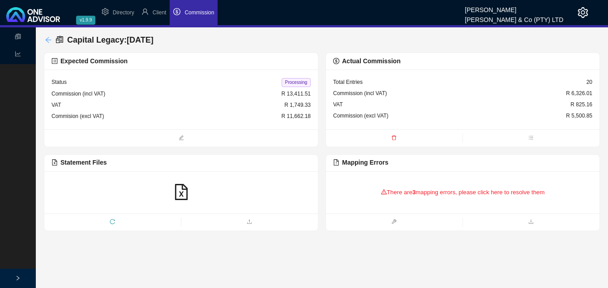
click at [46, 38] on icon "arrow-left" at bounding box center [48, 39] width 7 height 7
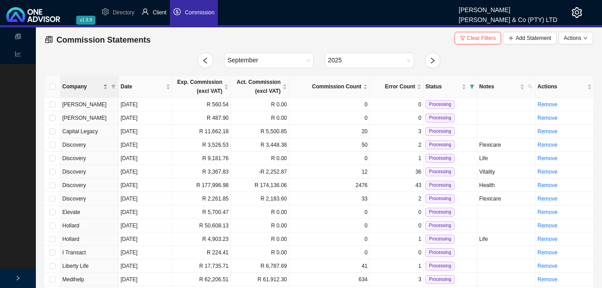
click at [158, 12] on span "Client" at bounding box center [160, 12] width 14 height 6
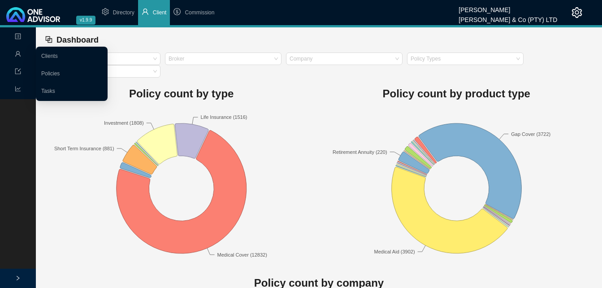
click at [18, 52] on icon "user" at bounding box center [17, 53] width 5 height 5
click at [58, 53] on link "Clients" at bounding box center [49, 56] width 17 height 6
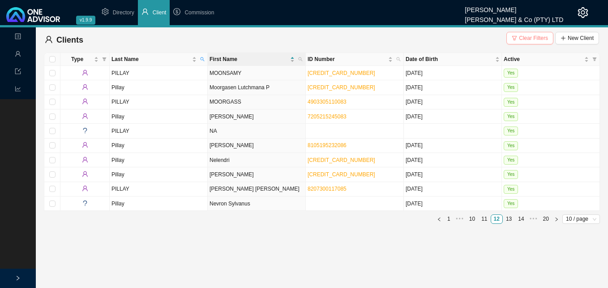
click at [530, 40] on span "Clear Filters" at bounding box center [533, 38] width 29 height 9
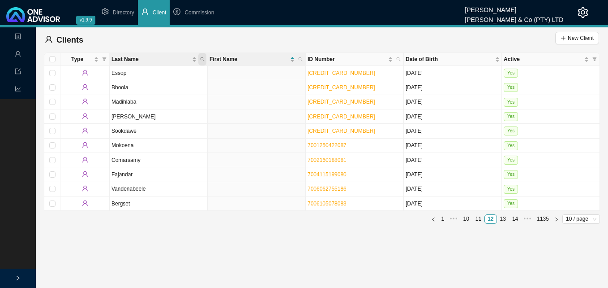
click at [204, 58] on icon "search" at bounding box center [202, 59] width 4 height 4
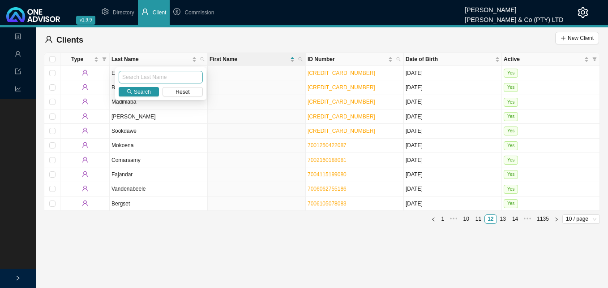
click at [184, 76] on input "text" at bounding box center [161, 77] width 84 height 13
type input "naidoo"
click at [141, 94] on span "Search" at bounding box center [142, 91] width 17 height 9
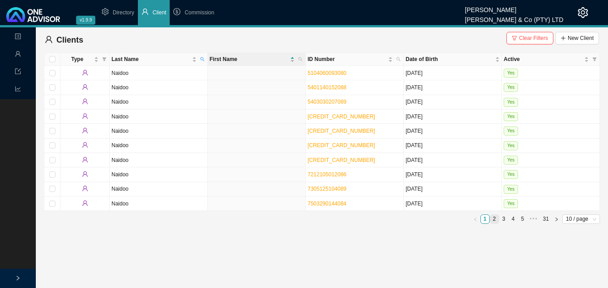
click at [494, 218] on link "2" at bounding box center [495, 219] width 9 height 9
click at [505, 219] on link "3" at bounding box center [504, 219] width 9 height 9
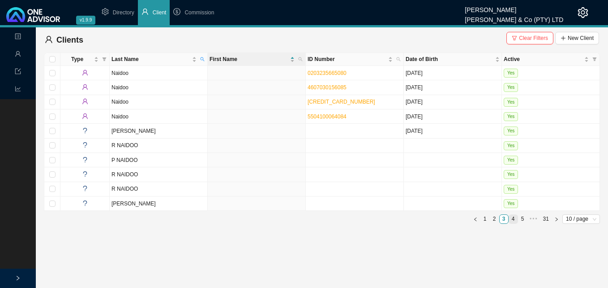
click at [513, 220] on link "4" at bounding box center [513, 219] width 9 height 9
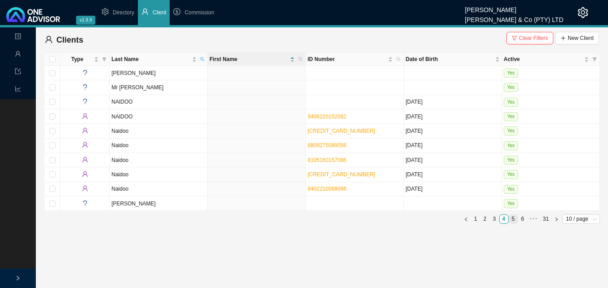
click at [515, 220] on link "5" at bounding box center [513, 219] width 9 height 9
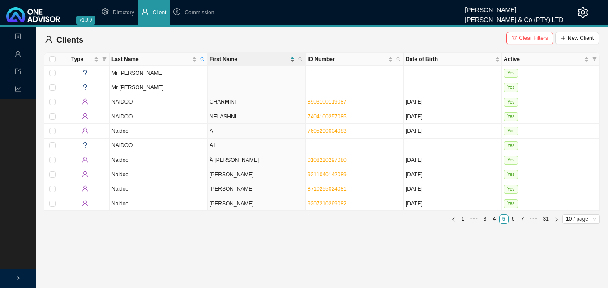
click at [293, 58] on div "First Name" at bounding box center [252, 59] width 85 height 9
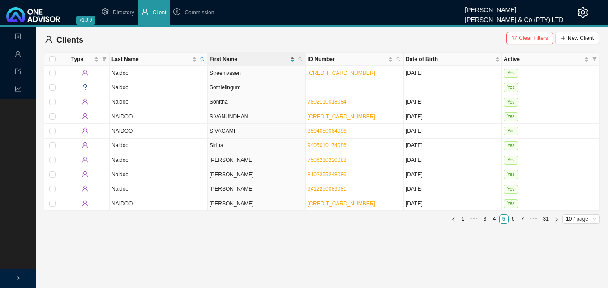
click at [293, 61] on div "First Name" at bounding box center [252, 59] width 85 height 9
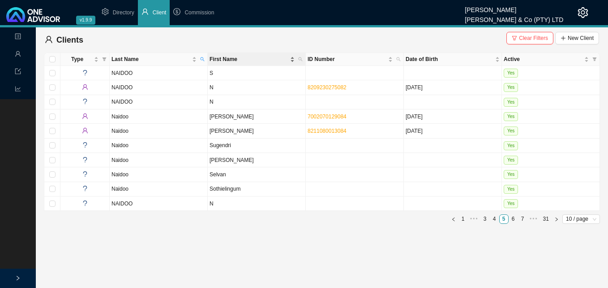
click at [292, 57] on div "First Name" at bounding box center [252, 59] width 85 height 9
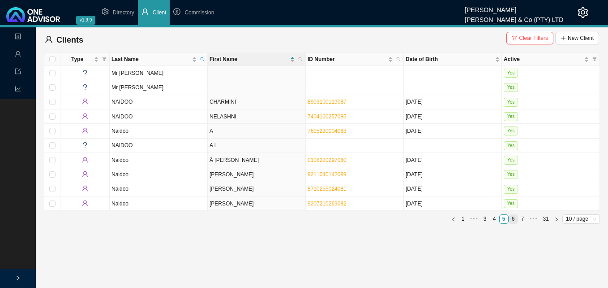
click at [512, 219] on link "6" at bounding box center [513, 219] width 9 height 9
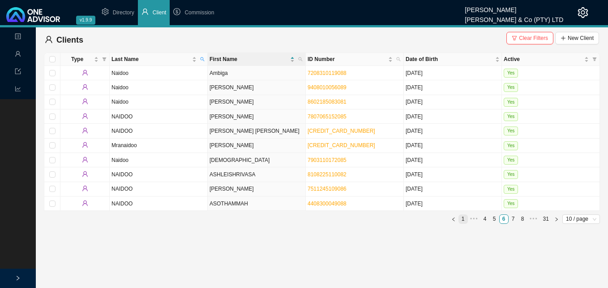
click at [463, 218] on link "1" at bounding box center [463, 219] width 9 height 9
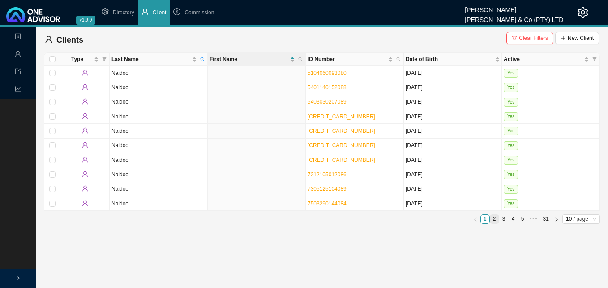
click at [495, 219] on link "2" at bounding box center [495, 219] width 9 height 9
click at [503, 218] on link "3" at bounding box center [504, 219] width 9 height 9
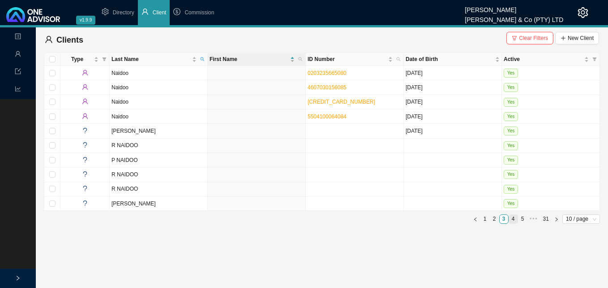
click at [512, 220] on link "4" at bounding box center [513, 219] width 9 height 9
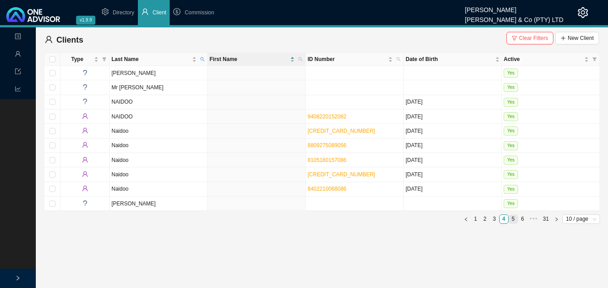
click at [514, 219] on link "5" at bounding box center [513, 219] width 9 height 9
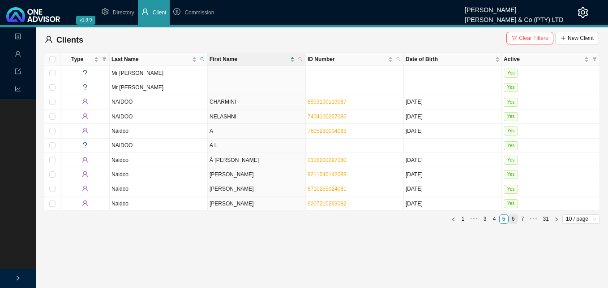
click at [512, 218] on link "6" at bounding box center [513, 219] width 9 height 9
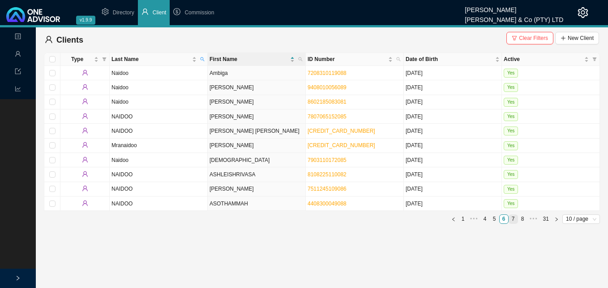
click at [514, 220] on link "7" at bounding box center [513, 219] width 9 height 9
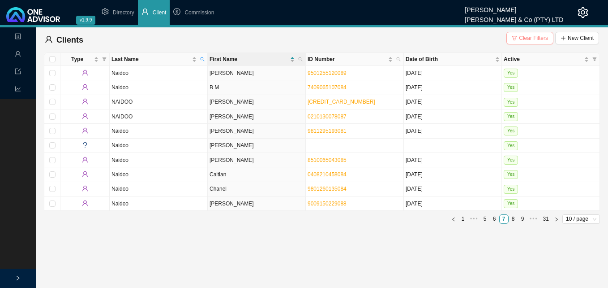
click at [538, 38] on span "Clear Filters" at bounding box center [533, 38] width 29 height 9
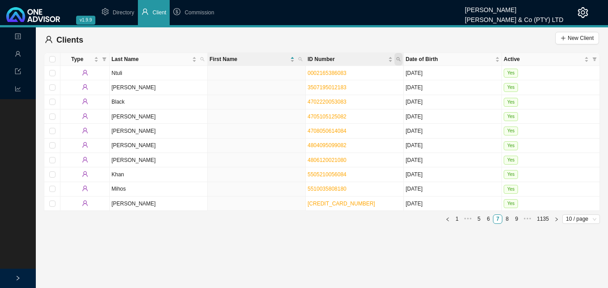
click at [397, 57] on icon "search" at bounding box center [399, 59] width 4 height 4
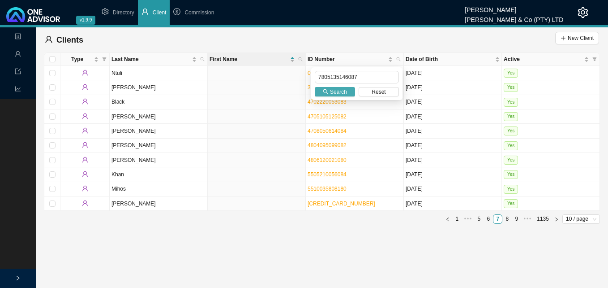
type input "7805135146087"
click at [336, 94] on span "Search" at bounding box center [338, 91] width 17 height 9
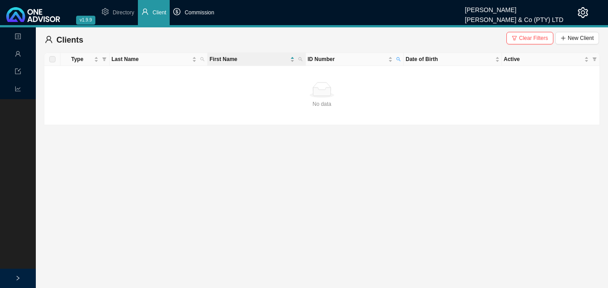
click at [204, 12] on span "Commission" at bounding box center [200, 12] width 30 height 6
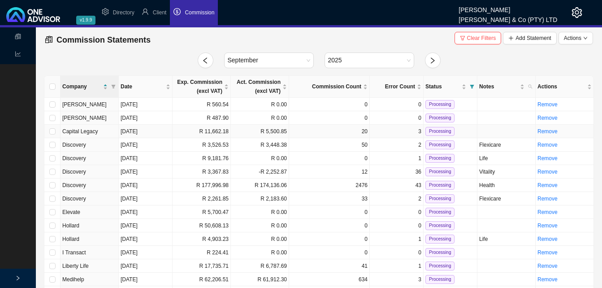
click at [251, 131] on td "R 5,500.85" at bounding box center [260, 131] width 58 height 13
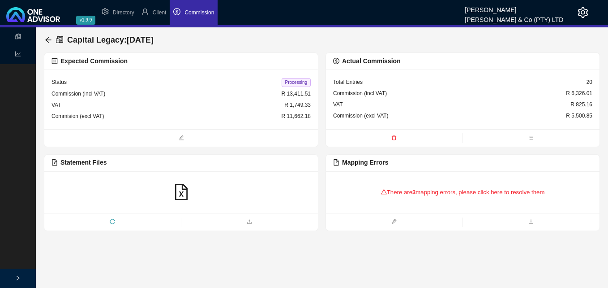
click at [487, 195] on div "There are 3 mapping errors, please click here to resolve them" at bounding box center [462, 192] width 259 height 28
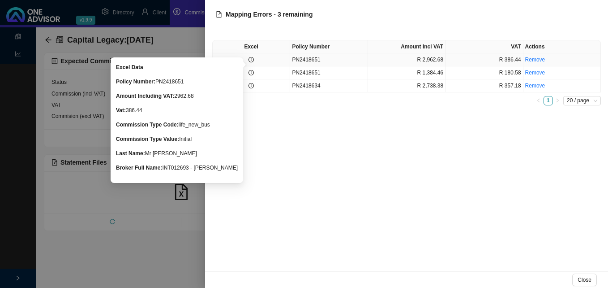
click at [253, 59] on icon "info-circle" at bounding box center [251, 59] width 5 height 5
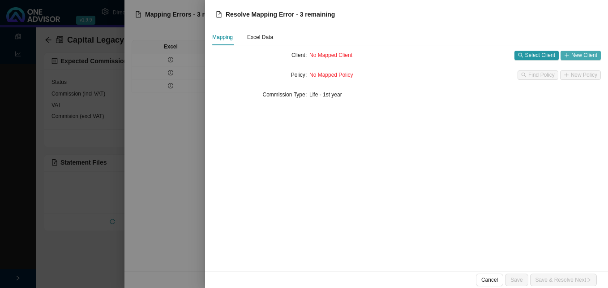
click at [575, 56] on span "New Client" at bounding box center [585, 55] width 26 height 9
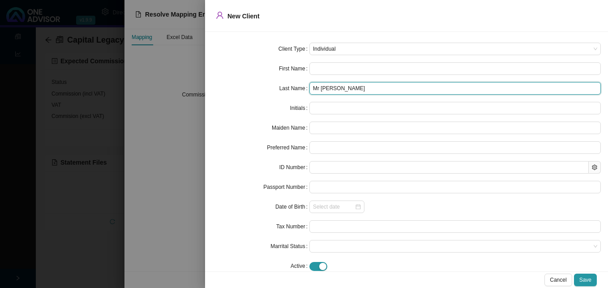
drag, startPoint x: 342, startPoint y: 88, endPoint x: 319, endPoint y: 89, distance: 22.9
click at [319, 89] on input "Mr [PERSON_NAME]" at bounding box center [456, 88] width 292 height 13
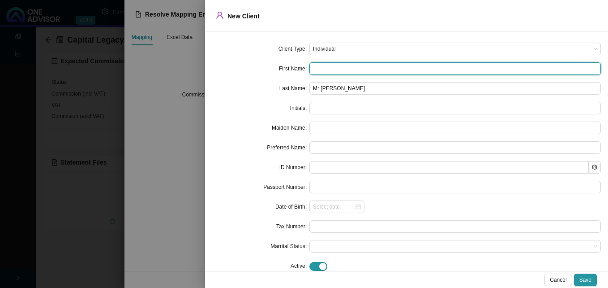
click at [327, 69] on input "text" at bounding box center [456, 68] width 292 height 13
paste input "Anindren"
type input "Anindren"
type input "A"
type input "Anindren"
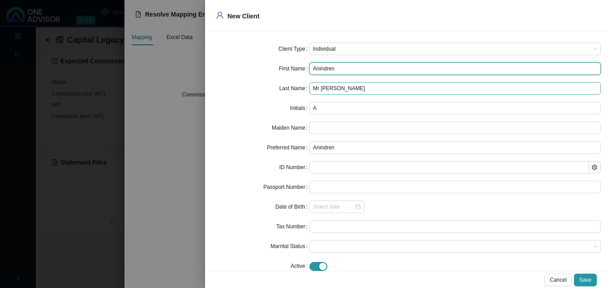
type input "Anindren"
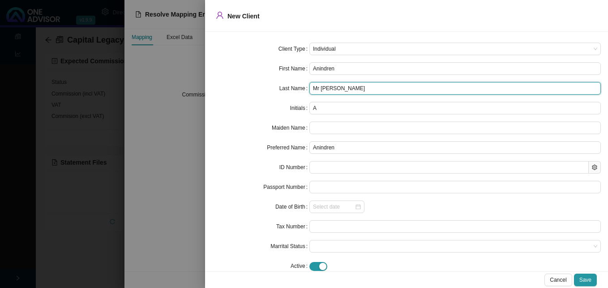
drag, startPoint x: 341, startPoint y: 89, endPoint x: 292, endPoint y: 91, distance: 48.9
click at [292, 91] on div "Last Name Mr [PERSON_NAME]" at bounding box center [406, 88] width 389 height 13
type input "Naidoo"
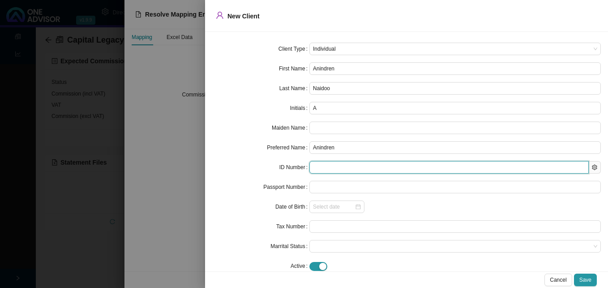
click at [325, 169] on input "text" at bounding box center [450, 167] width 280 height 13
paste input "7805135146087"
type input "7805135146087"
type input "[DATE]"
type input "7805135146087"
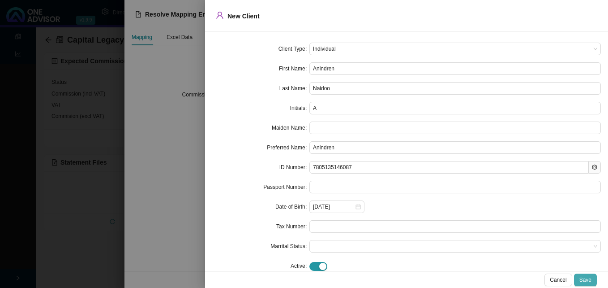
click at [587, 279] on span "Save" at bounding box center [586, 279] width 12 height 9
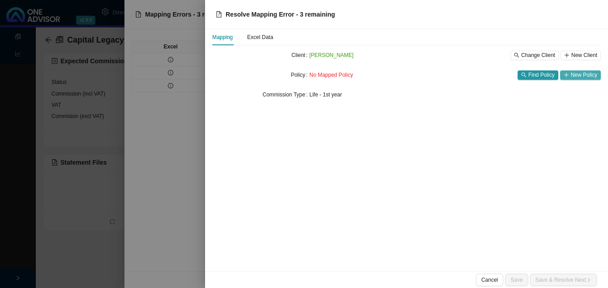
click at [567, 75] on icon "plus" at bounding box center [567, 74] width 4 height 0
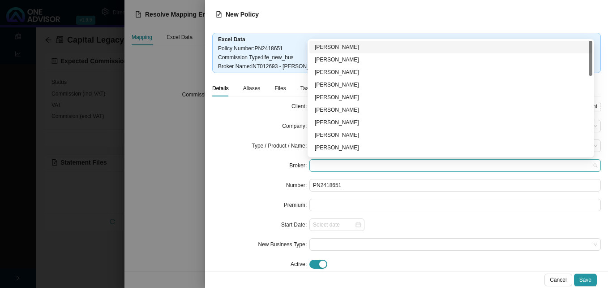
click at [338, 164] on span at bounding box center [455, 166] width 285 height 12
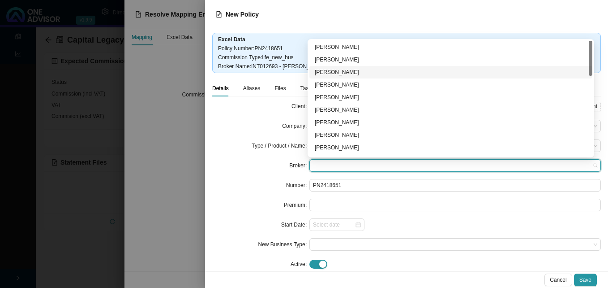
click at [352, 72] on div "[PERSON_NAME]" at bounding box center [451, 72] width 272 height 9
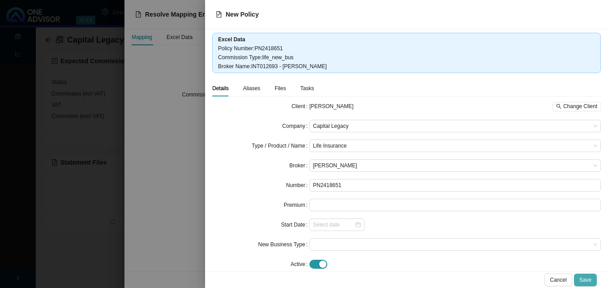
click at [584, 280] on span "Save" at bounding box center [586, 279] width 12 height 9
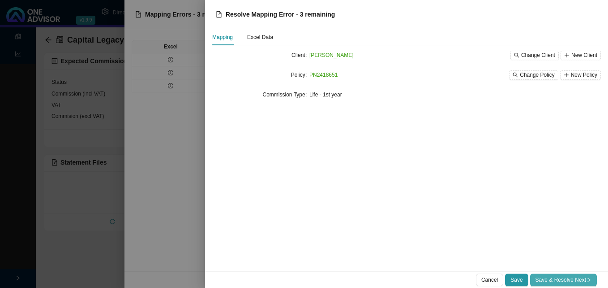
click at [579, 280] on span "Save & Resolve Next" at bounding box center [564, 279] width 56 height 9
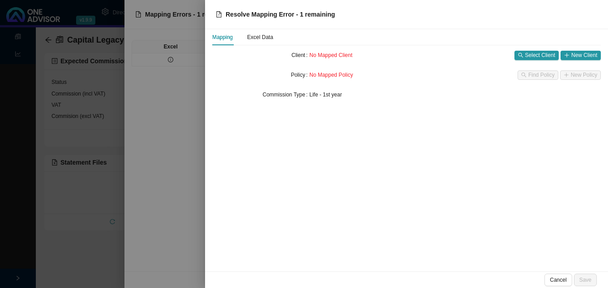
click at [196, 203] on div at bounding box center [304, 144] width 608 height 288
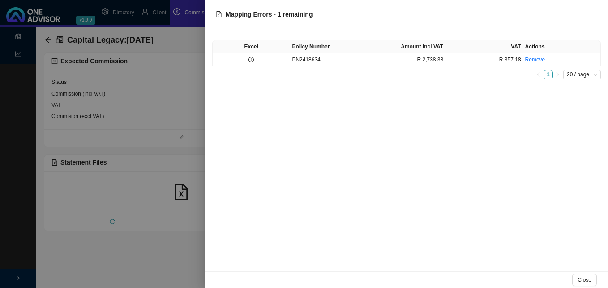
click at [161, 202] on div at bounding box center [304, 144] width 608 height 288
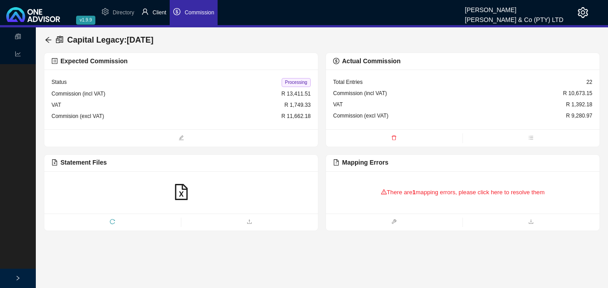
click at [161, 13] on span "Client" at bounding box center [160, 12] width 14 height 6
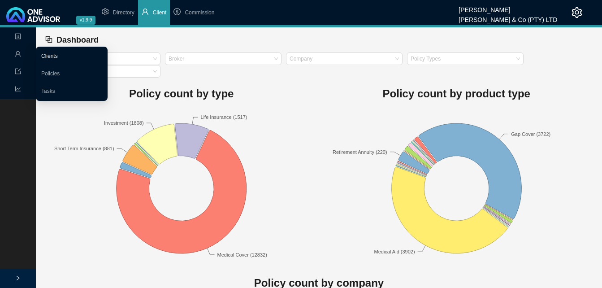
click at [58, 54] on link "Clients" at bounding box center [49, 56] width 17 height 6
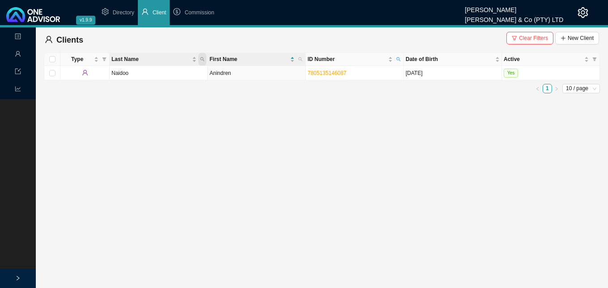
click at [201, 57] on icon "search" at bounding box center [202, 59] width 4 height 4
click at [541, 40] on span "Clear Filters" at bounding box center [533, 38] width 29 height 9
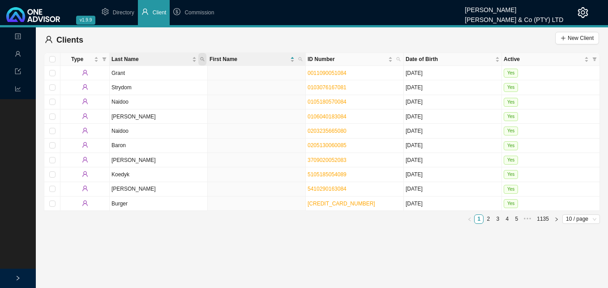
click at [203, 59] on icon "search" at bounding box center [202, 59] width 4 height 4
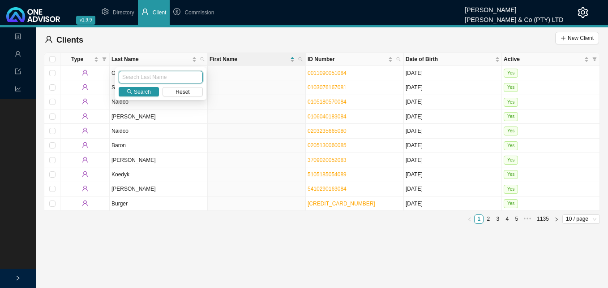
click at [169, 75] on input "text" at bounding box center [161, 77] width 84 height 13
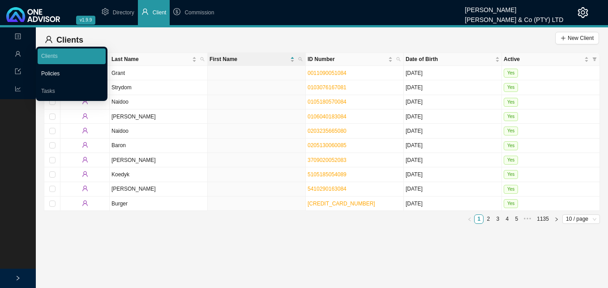
click at [55, 70] on link "Policies" at bounding box center [50, 73] width 18 height 6
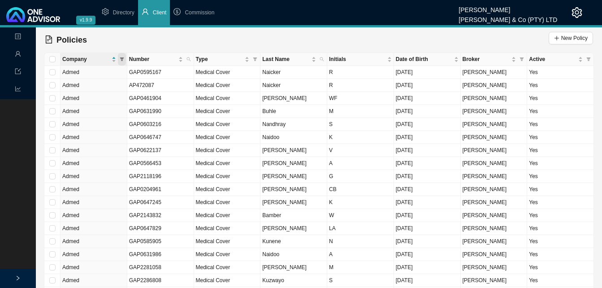
click at [122, 55] on span at bounding box center [122, 59] width 8 height 13
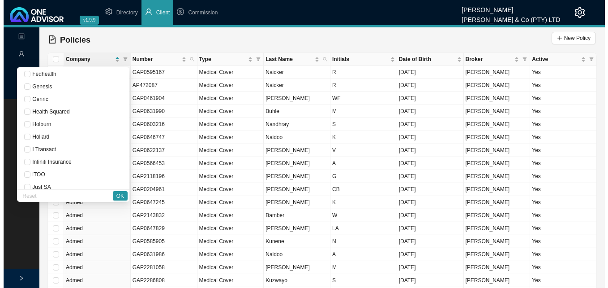
scroll to position [269, 0]
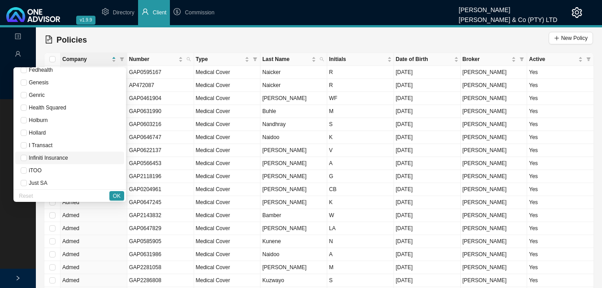
click at [68, 157] on span "Infiniti Insurance" at bounding box center [47, 158] width 41 height 6
checkbox input "true"
click at [119, 196] on span "OK" at bounding box center [117, 195] width 8 height 9
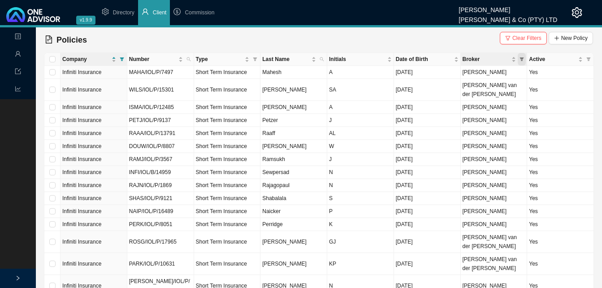
click at [521, 56] on span "Broker" at bounding box center [522, 59] width 8 height 13
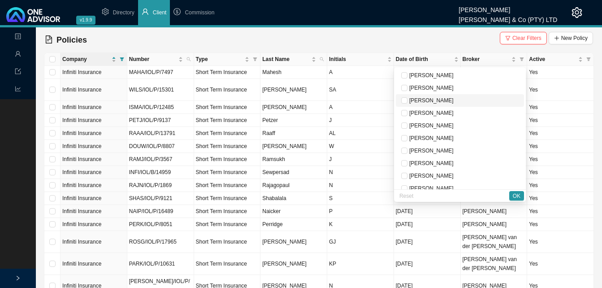
click at [483, 99] on span "[PERSON_NAME]" at bounding box center [459, 100] width 117 height 9
checkbox input "true"
click at [515, 195] on span "OK" at bounding box center [517, 195] width 8 height 9
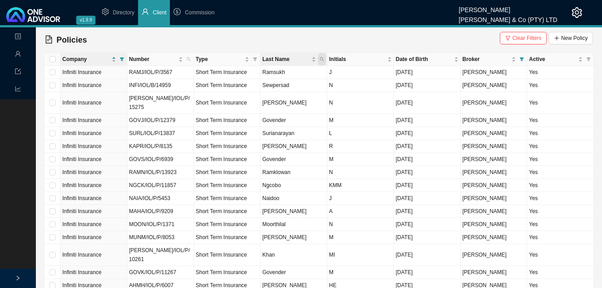
click at [320, 57] on icon "search" at bounding box center [321, 59] width 4 height 4
click at [301, 114] on td "Govender" at bounding box center [293, 120] width 67 height 13
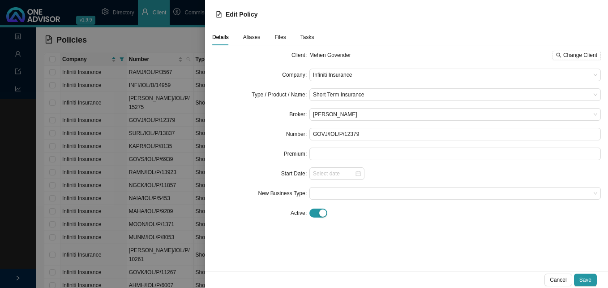
click at [185, 107] on div at bounding box center [304, 144] width 608 height 288
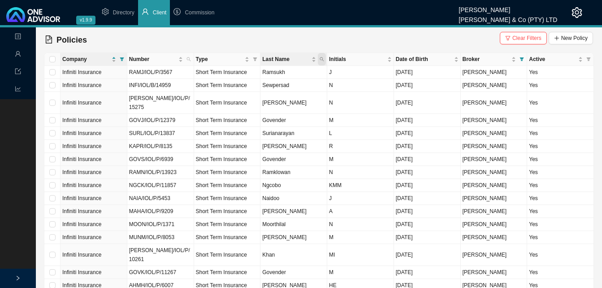
click at [321, 60] on icon "search" at bounding box center [322, 59] width 4 height 4
click at [319, 58] on span "Last Name" at bounding box center [322, 59] width 8 height 13
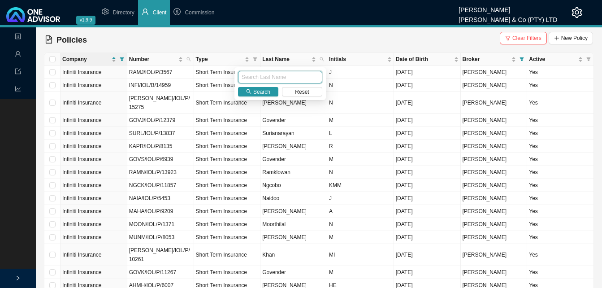
click at [271, 74] on input "text" at bounding box center [280, 77] width 84 height 13
type input "naidoo"
click at [273, 91] on button "Search" at bounding box center [258, 91] width 40 height 9
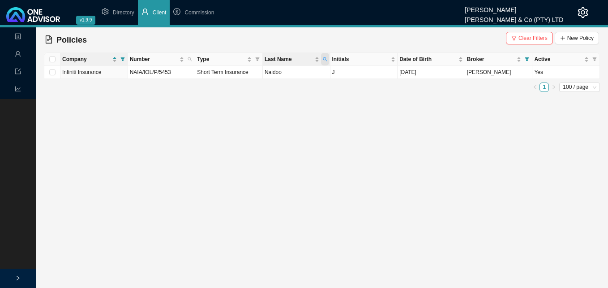
click at [326, 60] on icon "search" at bounding box center [325, 59] width 4 height 4
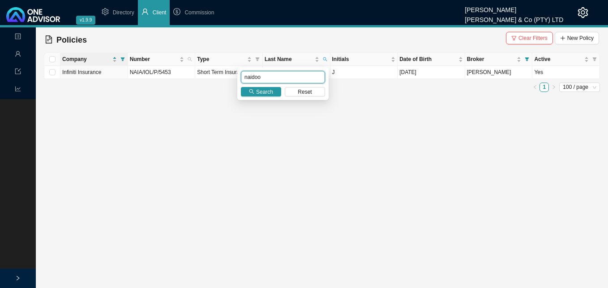
drag, startPoint x: 267, startPoint y: 79, endPoint x: 260, endPoint y: 79, distance: 7.2
click at [260, 79] on input "naidoo" at bounding box center [283, 77] width 84 height 13
click at [294, 91] on button "Reset" at bounding box center [305, 91] width 40 height 9
click at [305, 93] on span "Reset" at bounding box center [305, 91] width 14 height 9
click at [289, 108] on main "Landing Management Data Reports Policies Clear Filters New Policy Company Numbe…" at bounding box center [304, 157] width 608 height 260
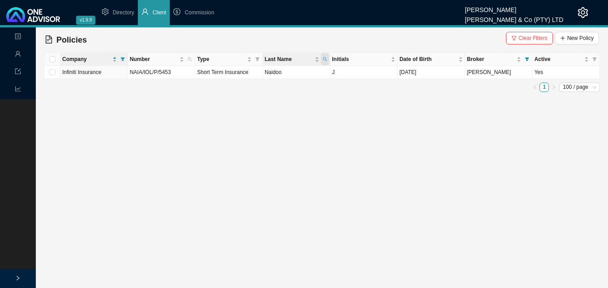
click at [325, 60] on icon "search" at bounding box center [325, 59] width 4 height 4
click at [256, 57] on icon "filter" at bounding box center [257, 59] width 4 height 4
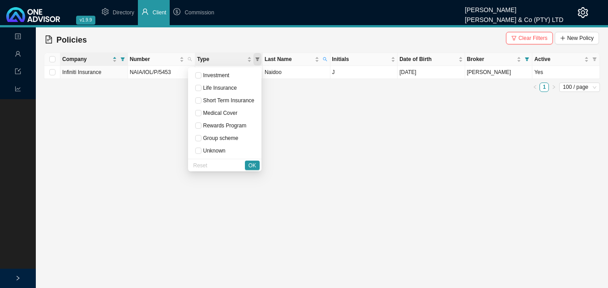
click at [256, 58] on icon "filter" at bounding box center [257, 59] width 4 height 4
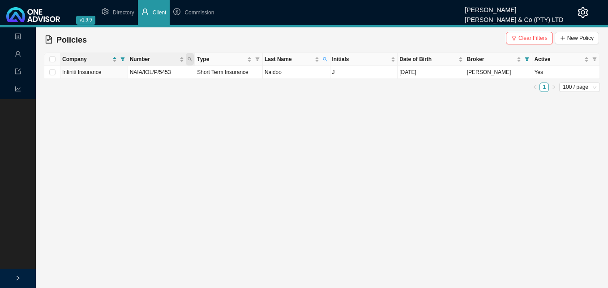
click at [189, 57] on icon "search" at bounding box center [190, 59] width 4 height 4
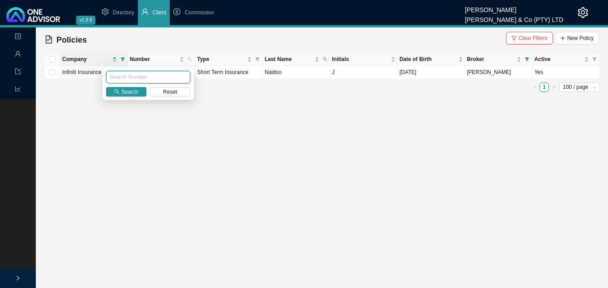
click at [151, 78] on input "text" at bounding box center [148, 77] width 84 height 13
paste input "NAIA/IOL/P/5453"
type input "NAIA/IOL/P/5453"
click at [134, 88] on span "Search" at bounding box center [129, 91] width 17 height 9
click at [374, 74] on td "J" at bounding box center [365, 72] width 68 height 13
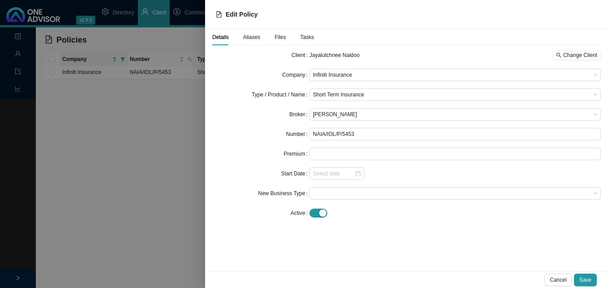
click at [153, 121] on div at bounding box center [304, 144] width 608 height 288
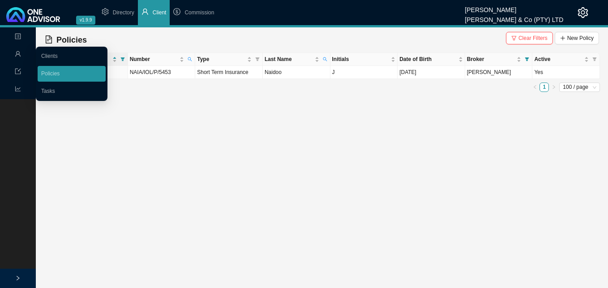
click at [19, 54] on icon "user" at bounding box center [17, 53] width 5 height 5
click at [47, 55] on link "Clients" at bounding box center [49, 56] width 17 height 6
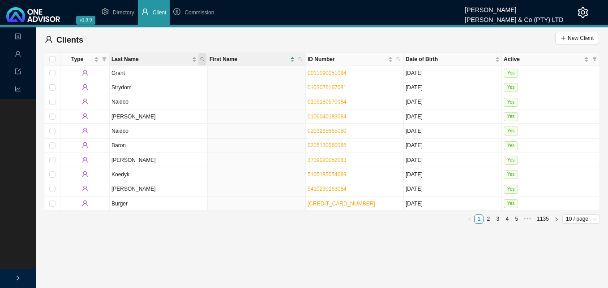
click at [203, 60] on icon "search" at bounding box center [203, 59] width 4 height 4
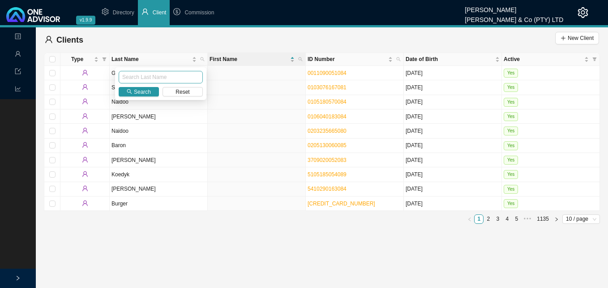
click at [183, 77] on input "text" at bounding box center [161, 77] width 84 height 13
type input "naidoo"
click at [137, 93] on span "Search" at bounding box center [142, 91] width 17 height 9
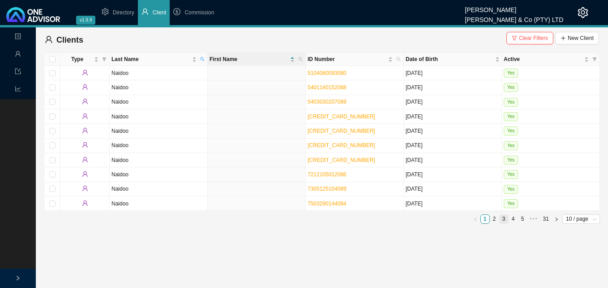
click at [503, 220] on link "3" at bounding box center [504, 219] width 9 height 9
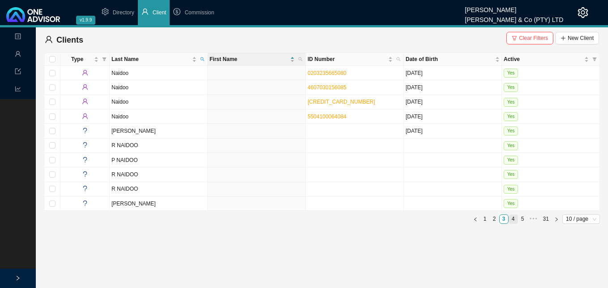
click at [513, 219] on link "4" at bounding box center [513, 219] width 9 height 9
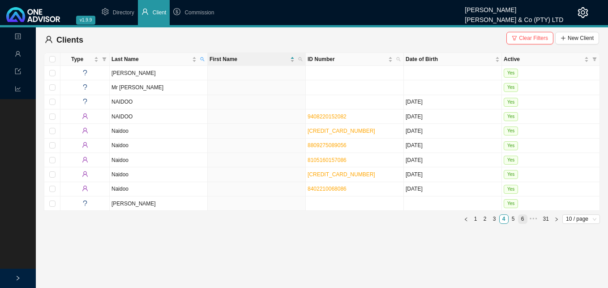
click at [522, 218] on link "6" at bounding box center [523, 219] width 9 height 9
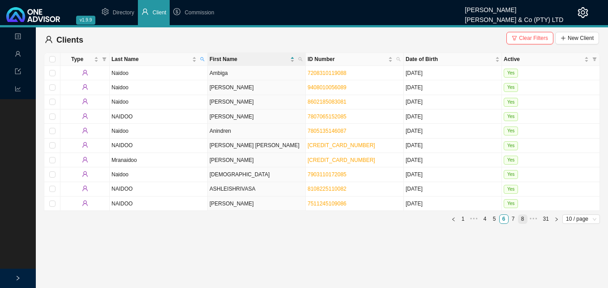
click at [523, 219] on link "8" at bounding box center [523, 219] width 9 height 9
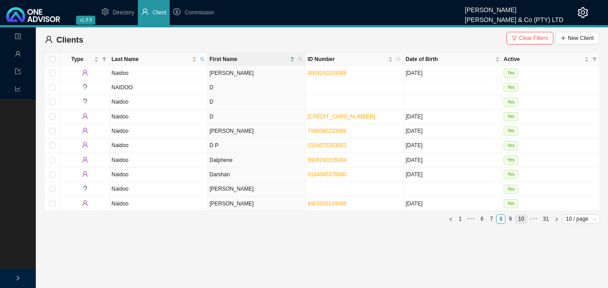
click at [525, 219] on link "10" at bounding box center [521, 219] width 11 height 9
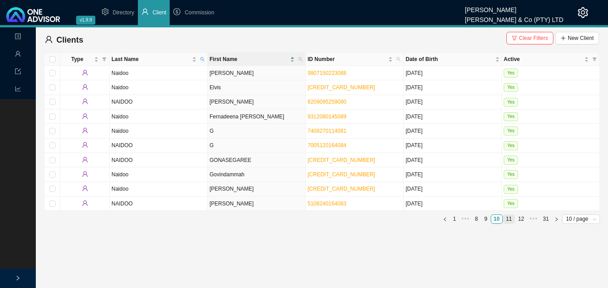
click at [510, 220] on link "11" at bounding box center [509, 219] width 11 height 9
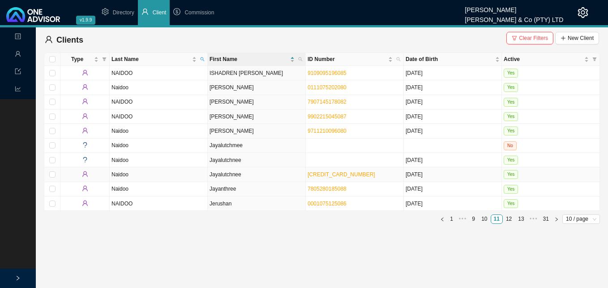
click at [227, 175] on td "Jayalutchnee" at bounding box center [257, 174] width 98 height 14
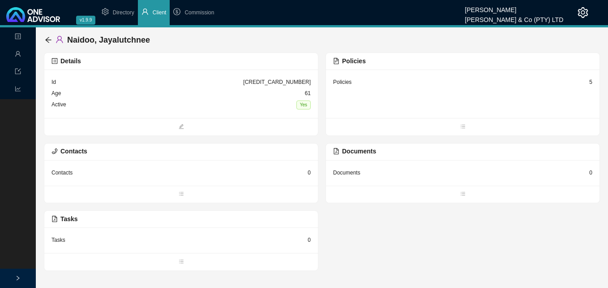
click at [592, 83] on div "5" at bounding box center [591, 82] width 3 height 9
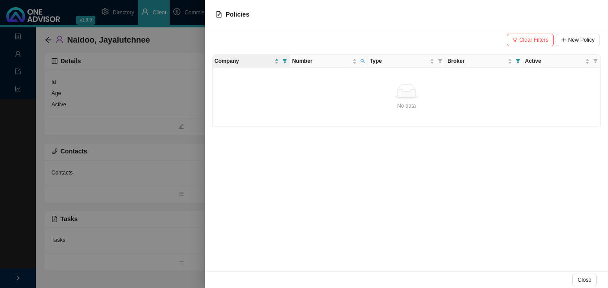
click at [174, 155] on div at bounding box center [304, 144] width 608 height 288
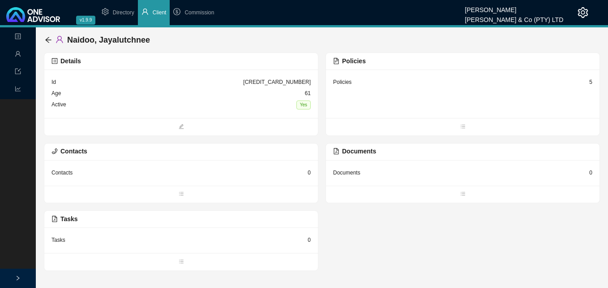
click at [590, 81] on div "5" at bounding box center [591, 82] width 3 height 9
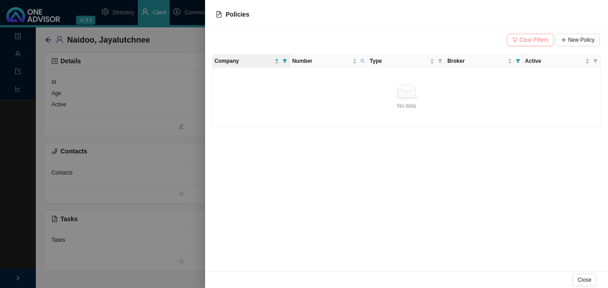
click at [537, 39] on span "Clear Filters" at bounding box center [534, 39] width 29 height 9
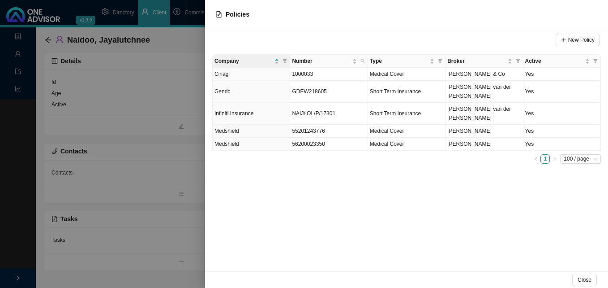
click at [141, 153] on div at bounding box center [304, 144] width 608 height 288
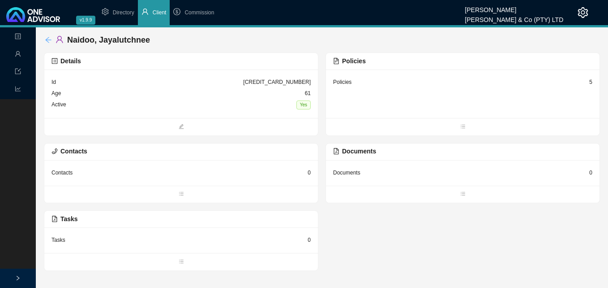
click at [46, 39] on icon "arrow-left" at bounding box center [48, 39] width 7 height 7
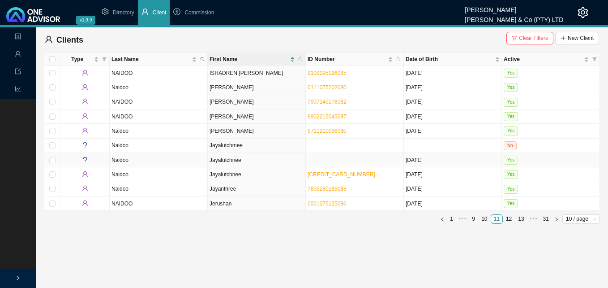
click at [328, 160] on td at bounding box center [355, 160] width 98 height 14
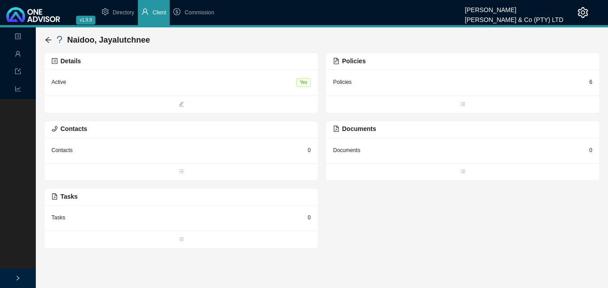
click at [592, 82] on div "6" at bounding box center [591, 82] width 3 height 9
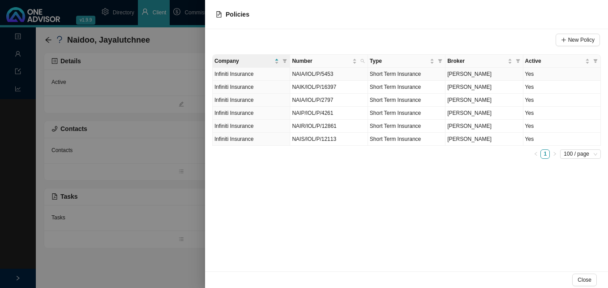
click at [423, 76] on td "Short Term Insurance" at bounding box center [407, 74] width 78 height 13
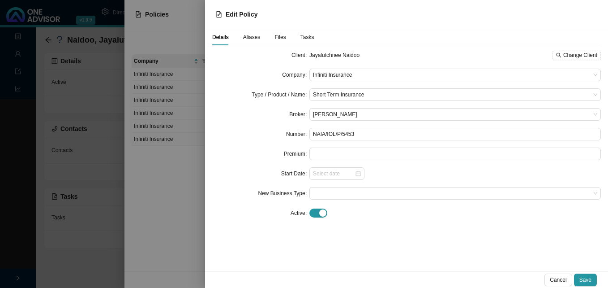
click at [150, 108] on div at bounding box center [304, 144] width 608 height 288
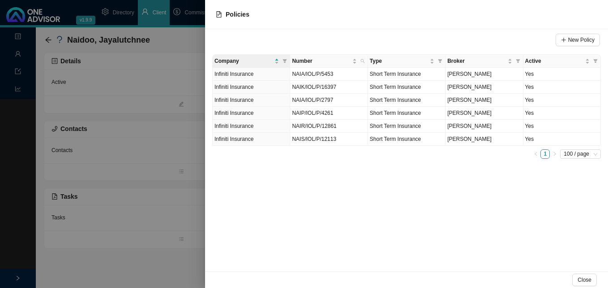
click at [117, 108] on div at bounding box center [304, 144] width 608 height 288
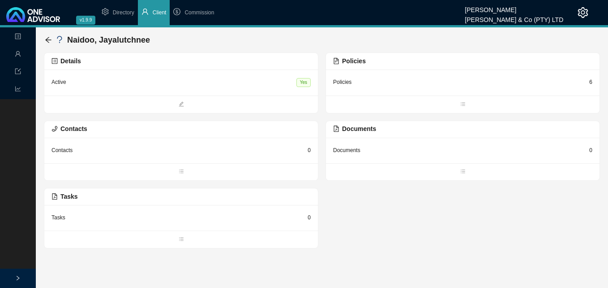
click at [592, 84] on div "6" at bounding box center [591, 82] width 3 height 9
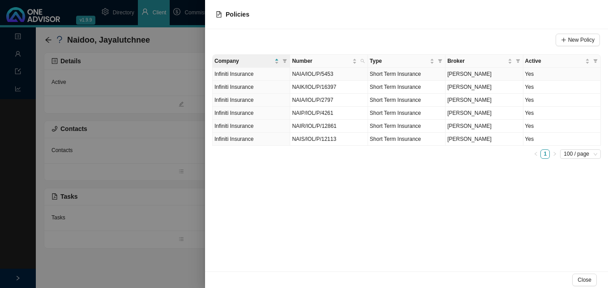
click at [470, 76] on span "[PERSON_NAME]" at bounding box center [470, 74] width 44 height 6
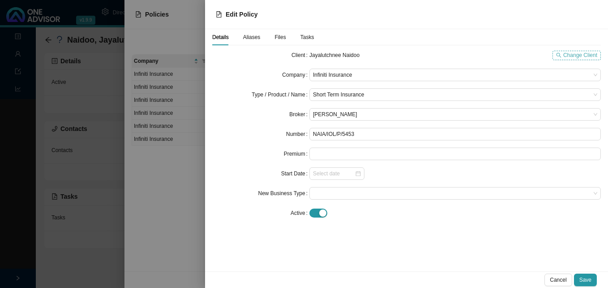
click at [568, 56] on span "Change Client" at bounding box center [581, 55] width 34 height 9
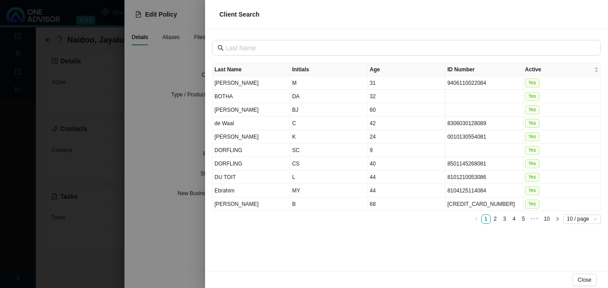
click at [155, 191] on div at bounding box center [304, 144] width 608 height 288
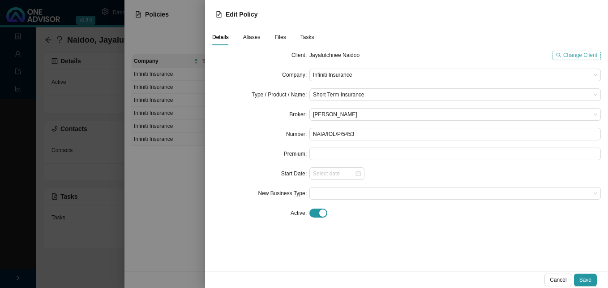
click at [578, 56] on span "Change Client" at bounding box center [581, 55] width 34 height 9
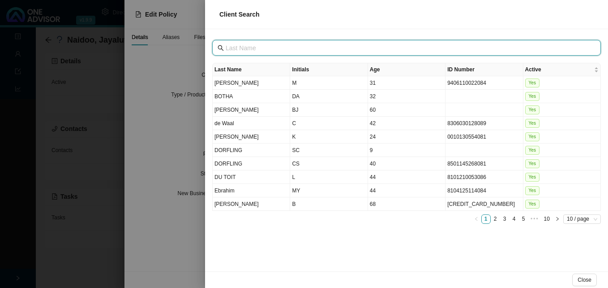
click at [267, 51] on input "text" at bounding box center [408, 48] width 364 height 10
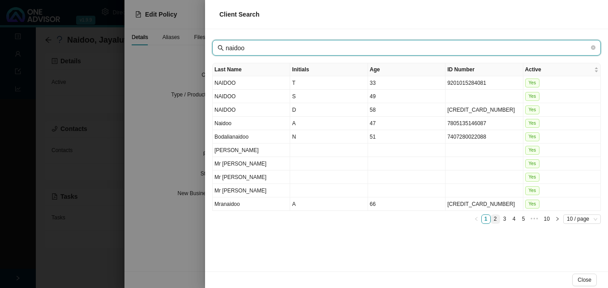
type input "naidoo"
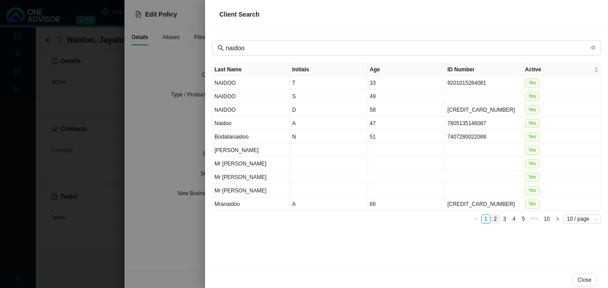
click at [495, 220] on link "2" at bounding box center [496, 219] width 9 height 9
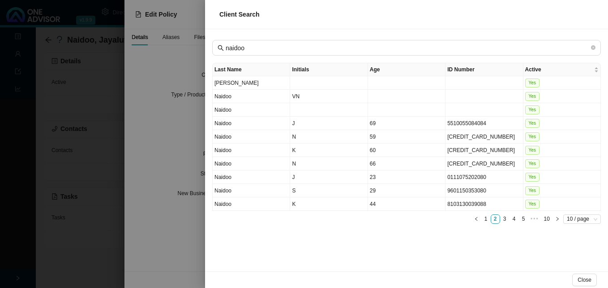
click at [356, 69] on th "Initials" at bounding box center [329, 69] width 78 height 13
click at [359, 69] on th "Initials" at bounding box center [329, 69] width 78 height 13
click at [509, 221] on link "3" at bounding box center [505, 219] width 9 height 9
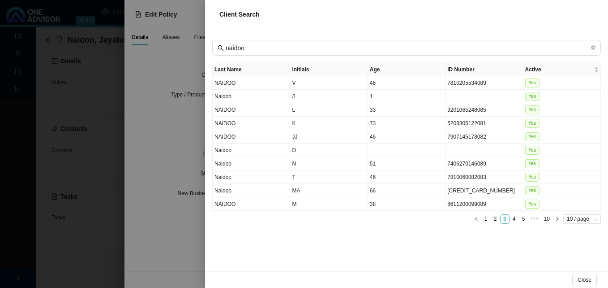
click at [504, 219] on link "3" at bounding box center [505, 219] width 9 height 9
click at [513, 218] on link "4" at bounding box center [514, 219] width 9 height 9
click at [179, 170] on div at bounding box center [304, 144] width 608 height 288
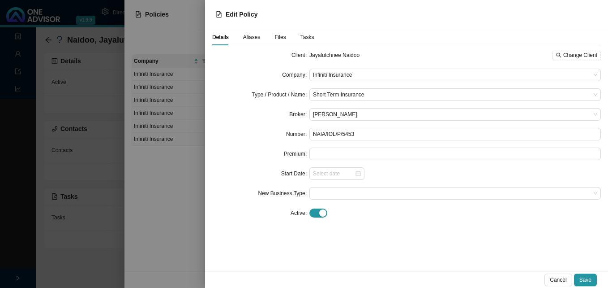
click at [167, 173] on div at bounding box center [304, 144] width 608 height 288
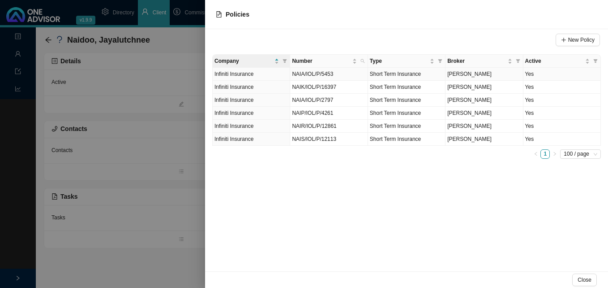
click at [341, 73] on td "NAIA/IOL/P/5453" at bounding box center [329, 74] width 78 height 13
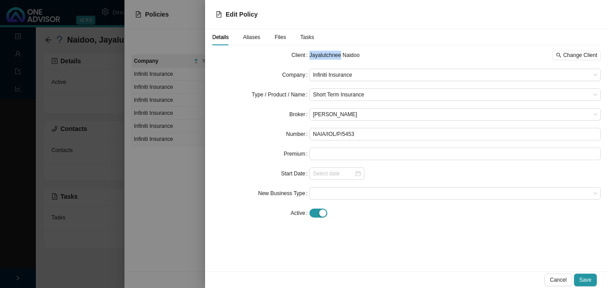
drag, startPoint x: 340, startPoint y: 55, endPoint x: 310, endPoint y: 55, distance: 30.0
click at [310, 55] on span "Jayalutchnee Naidoo" at bounding box center [335, 55] width 50 height 6
click at [180, 45] on div at bounding box center [304, 144] width 608 height 288
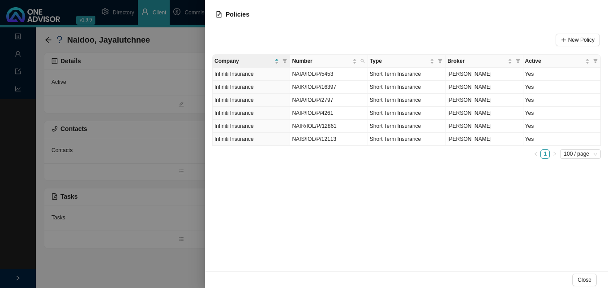
click at [180, 45] on div at bounding box center [304, 144] width 608 height 288
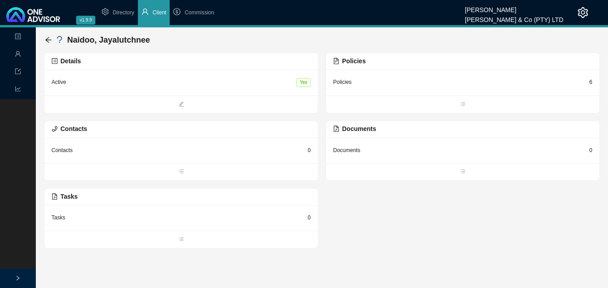
click at [592, 82] on div "6" at bounding box center [591, 82] width 3 height 9
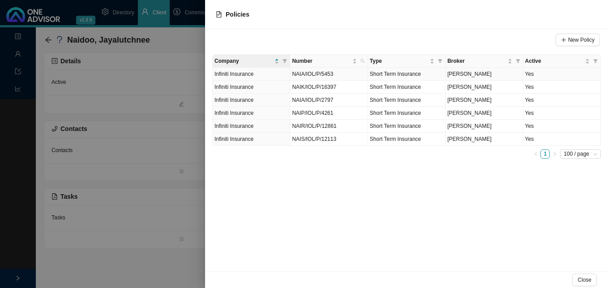
click at [496, 73] on td "[PERSON_NAME]" at bounding box center [485, 74] width 78 height 13
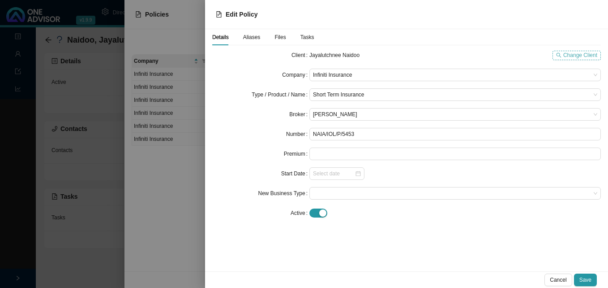
click at [573, 56] on span "Change Client" at bounding box center [581, 55] width 34 height 9
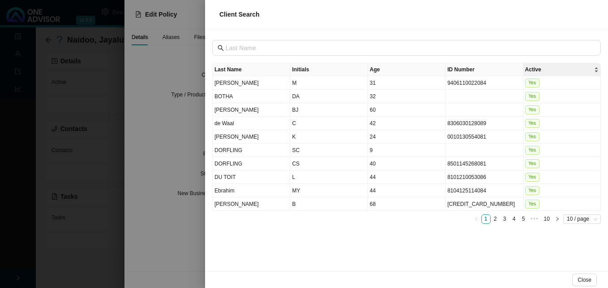
click at [564, 66] on span "Active" at bounding box center [559, 69] width 67 height 9
click at [563, 67] on span "Active" at bounding box center [559, 69] width 67 height 9
click at [359, 67] on th "Initials" at bounding box center [329, 69] width 78 height 13
click at [358, 69] on th "Initials" at bounding box center [329, 69] width 78 height 13
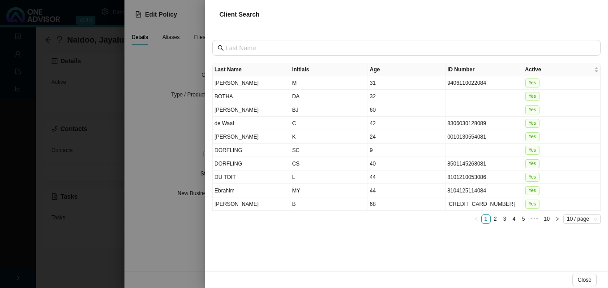
click at [361, 73] on th "Initials" at bounding box center [329, 69] width 78 height 13
click at [556, 220] on icon "right" at bounding box center [558, 218] width 4 height 4
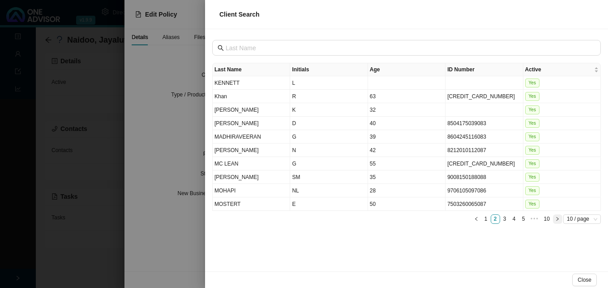
click at [556, 220] on icon "right" at bounding box center [558, 218] width 4 height 4
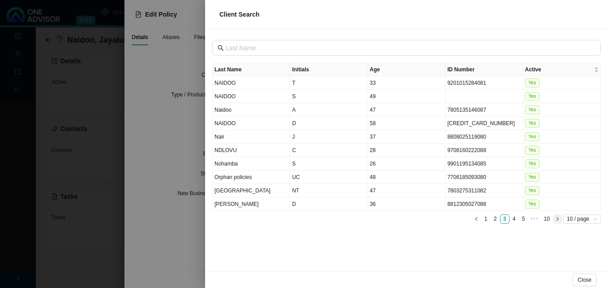
click at [556, 220] on icon "right" at bounding box center [558, 218] width 4 height 4
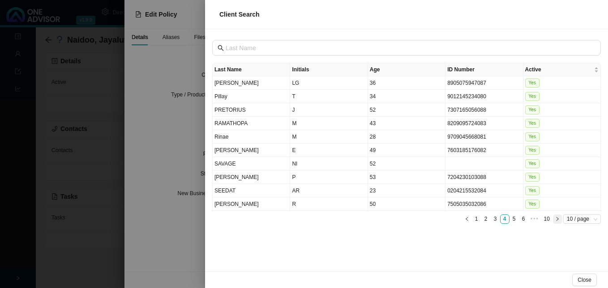
click at [556, 220] on icon "right" at bounding box center [558, 218] width 4 height 4
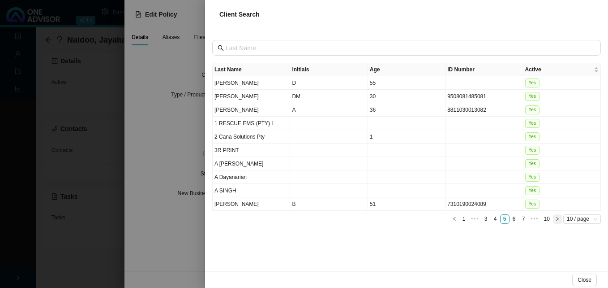
click at [556, 220] on icon "right" at bounding box center [558, 218] width 4 height 4
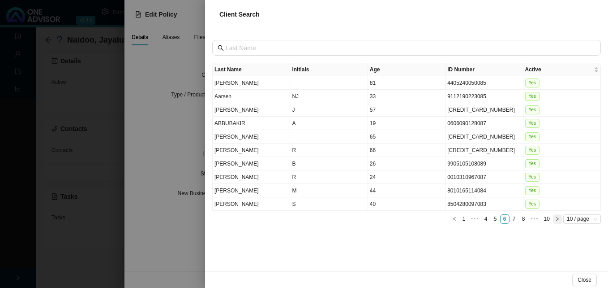
click at [556, 220] on icon "right" at bounding box center [558, 218] width 4 height 4
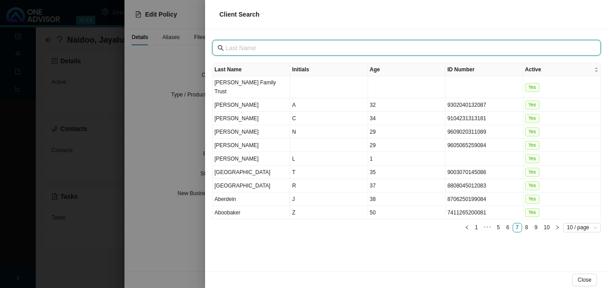
click at [246, 47] on input "text" at bounding box center [408, 48] width 364 height 10
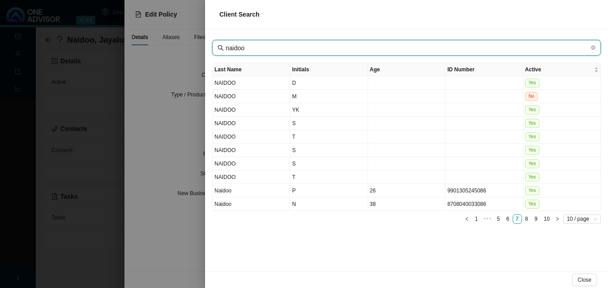
type input "naidoo"
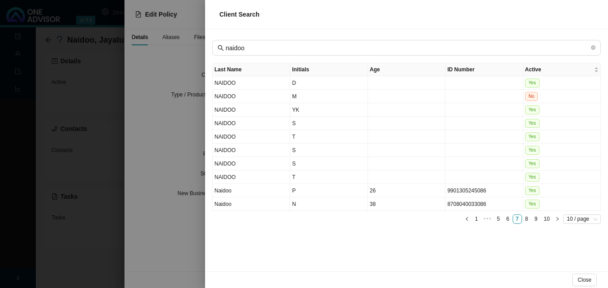
click at [171, 120] on div at bounding box center [304, 144] width 608 height 288
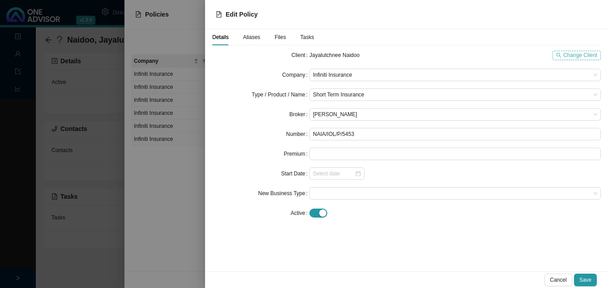
click at [582, 56] on span "Change Client" at bounding box center [581, 55] width 34 height 9
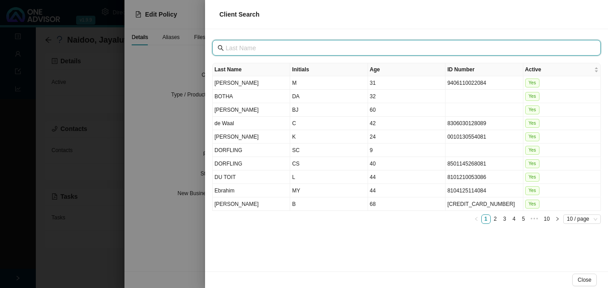
click at [321, 45] on input "text" at bounding box center [408, 48] width 364 height 10
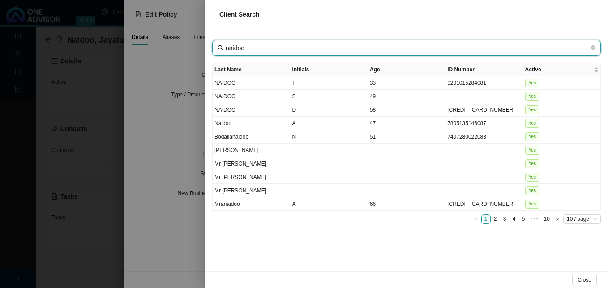
type input "naidoo"
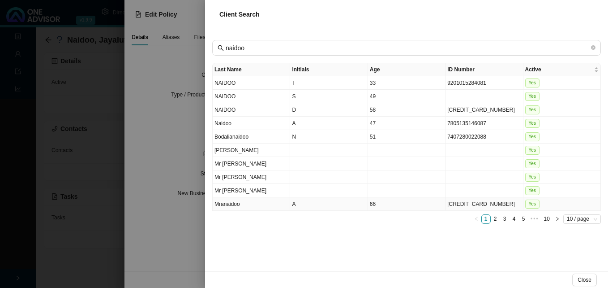
click at [338, 210] on td "A" at bounding box center [329, 203] width 78 height 13
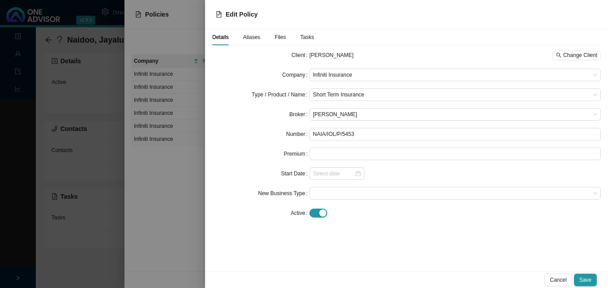
click at [186, 122] on div at bounding box center [304, 144] width 608 height 288
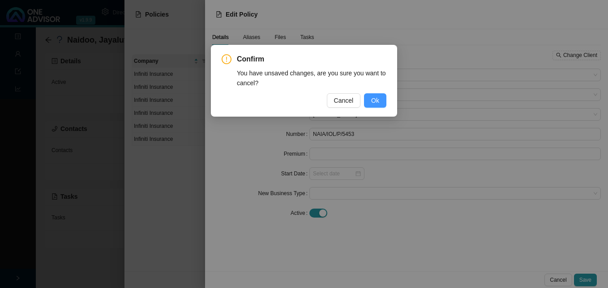
click at [380, 99] on button "Ok" at bounding box center [375, 100] width 22 height 14
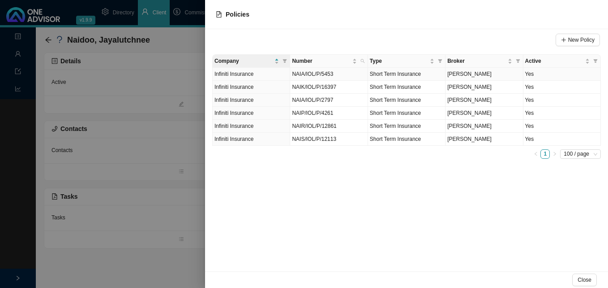
click at [500, 75] on td "[PERSON_NAME]" at bounding box center [485, 74] width 78 height 13
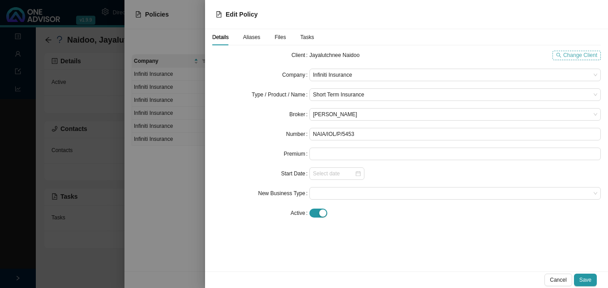
click at [576, 56] on span "Change Client" at bounding box center [581, 55] width 34 height 9
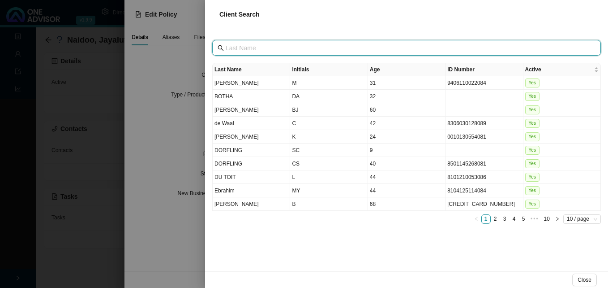
click at [357, 51] on input "text" at bounding box center [408, 48] width 364 height 10
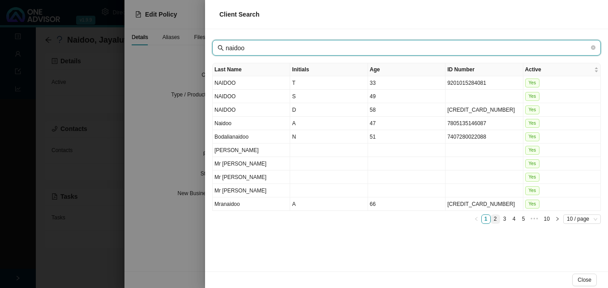
type input "naidoo"
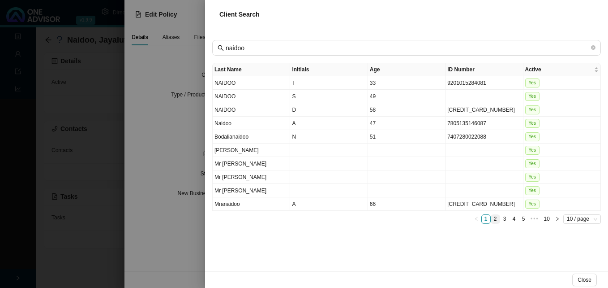
click at [494, 219] on link "2" at bounding box center [496, 219] width 9 height 9
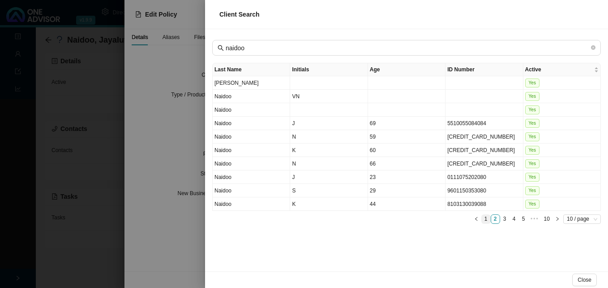
click at [485, 218] on link "1" at bounding box center [486, 219] width 9 height 9
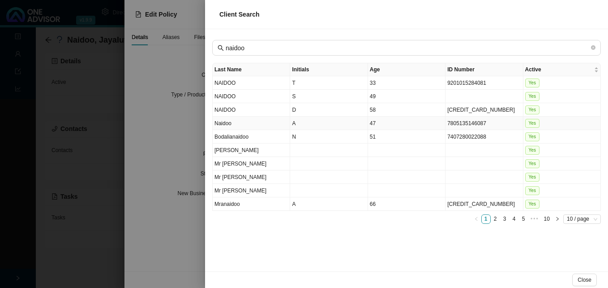
click at [446, 125] on td "7805135146087" at bounding box center [485, 122] width 78 height 13
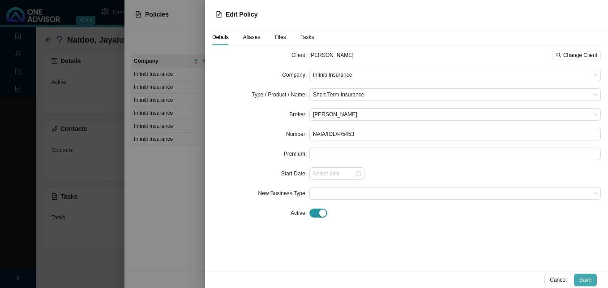
click at [586, 280] on span "Save" at bounding box center [586, 279] width 12 height 9
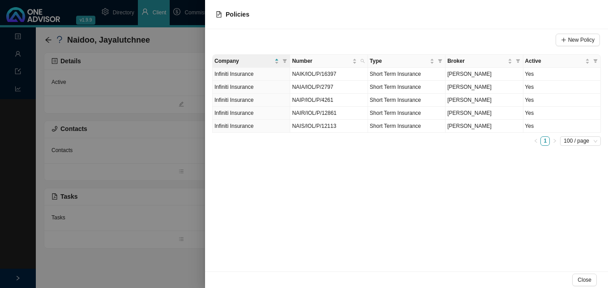
click at [195, 221] on div at bounding box center [304, 144] width 608 height 288
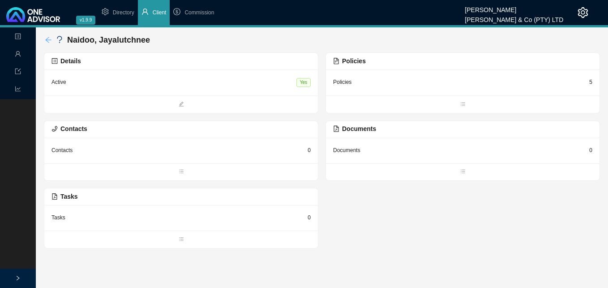
click at [47, 40] on icon "arrow-left" at bounding box center [48, 40] width 6 height 6
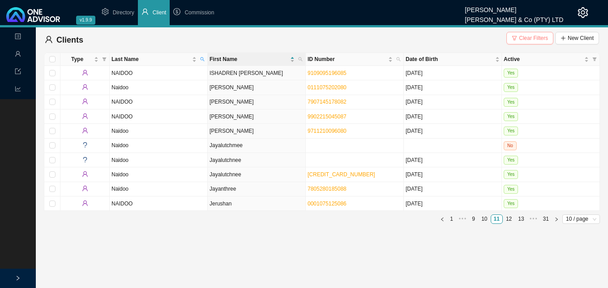
click at [525, 38] on span "Clear Filters" at bounding box center [533, 38] width 29 height 9
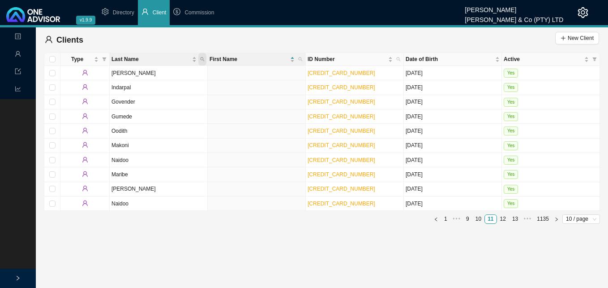
click at [203, 58] on icon "search" at bounding box center [202, 59] width 4 height 4
click at [397, 56] on span "ID Number" at bounding box center [399, 59] width 8 height 13
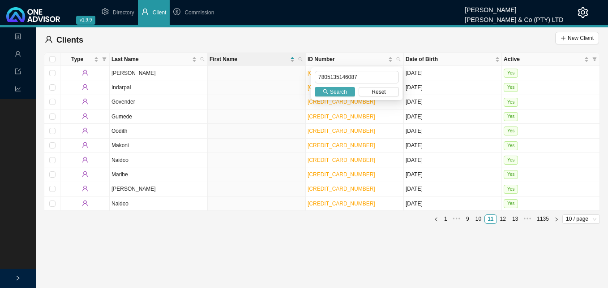
type input "7805135146087"
click at [336, 91] on span "Search" at bounding box center [338, 91] width 17 height 9
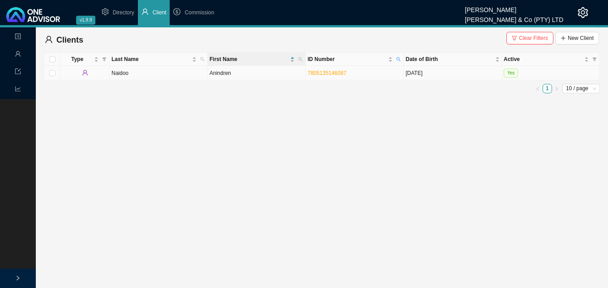
click at [275, 76] on td "Anindren" at bounding box center [257, 73] width 98 height 14
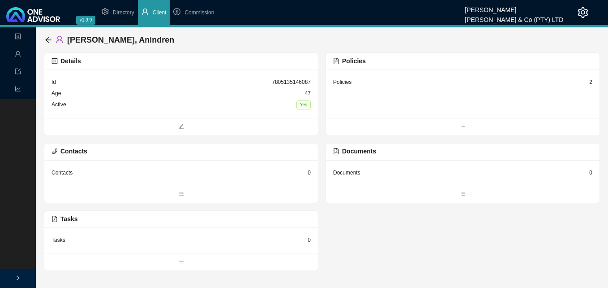
click at [591, 82] on div "2" at bounding box center [591, 82] width 3 height 9
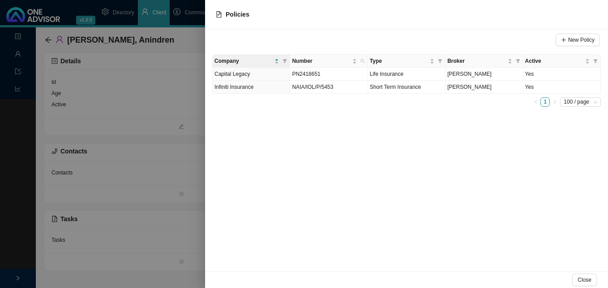
click at [127, 133] on div at bounding box center [304, 144] width 608 height 288
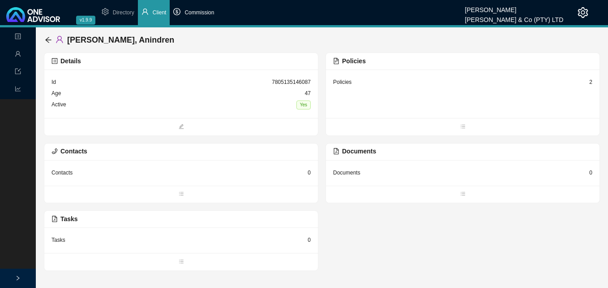
drag, startPoint x: 202, startPoint y: 10, endPoint x: 204, endPoint y: 17, distance: 6.7
click at [202, 12] on span "Commission" at bounding box center [200, 12] width 30 height 6
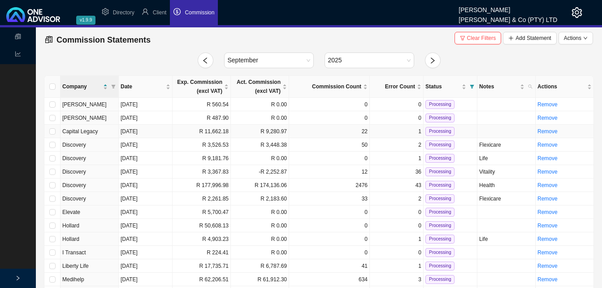
click at [216, 134] on td "R 11,662.18" at bounding box center [202, 131] width 58 height 13
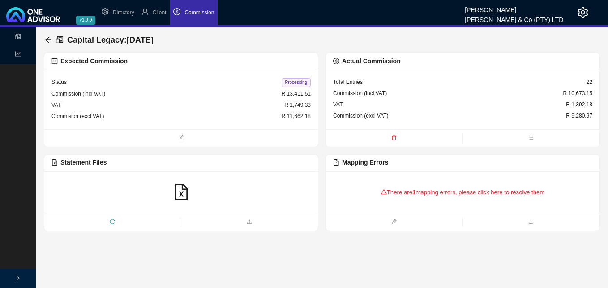
click at [406, 190] on div "There are 1 mapping errors, please click here to resolve them" at bounding box center [462, 192] width 259 height 28
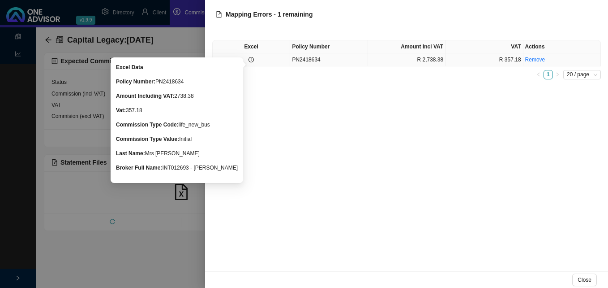
click at [250, 61] on icon "info-circle" at bounding box center [251, 59] width 5 height 5
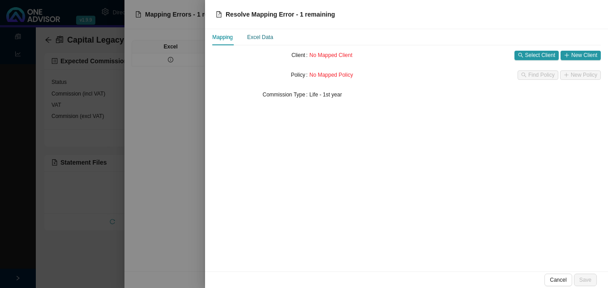
click at [259, 39] on div "Excel Data" at bounding box center [260, 37] width 26 height 9
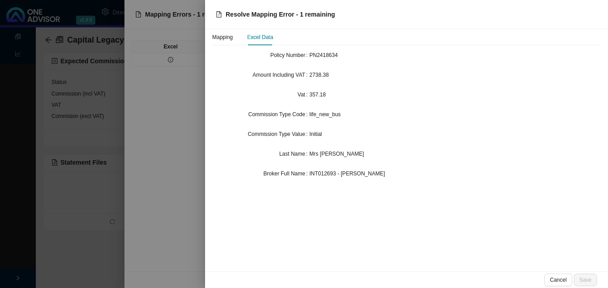
click at [103, 87] on div at bounding box center [304, 144] width 608 height 288
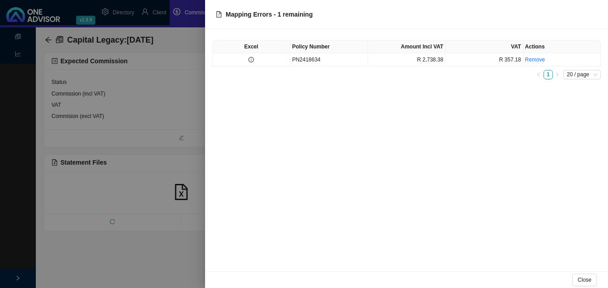
click at [163, 13] on div at bounding box center [304, 144] width 608 height 288
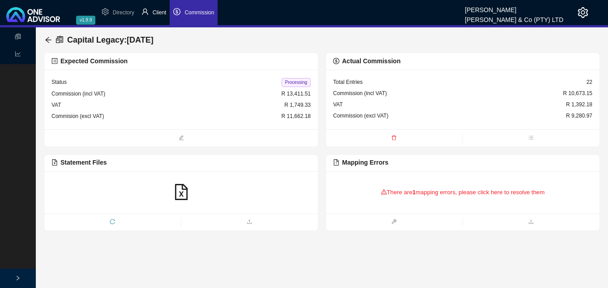
click at [158, 15] on span "Client" at bounding box center [160, 12] width 14 height 6
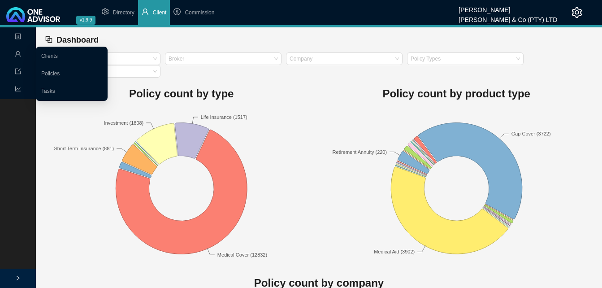
click at [19, 52] on icon "user" at bounding box center [17, 53] width 5 height 5
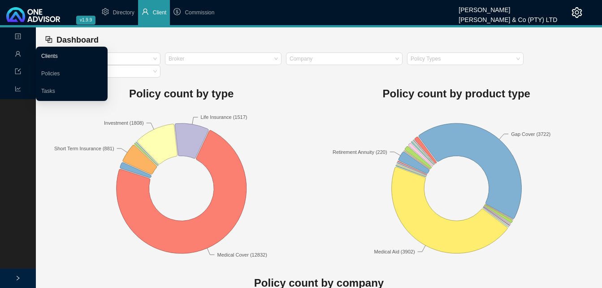
click at [45, 53] on link "Clients" at bounding box center [49, 56] width 17 height 6
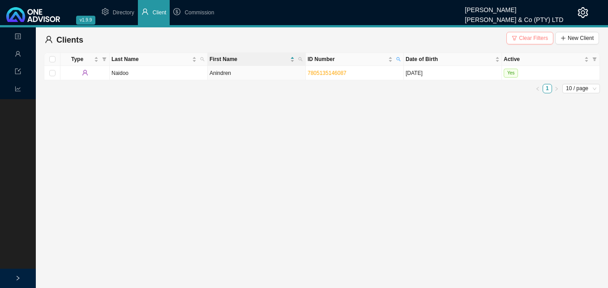
click at [527, 38] on span "Clear Filters" at bounding box center [533, 38] width 29 height 9
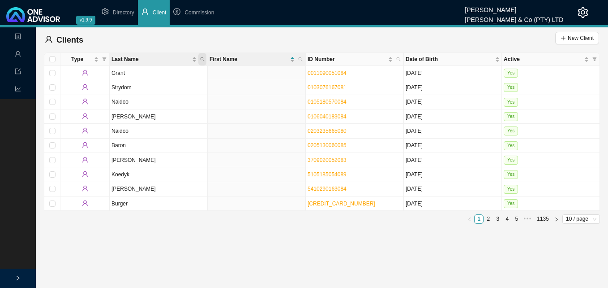
click at [201, 58] on icon "search" at bounding box center [202, 59] width 4 height 4
type input "naidoo"
click at [142, 92] on span "Search" at bounding box center [142, 91] width 17 height 9
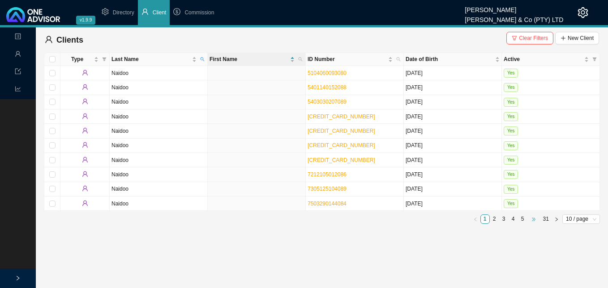
click at [531, 220] on span "•••" at bounding box center [534, 218] width 13 height 9
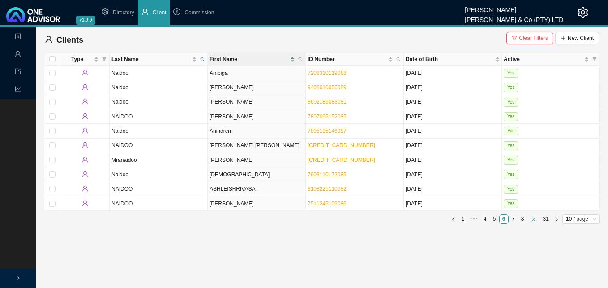
click at [538, 220] on span "•••" at bounding box center [534, 218] width 13 height 9
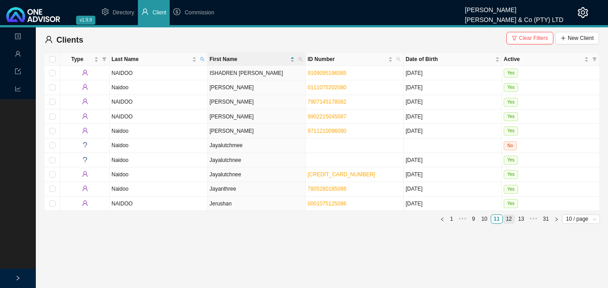
click at [509, 218] on link "12" at bounding box center [509, 219] width 11 height 9
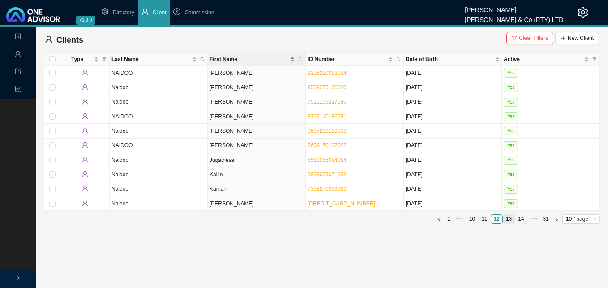
click at [512, 220] on link "13" at bounding box center [509, 219] width 11 height 9
click at [523, 220] on link "15" at bounding box center [521, 219] width 11 height 9
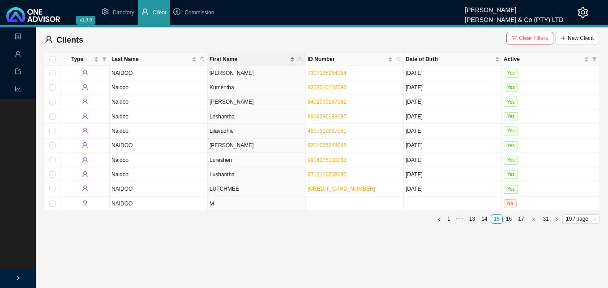
click at [536, 220] on span "•••" at bounding box center [534, 218] width 13 height 9
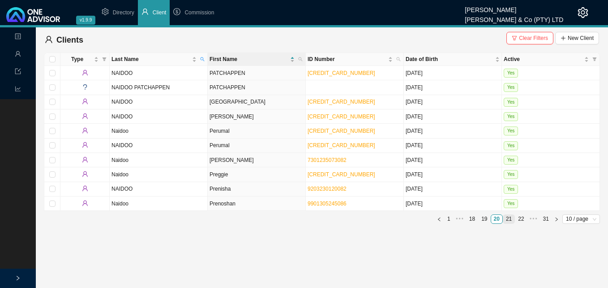
click at [509, 220] on link "21" at bounding box center [509, 219] width 11 height 9
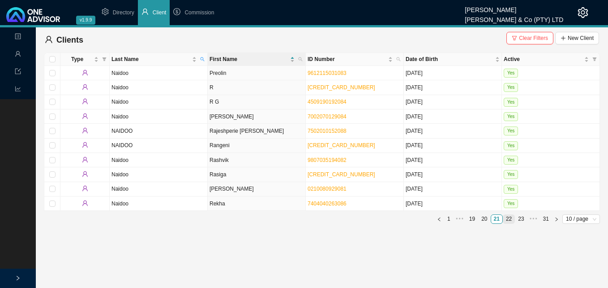
click at [511, 220] on link "22" at bounding box center [509, 219] width 11 height 9
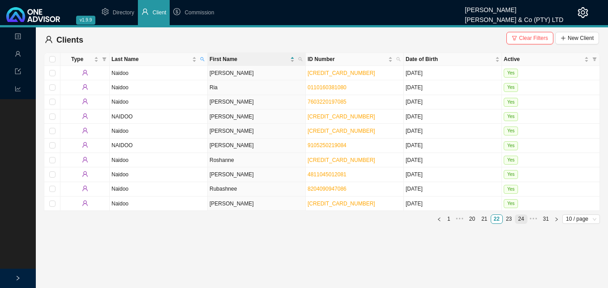
click at [520, 220] on link "24" at bounding box center [521, 219] width 11 height 9
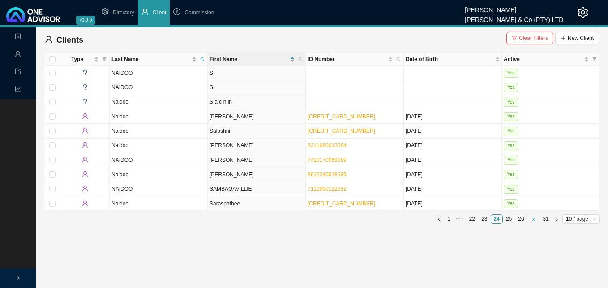
click at [530, 217] on span "•••" at bounding box center [534, 218] width 13 height 9
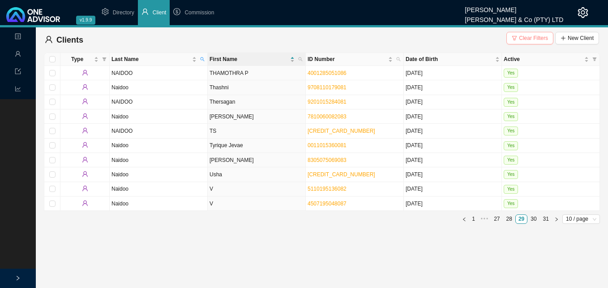
click at [527, 35] on span "Clear Filters" at bounding box center [533, 38] width 29 height 9
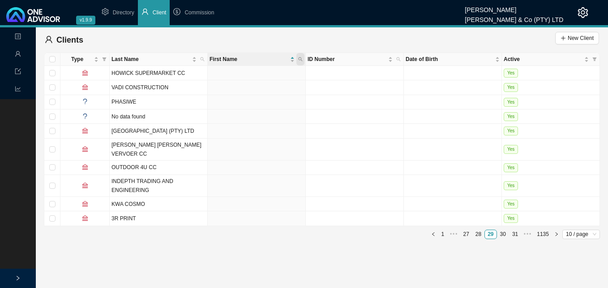
click at [302, 58] on icon "search" at bounding box center [300, 59] width 4 height 4
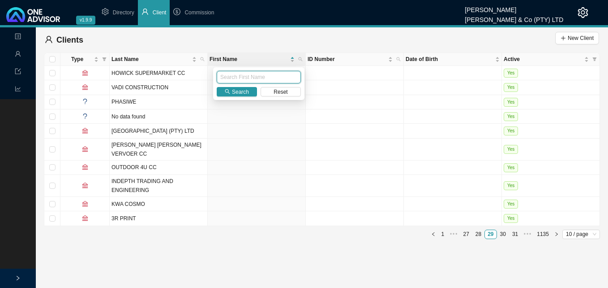
click at [283, 71] on input "text" at bounding box center [259, 77] width 84 height 13
type input "thesnee"
click at [232, 91] on button "Search" at bounding box center [237, 91] width 40 height 9
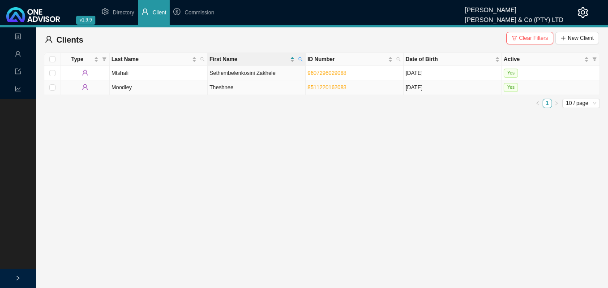
click at [241, 89] on td "Theshnee" at bounding box center [257, 87] width 98 height 14
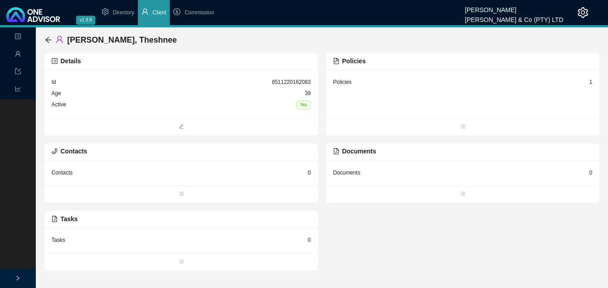
click at [590, 81] on div "1" at bounding box center [591, 82] width 3 height 9
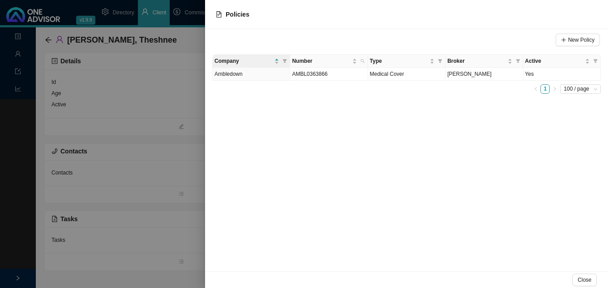
click at [204, 177] on div at bounding box center [304, 144] width 608 height 288
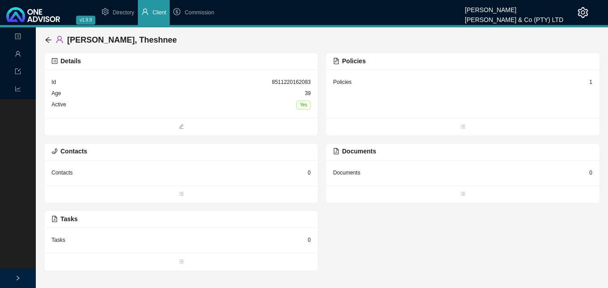
click at [43, 41] on div "Moodley, Theshnee Details Id 8511220162083 Age [DEMOGRAPHIC_DATA] Active Yes Po…" at bounding box center [322, 148] width 573 height 243
click at [207, 14] on span "Commission" at bounding box center [200, 12] width 30 height 6
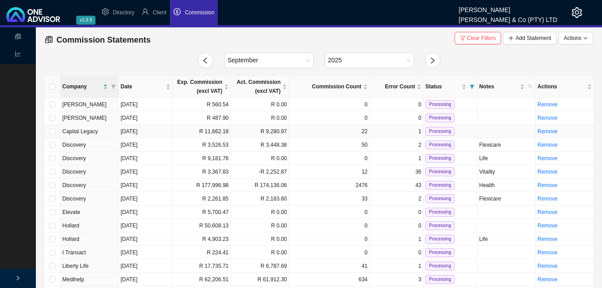
click at [208, 131] on td "R 11,662.18" at bounding box center [202, 131] width 58 height 13
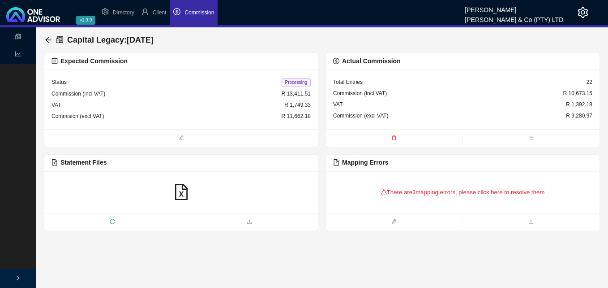
click at [466, 194] on div "There are 1 mapping errors, please click here to resolve them" at bounding box center [462, 192] width 259 height 28
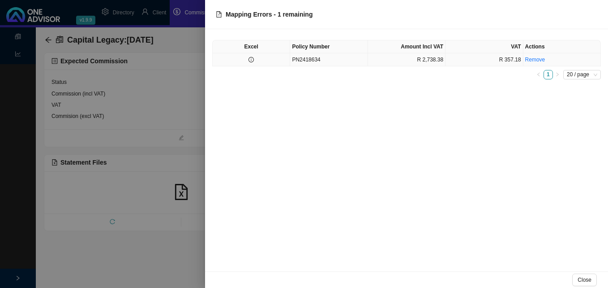
click at [308, 62] on td "PN2418634" at bounding box center [329, 59] width 78 height 13
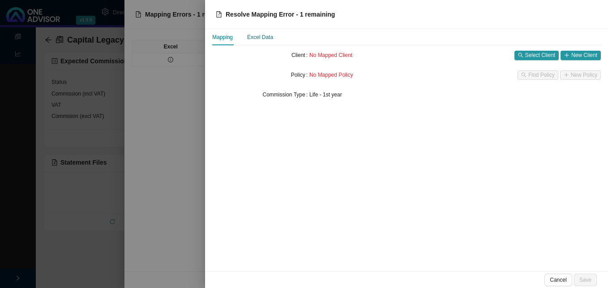
click at [262, 38] on div "Excel Data" at bounding box center [260, 37] width 26 height 9
